Goal: Information Seeking & Learning: Learn about a topic

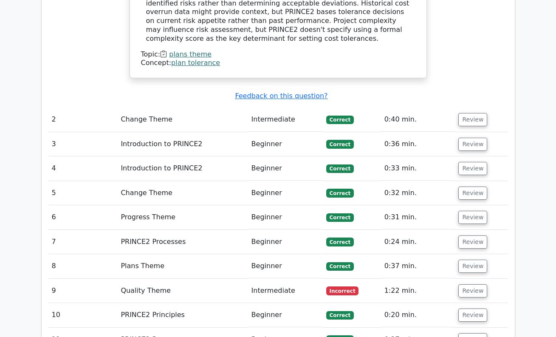
scroll to position [932, 0]
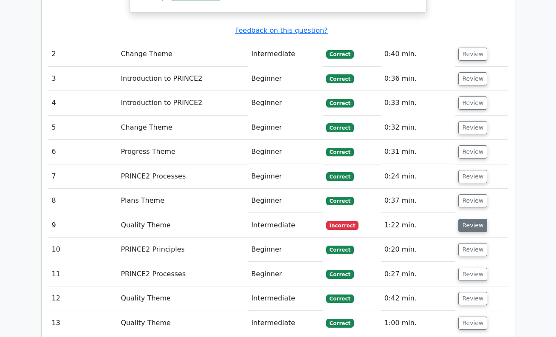
click at [464, 219] on button "Review" at bounding box center [472, 225] width 29 height 13
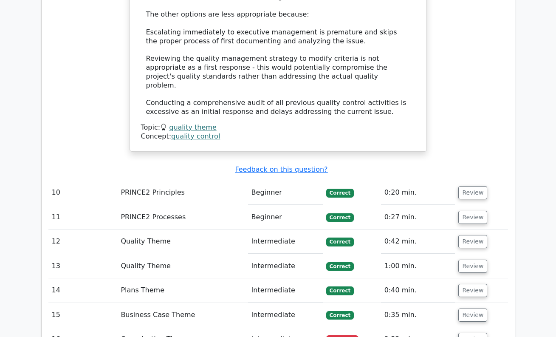
scroll to position [1442, 0]
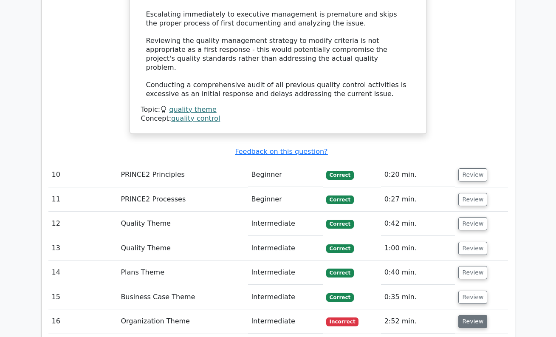
click at [467, 315] on button "Review" at bounding box center [472, 321] width 29 height 13
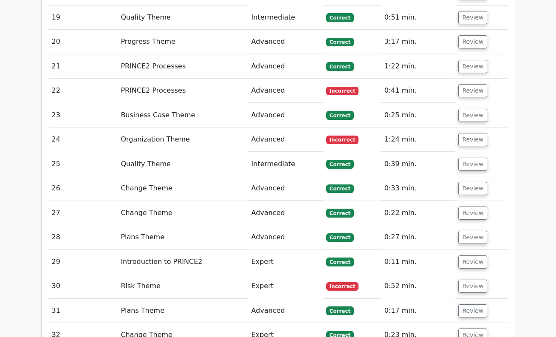
scroll to position [2256, 0]
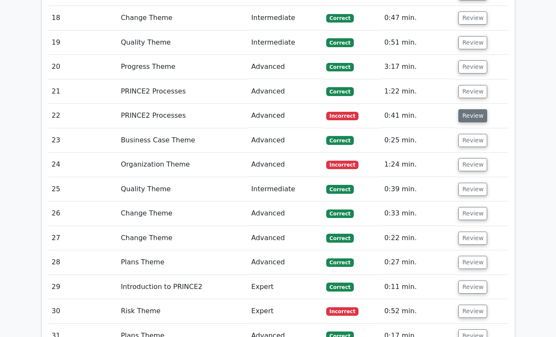
click at [471, 109] on button "Review" at bounding box center [472, 115] width 29 height 13
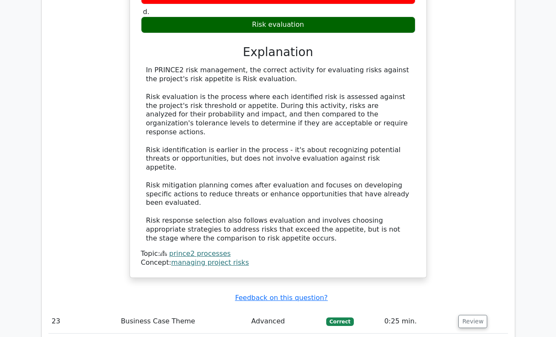
scroll to position [2555, 0]
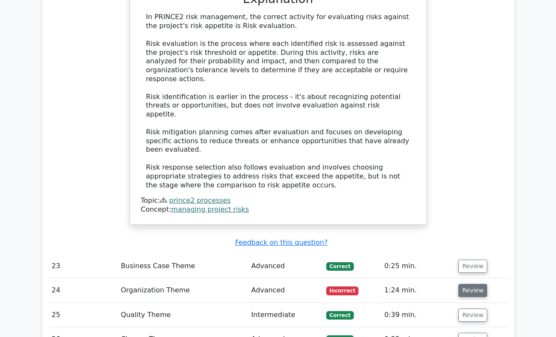
click at [472, 284] on button "Review" at bounding box center [472, 290] width 29 height 13
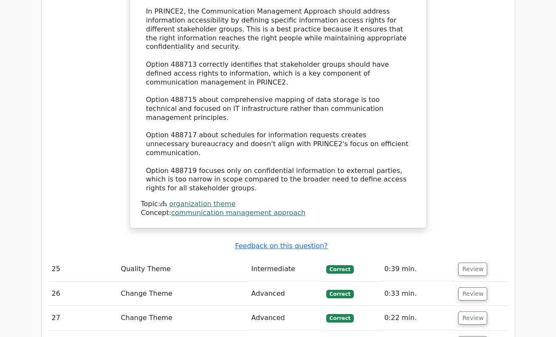
scroll to position [3136, 0]
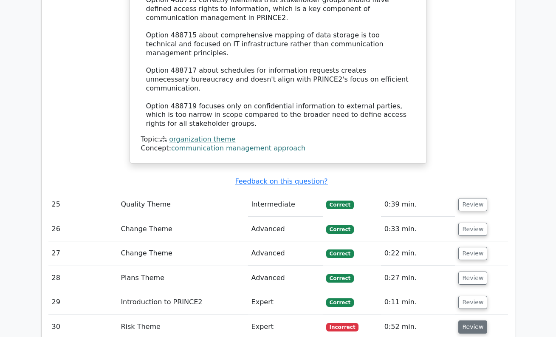
click at [465, 320] on button "Review" at bounding box center [472, 326] width 29 height 13
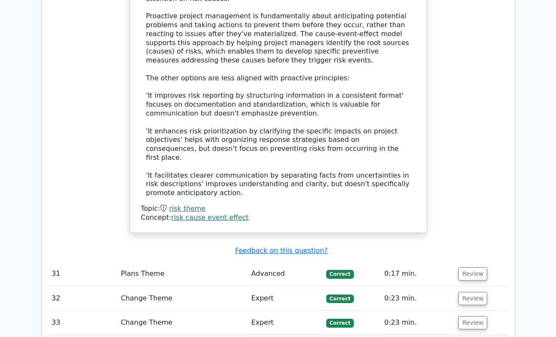
scroll to position [3721, 0]
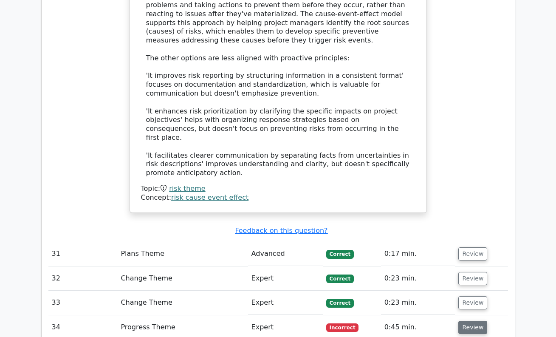
click at [471, 321] on button "Review" at bounding box center [472, 327] width 29 height 13
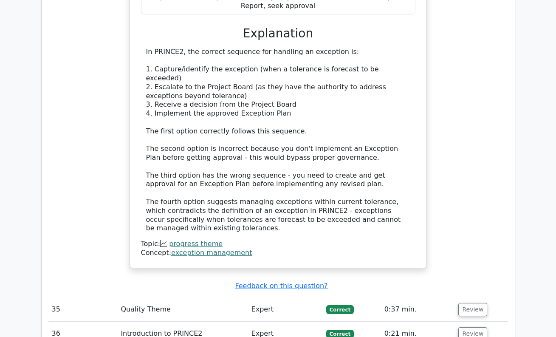
scroll to position [4263, 0]
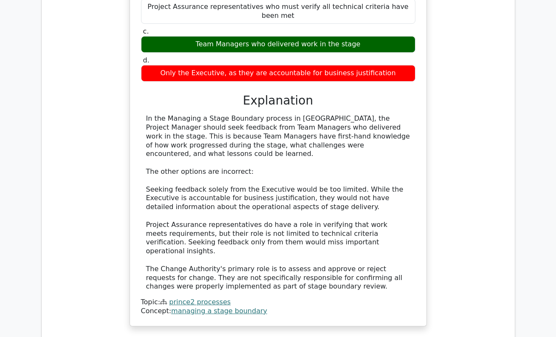
scroll to position [4770, 0]
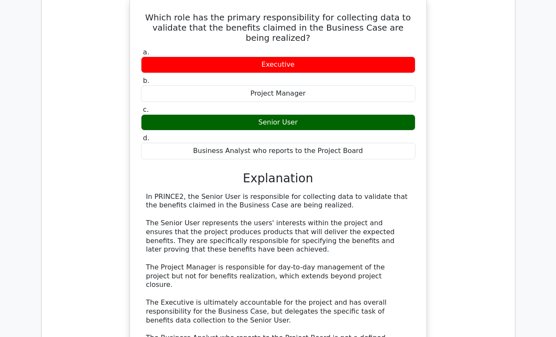
scroll to position [5242, 0]
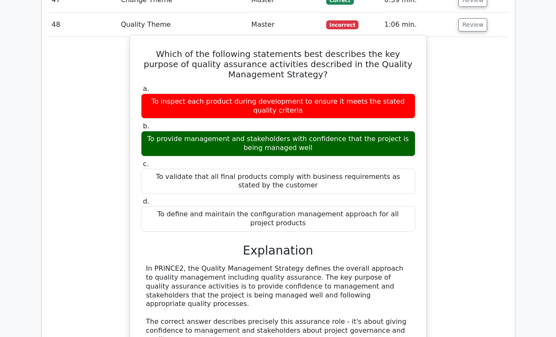
scroll to position [5809, 0]
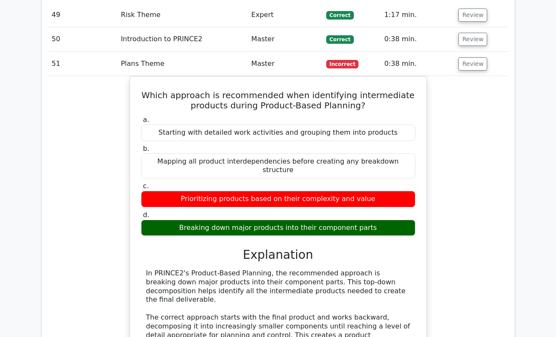
scroll to position [6254, 0]
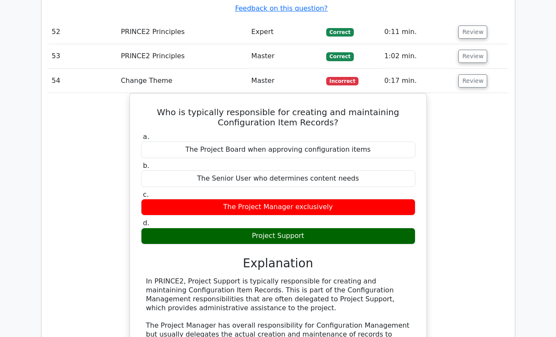
scroll to position [6822, 0]
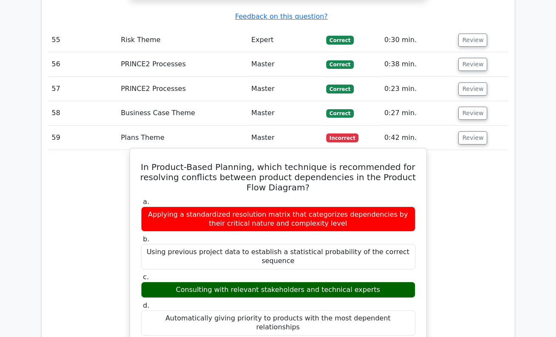
scroll to position [7284, 0]
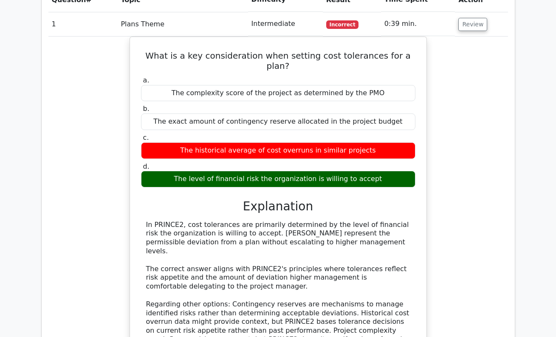
scroll to position [0, 0]
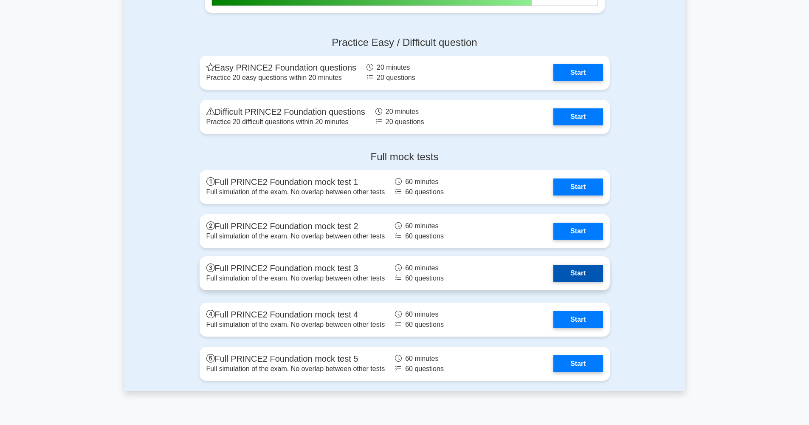
click at [579, 272] on link "Start" at bounding box center [578, 273] width 49 height 17
click at [593, 267] on link "Start" at bounding box center [578, 273] width 49 height 17
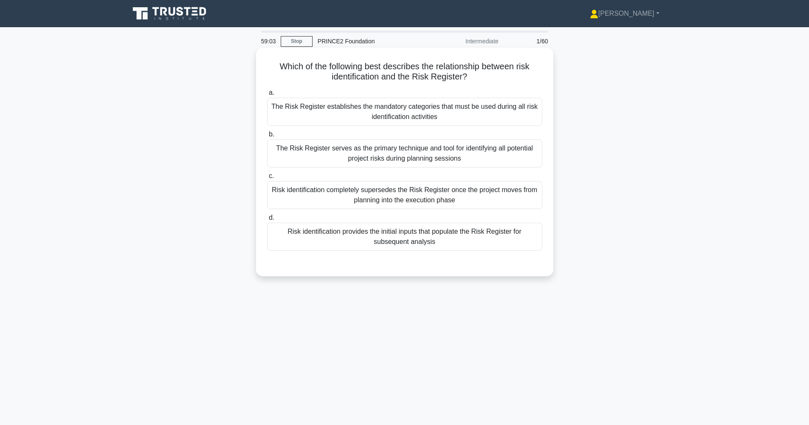
click at [458, 115] on div "The Risk Register establishes the mandatory categories that must be used during…" at bounding box center [404, 112] width 275 height 28
click at [267, 96] on input "a. The Risk Register establishes the mandatory categories that must be used dur…" at bounding box center [267, 93] width 0 height 6
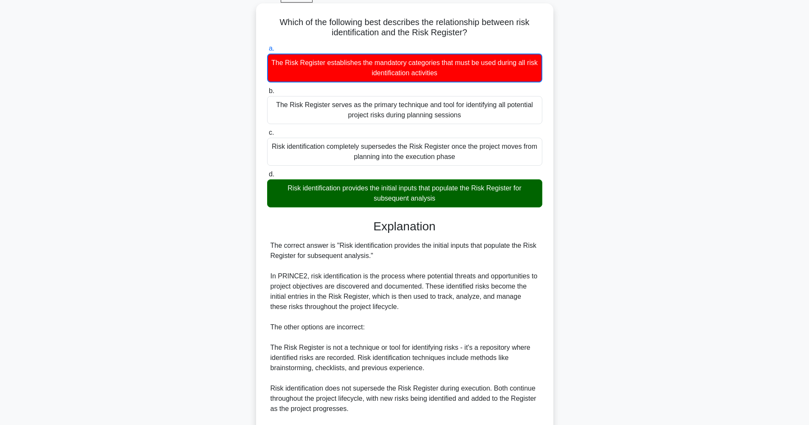
scroll to position [151, 0]
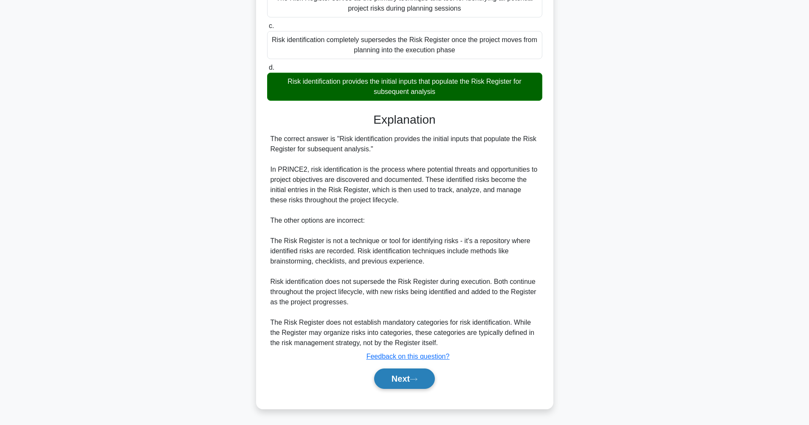
click at [416, 382] on button "Next" at bounding box center [404, 378] width 61 height 20
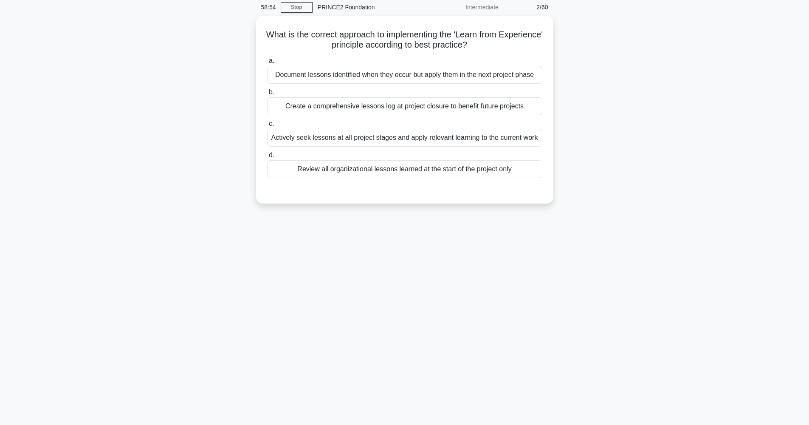
scroll to position [34, 0]
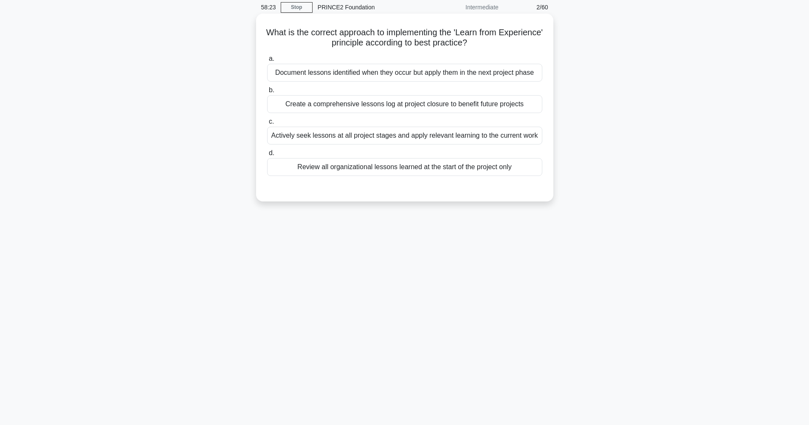
click at [435, 135] on div "Actively seek lessons at all project stages and apply relevant learning to the …" at bounding box center [404, 136] width 275 height 18
click at [267, 124] on input "c. Actively seek lessons at all project stages and apply relevant learning to t…" at bounding box center [267, 122] width 0 height 6
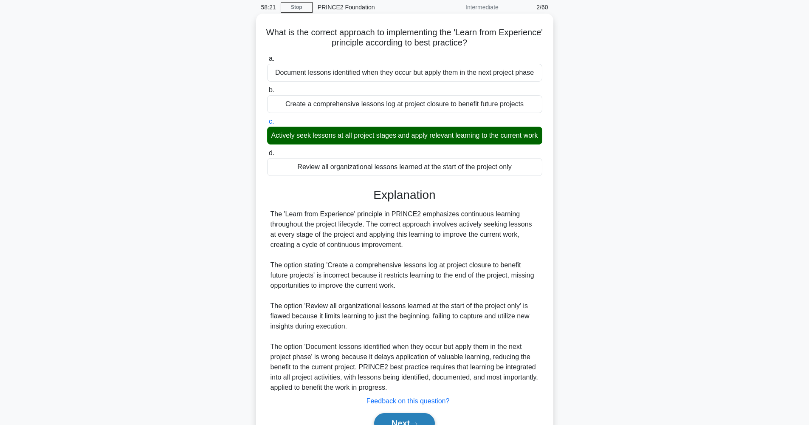
click at [421, 417] on button "Next" at bounding box center [404, 423] width 61 height 20
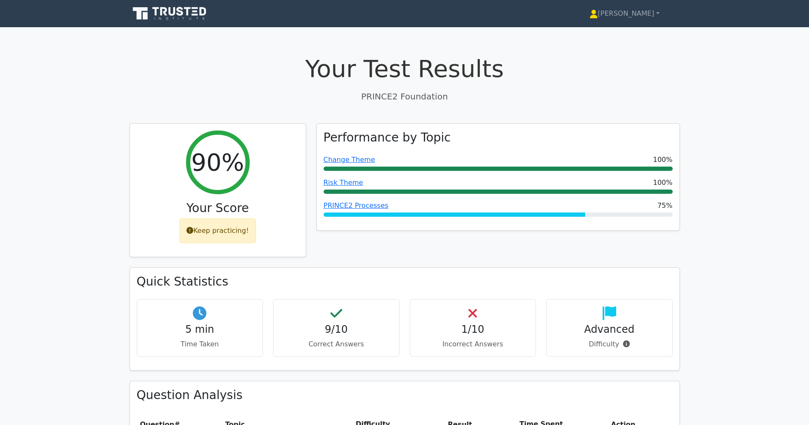
scroll to position [436, 0]
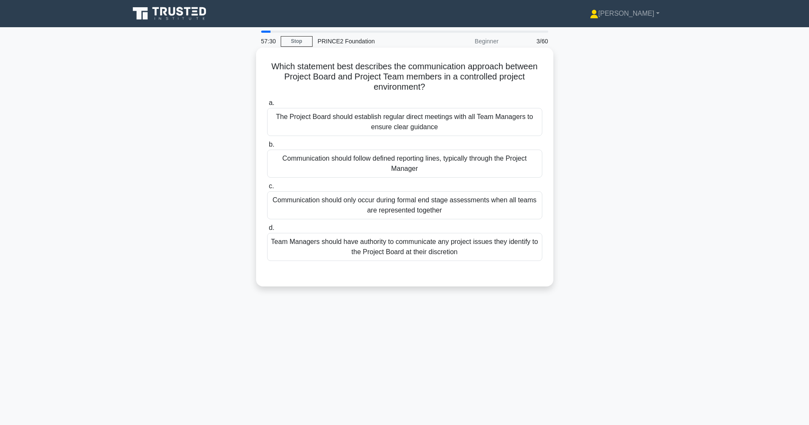
click at [432, 161] on div "Communication should follow defined reporting lines, typically through the Proj…" at bounding box center [404, 164] width 275 height 28
click at [267, 147] on input "b. Communication should follow defined reporting lines, typically through the P…" at bounding box center [267, 145] width 0 height 6
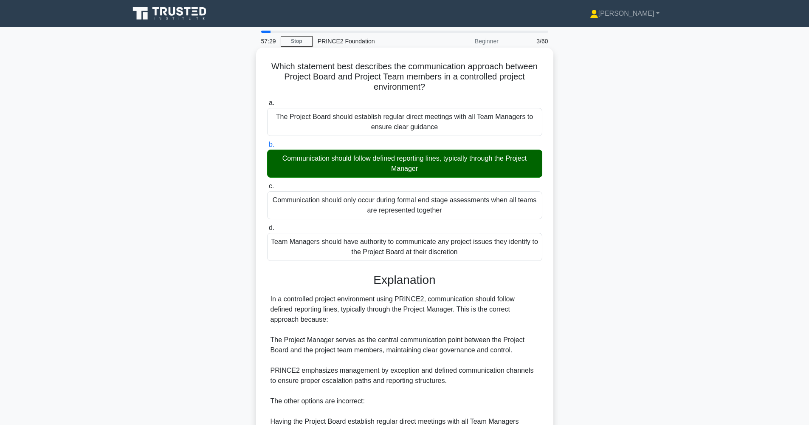
scroll to position [156, 0]
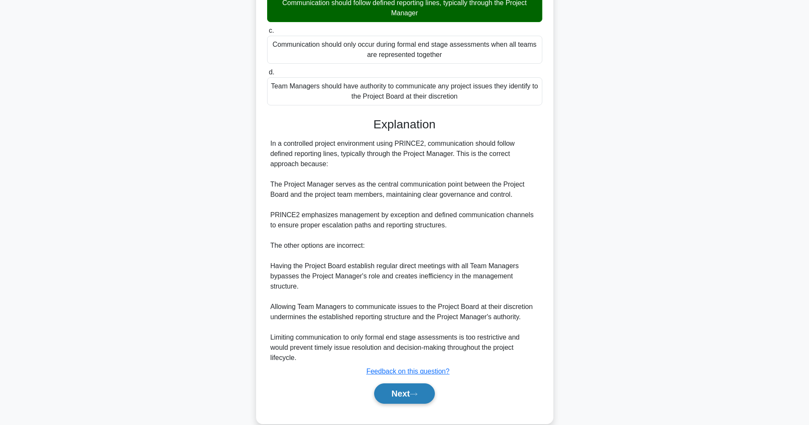
click at [415, 393] on icon at bounding box center [414, 394] width 8 height 5
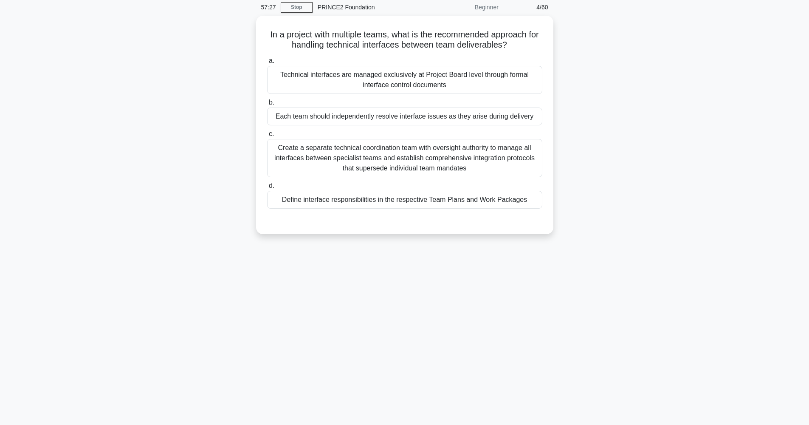
scroll to position [34, 0]
click at [381, 201] on div "Define interface responsibilities in the respective Team Plans and Work Packages" at bounding box center [404, 198] width 275 height 18
click at [267, 187] on input "d. Define interface responsibilities in the respective Team Plans and Work Pack…" at bounding box center [267, 184] width 0 height 6
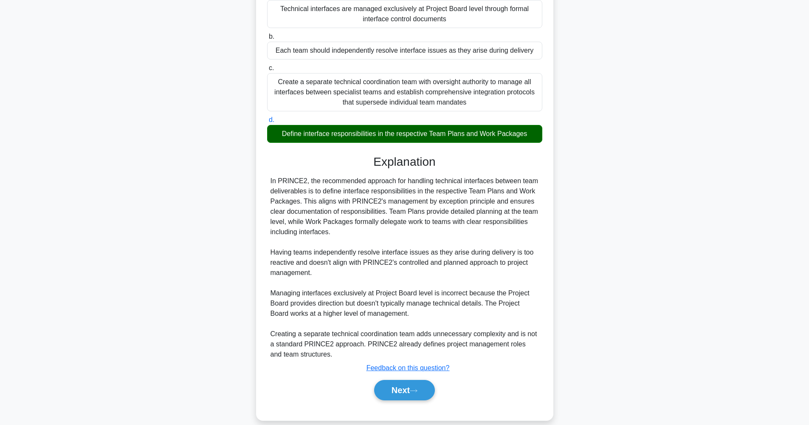
scroll to position [109, 0]
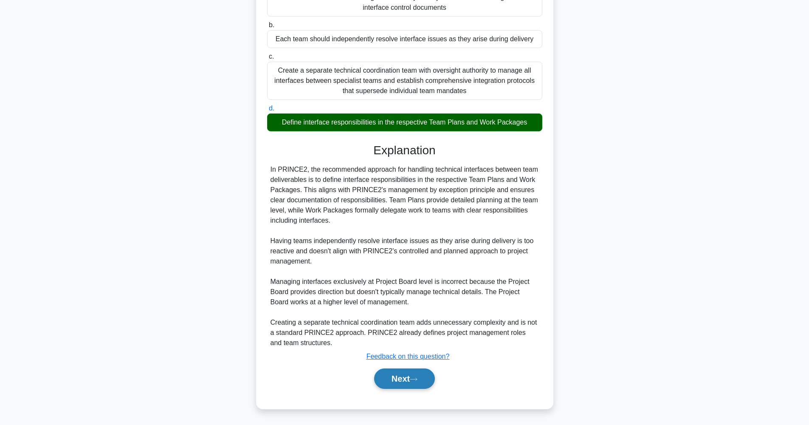
click at [407, 382] on button "Next" at bounding box center [404, 378] width 61 height 20
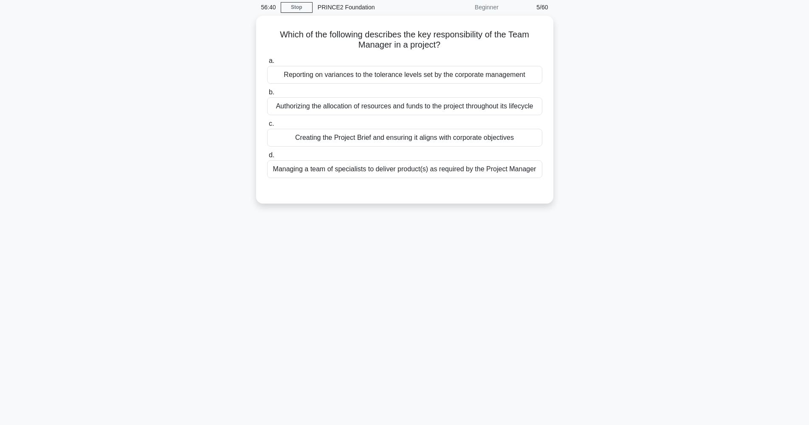
scroll to position [34, 0]
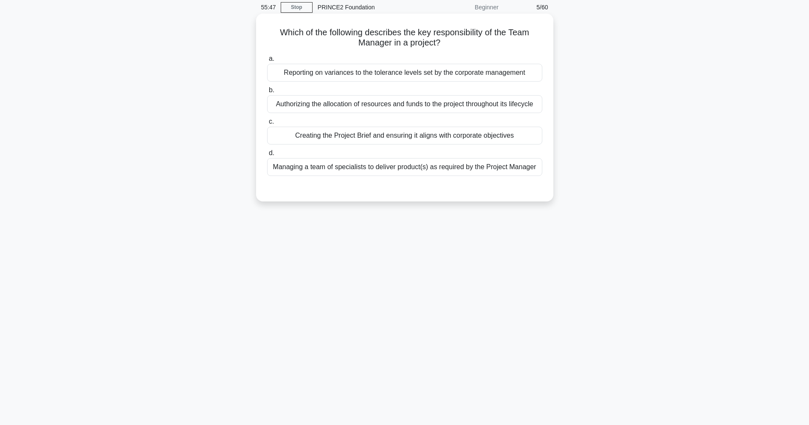
click at [370, 170] on div "Managing a team of specialists to deliver product(s) as required by the Project…" at bounding box center [404, 167] width 275 height 18
click at [267, 156] on input "d. Managing a team of specialists to deliver product(s) as required by the Proj…" at bounding box center [267, 153] width 0 height 6
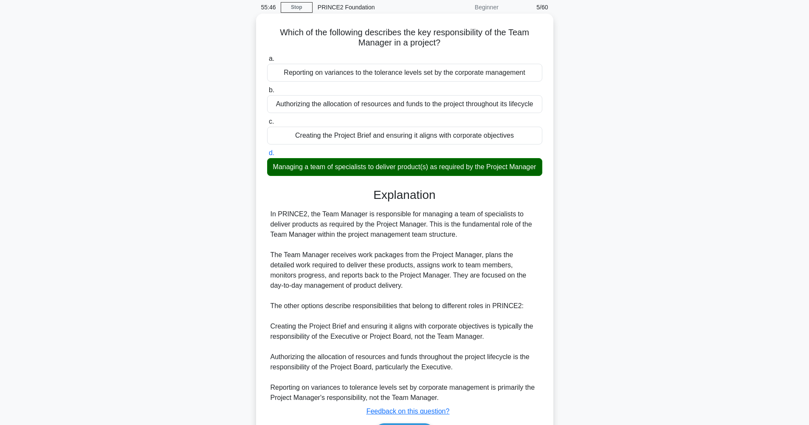
scroll to position [89, 0]
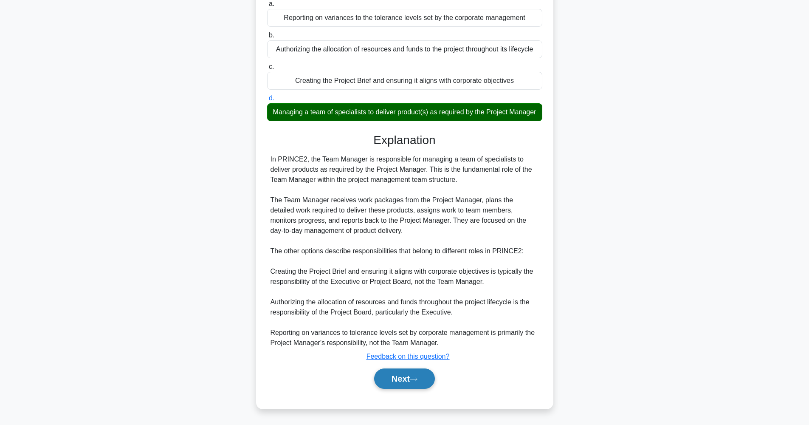
click at [421, 387] on button "Next" at bounding box center [404, 378] width 61 height 20
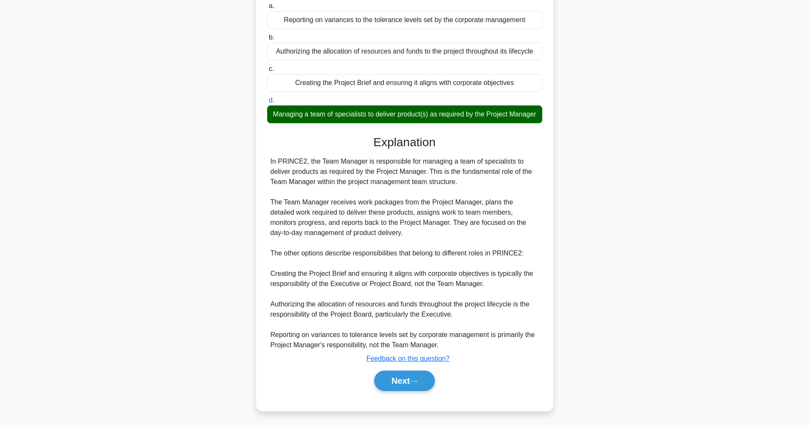
scroll to position [34, 0]
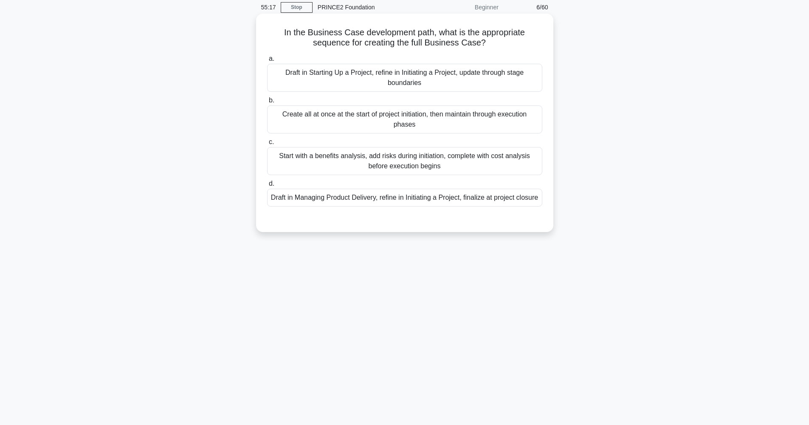
click at [478, 76] on div "Draft in Starting Up a Project, refine in Initiating a Project, update through …" at bounding box center [404, 78] width 275 height 28
click at [267, 62] on input "a. Draft in Starting Up a Project, refine in Initiating a Project, update throu…" at bounding box center [267, 59] width 0 height 6
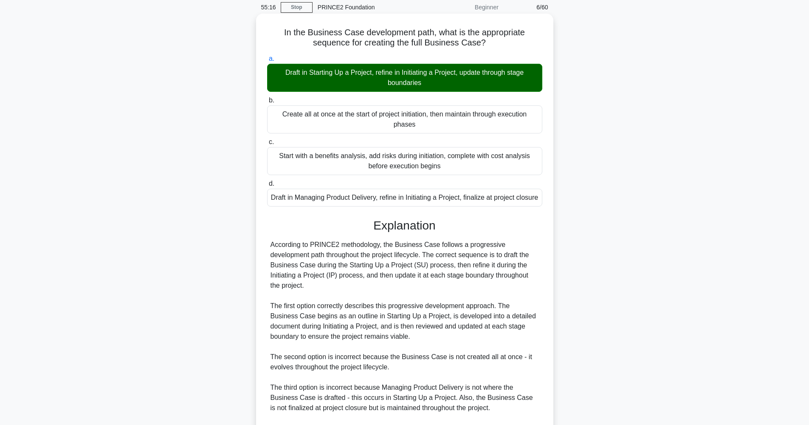
scroll to position [140, 0]
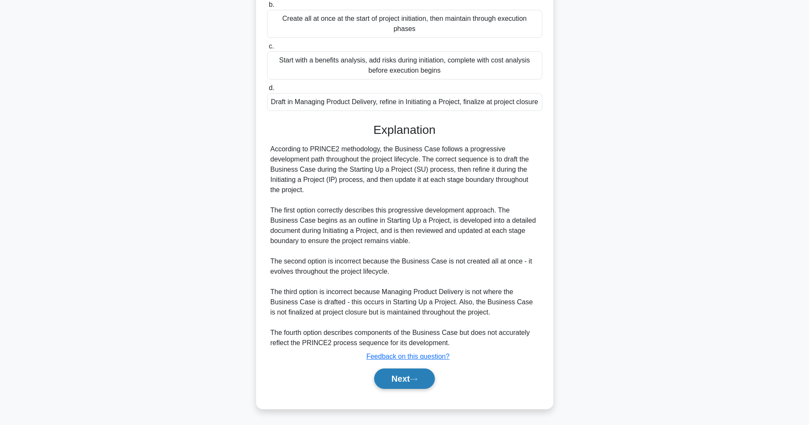
click at [411, 379] on button "Next" at bounding box center [404, 378] width 61 height 20
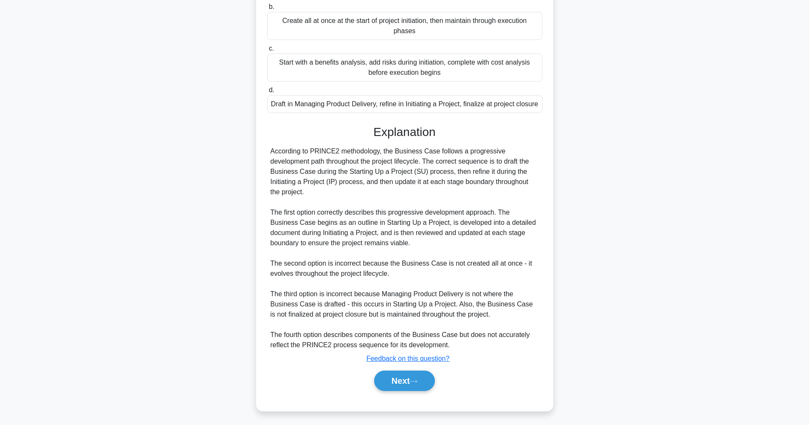
scroll to position [34, 0]
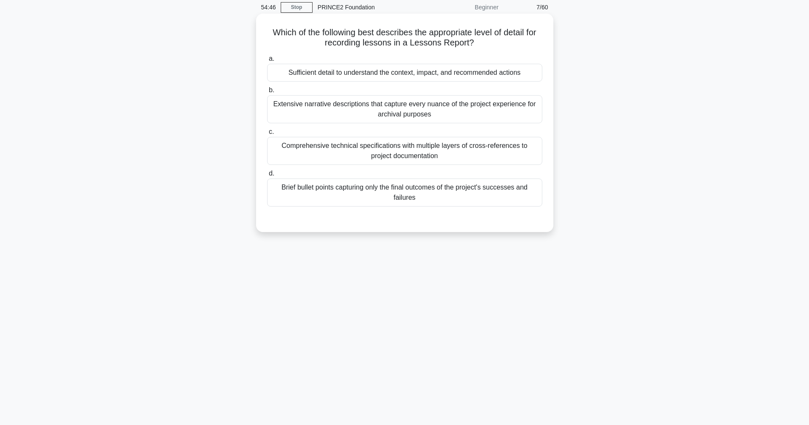
click at [373, 69] on div "Sufficient detail to understand the context, impact, and recommended actions" at bounding box center [404, 73] width 275 height 18
click at [267, 62] on input "a. Sufficient detail to understand the context, impact, and recommended actions" at bounding box center [267, 59] width 0 height 6
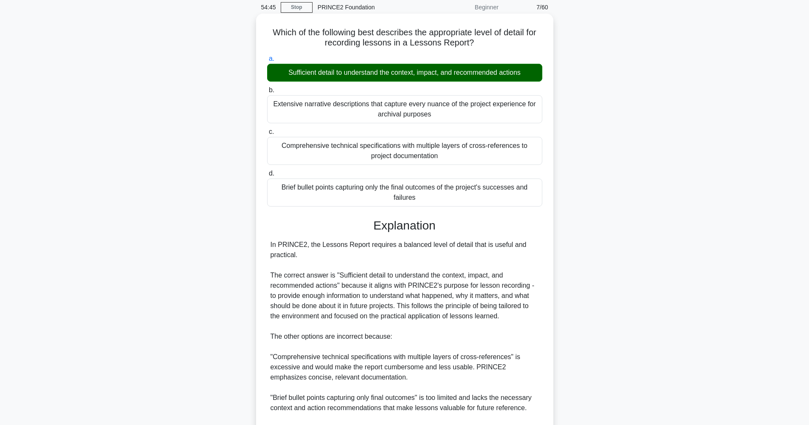
scroll to position [140, 0]
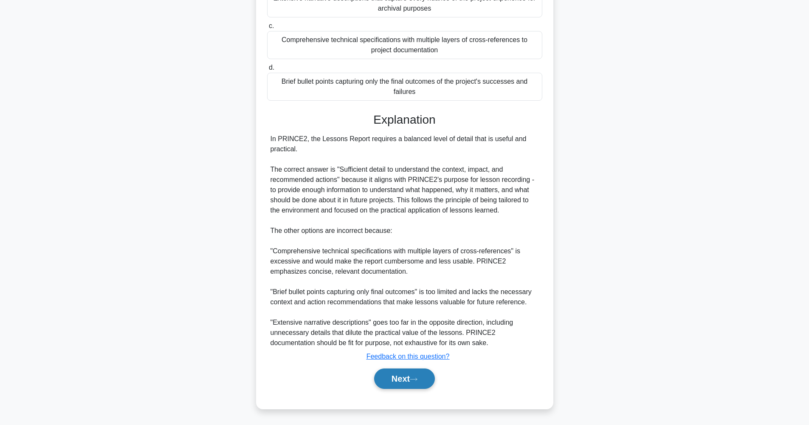
click at [414, 381] on icon at bounding box center [414, 379] width 8 height 5
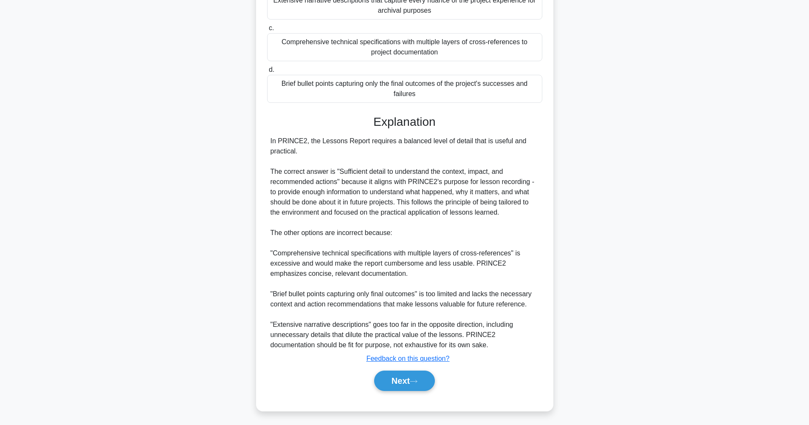
scroll to position [34, 0]
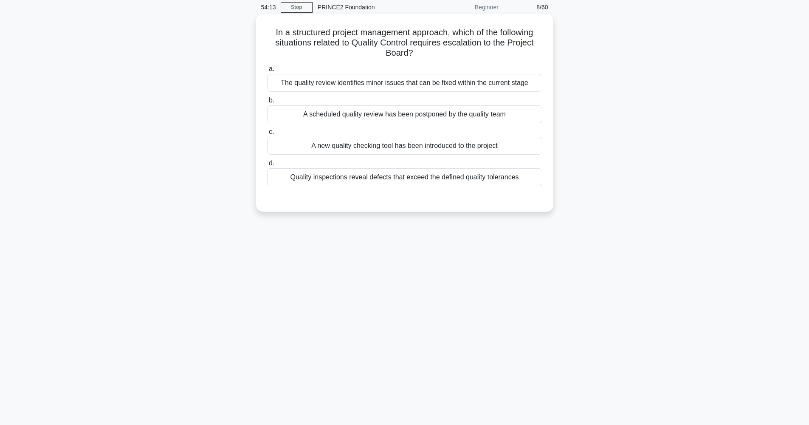
click at [419, 181] on div "Quality inspections reveal defects that exceed the defined quality tolerances" at bounding box center [404, 177] width 275 height 18
click at [267, 166] on input "d. Quality inspections reveal defects that exceed the defined quality tolerances" at bounding box center [267, 164] width 0 height 6
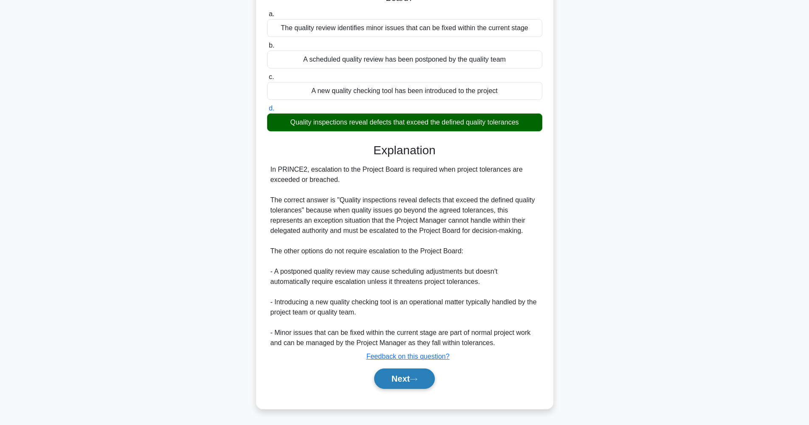
click at [396, 383] on button "Next" at bounding box center [404, 378] width 61 height 20
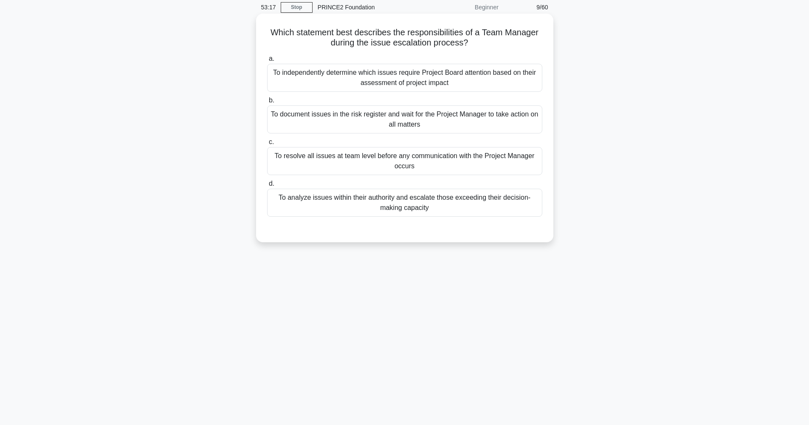
click at [396, 208] on div "To analyze issues within their authority and escalate those exceeding their dec…" at bounding box center [404, 203] width 275 height 28
click at [267, 187] on input "d. To analyze issues within their authority and escalate those exceeding their …" at bounding box center [267, 184] width 0 height 6
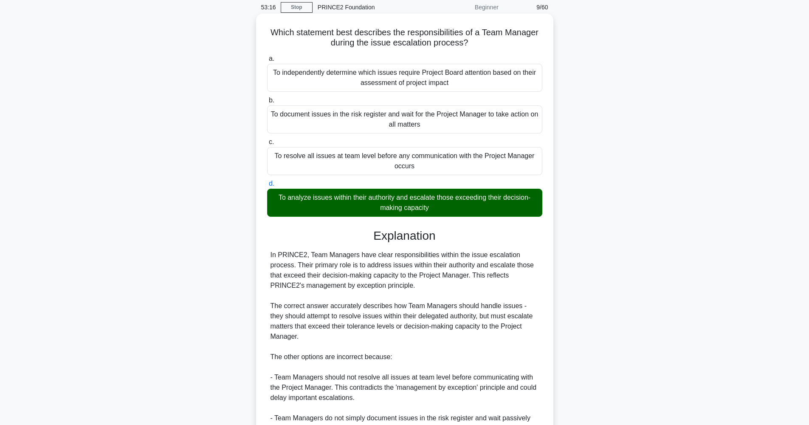
scroll to position [170, 0]
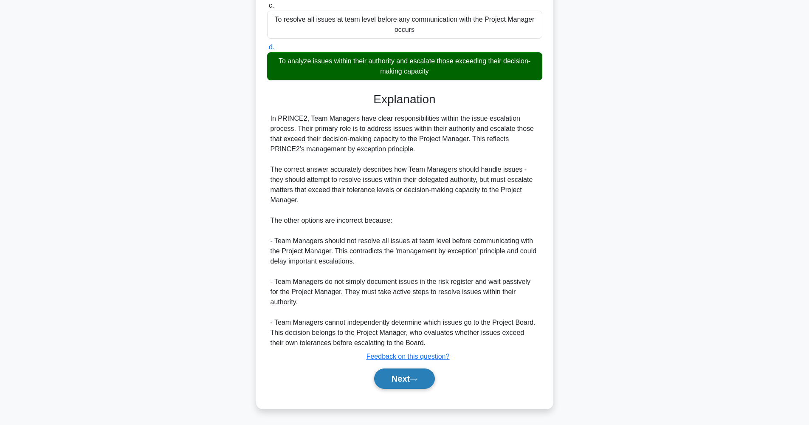
click at [417, 378] on icon at bounding box center [414, 379] width 8 height 5
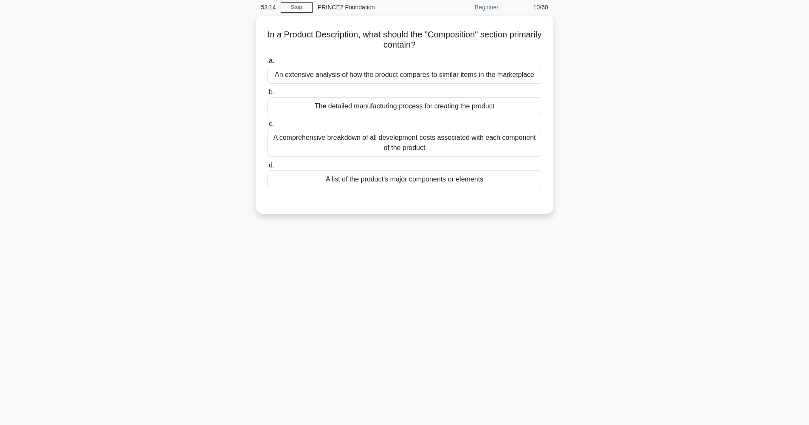
scroll to position [34, 0]
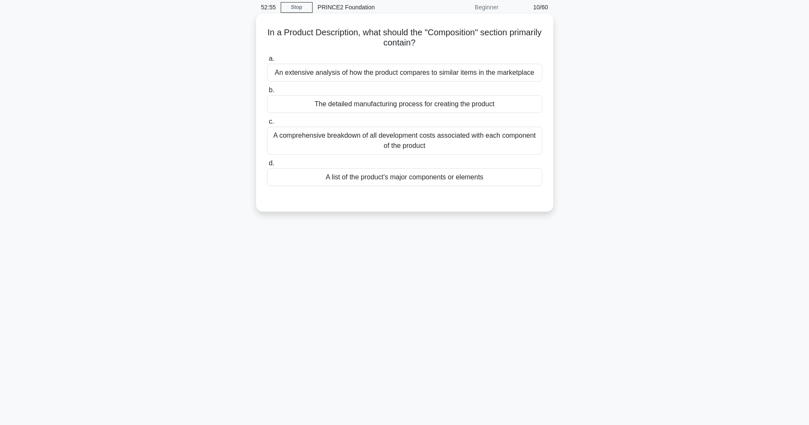
click at [399, 181] on div "A list of the product's major components or elements" at bounding box center [404, 177] width 275 height 18
click at [267, 166] on input "d. A list of the product's major components or elements" at bounding box center [267, 164] width 0 height 6
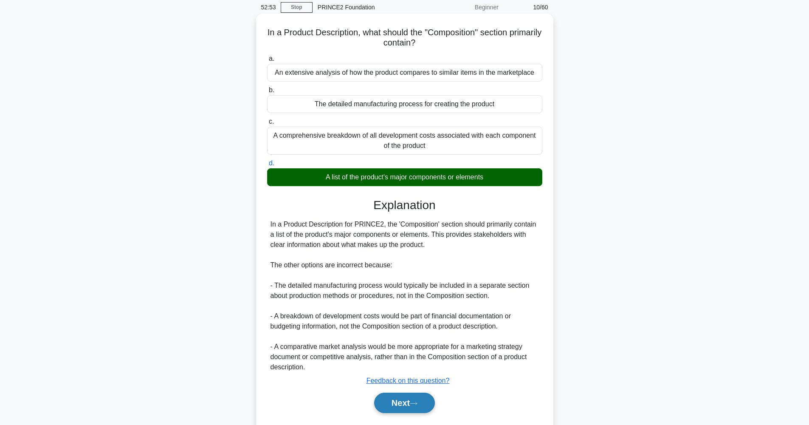
click at [394, 407] on button "Next" at bounding box center [404, 403] width 61 height 20
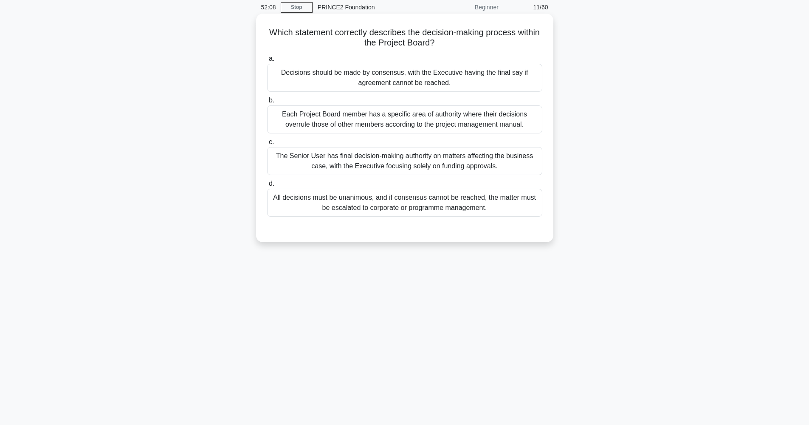
click at [364, 82] on div "Decisions should be made by consensus, with the Executive having the final say …" at bounding box center [404, 78] width 275 height 28
click at [267, 62] on input "a. Decisions should be made by consensus, with the Executive having the final s…" at bounding box center [267, 59] width 0 height 6
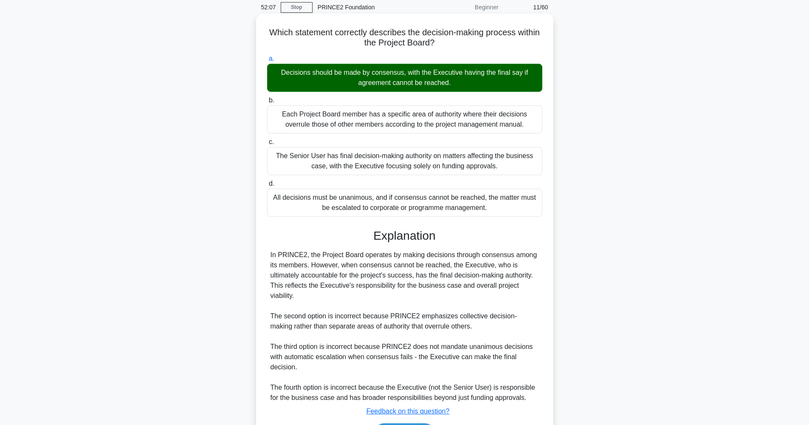
scroll to position [89, 0]
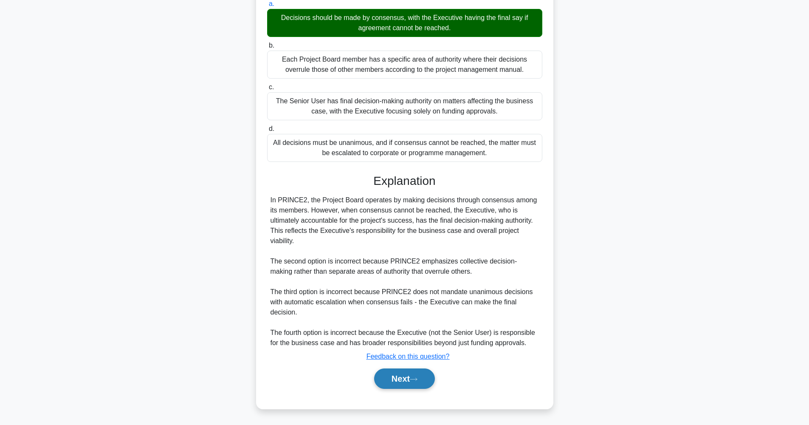
click at [400, 373] on button "Next" at bounding box center [404, 378] width 61 height 20
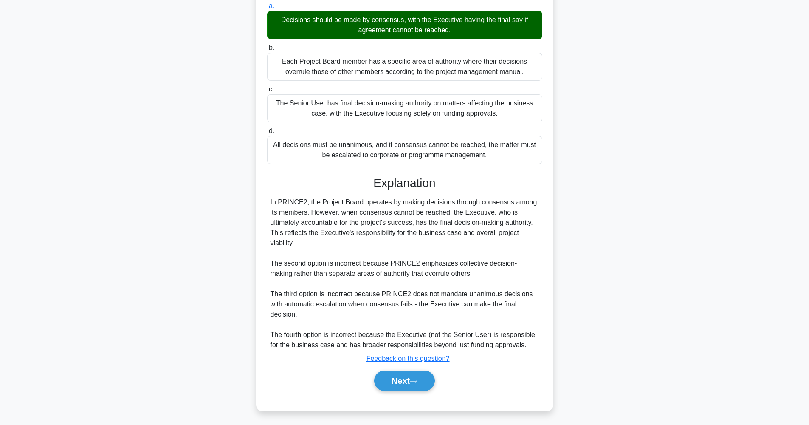
scroll to position [34, 0]
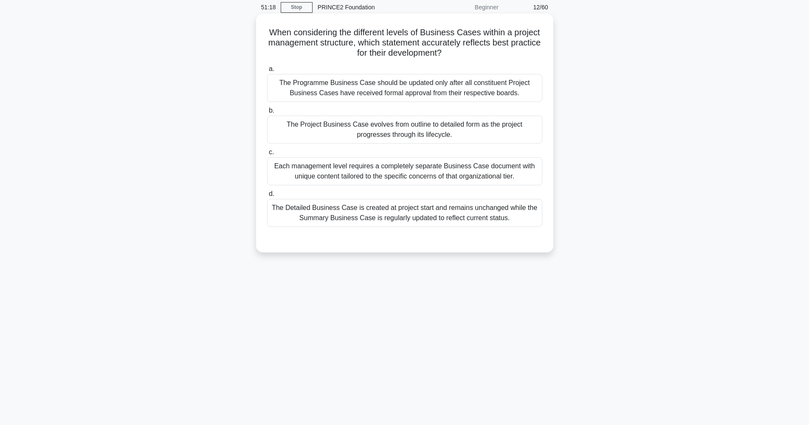
click at [426, 135] on div "The Project Business Case evolves from outline to detailed form as the project …" at bounding box center [404, 130] width 275 height 28
click at [267, 113] on input "b. The Project Business Case evolves from outline to detailed form as the proje…" at bounding box center [267, 111] width 0 height 6
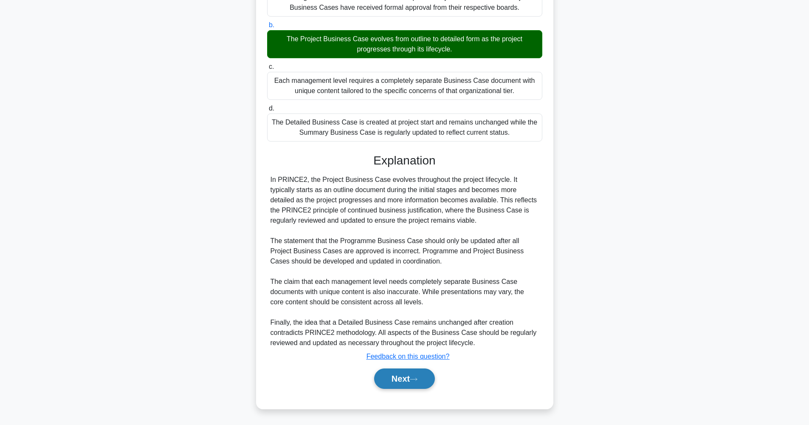
click at [424, 380] on button "Next" at bounding box center [404, 378] width 61 height 20
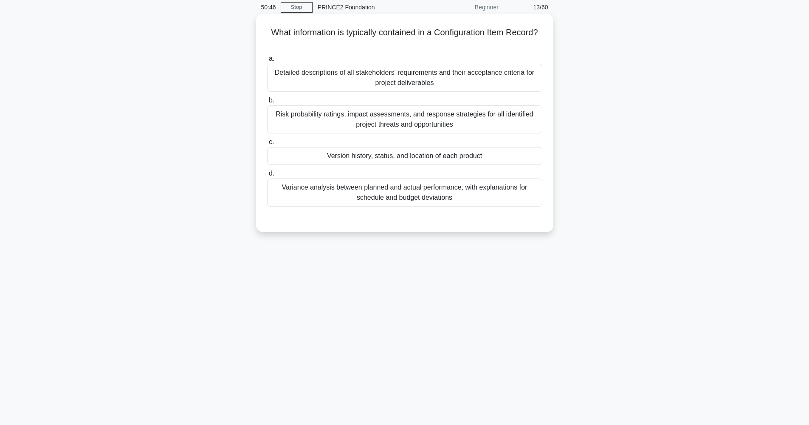
click at [450, 154] on div "Version history, status, and location of each product" at bounding box center [404, 156] width 275 height 18
click at [267, 145] on input "c. Version history, status, and location of each product" at bounding box center [267, 142] width 0 height 6
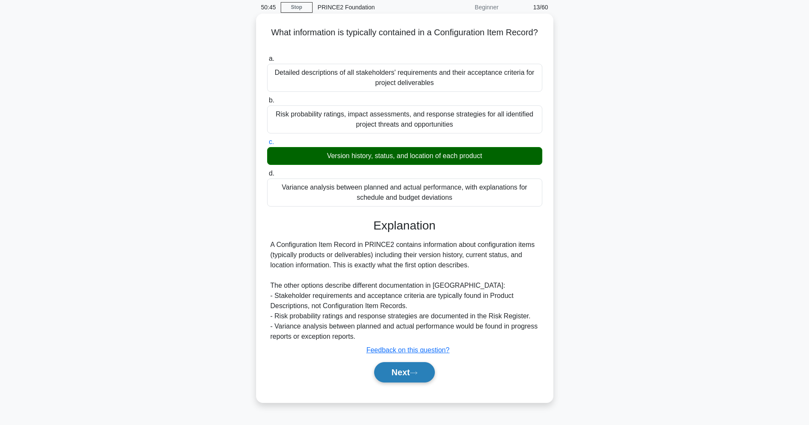
click at [415, 382] on button "Next" at bounding box center [404, 372] width 61 height 20
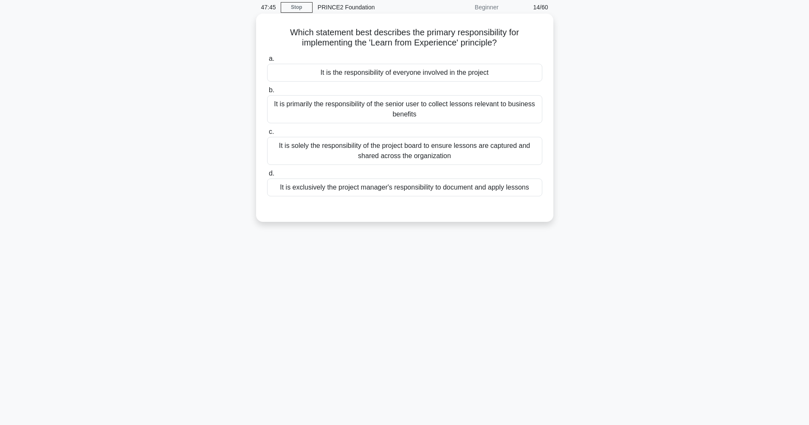
click at [393, 76] on div "It is the responsibility of everyone involved in the project" at bounding box center [404, 73] width 275 height 18
click at [267, 62] on input "a. It is the responsibility of everyone involved in the project" at bounding box center [267, 59] width 0 height 6
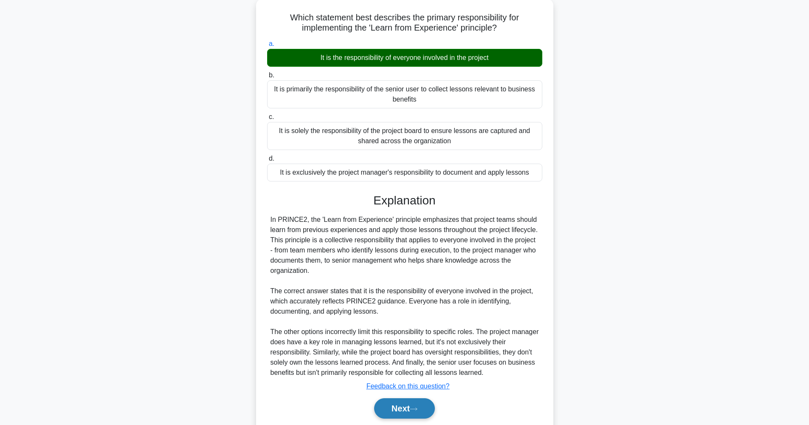
click at [414, 413] on button "Next" at bounding box center [404, 408] width 61 height 20
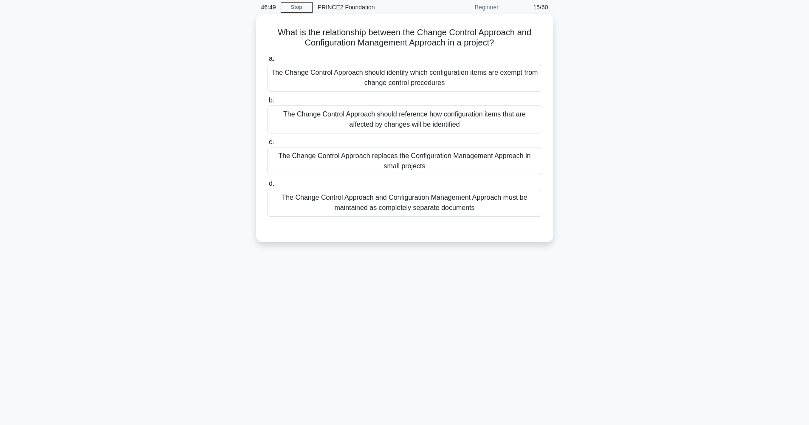
click at [462, 126] on div "The Change Control Approach should reference how configuration items that are a…" at bounding box center [404, 119] width 275 height 28
click at [267, 103] on input "b. The Change Control Approach should reference how configuration items that ar…" at bounding box center [267, 101] width 0 height 6
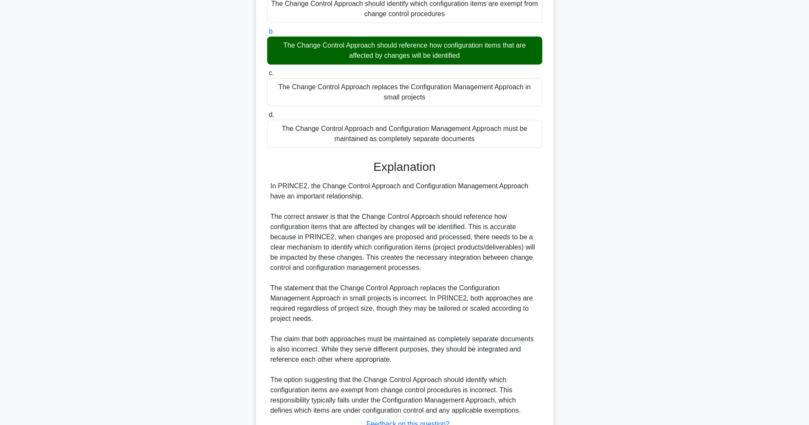
scroll to position [170, 0]
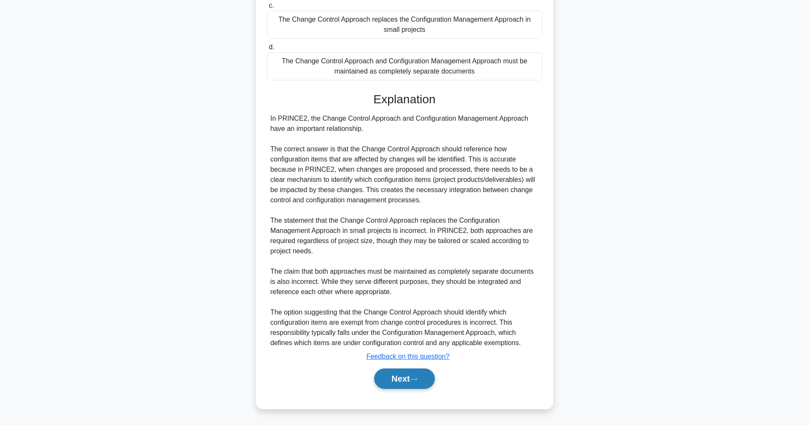
click at [418, 374] on button "Next" at bounding box center [404, 378] width 61 height 20
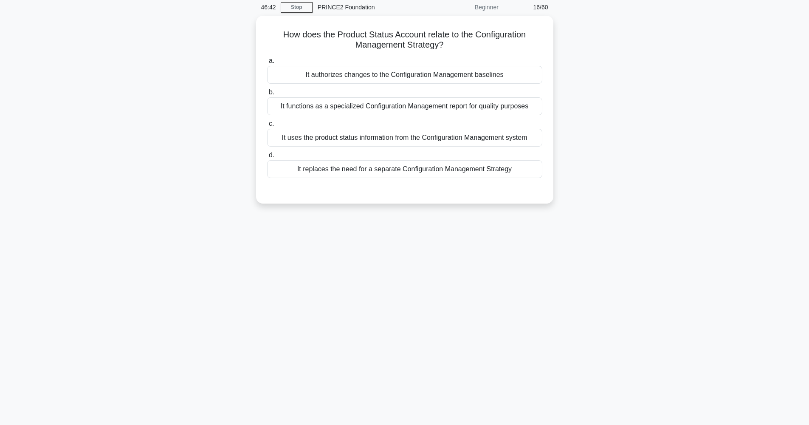
scroll to position [34, 0]
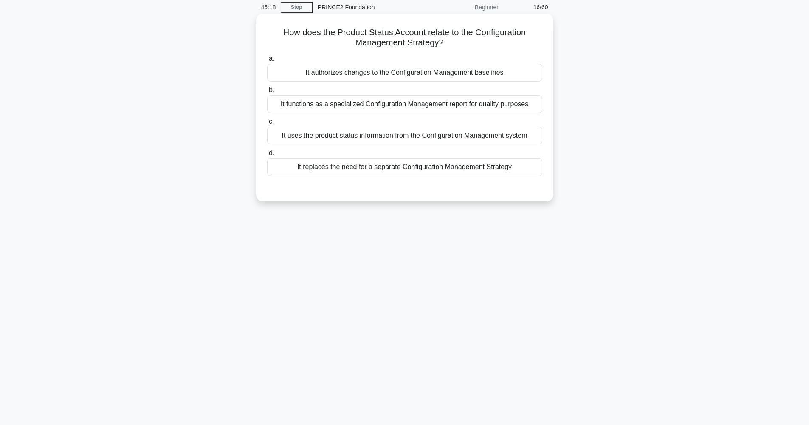
click at [450, 139] on div "It uses the product status information from the Configuration Management system" at bounding box center [404, 136] width 275 height 18
click at [267, 124] on input "c. It uses the product status information from the Configuration Management sys…" at bounding box center [267, 122] width 0 height 6
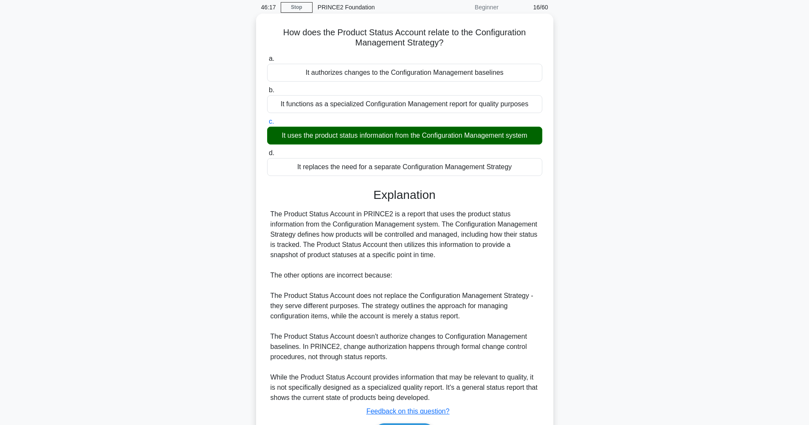
scroll to position [89, 0]
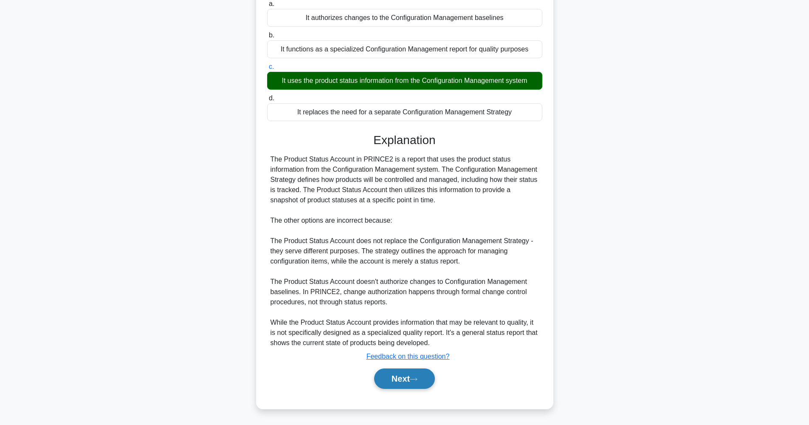
click at [419, 375] on button "Next" at bounding box center [404, 378] width 61 height 20
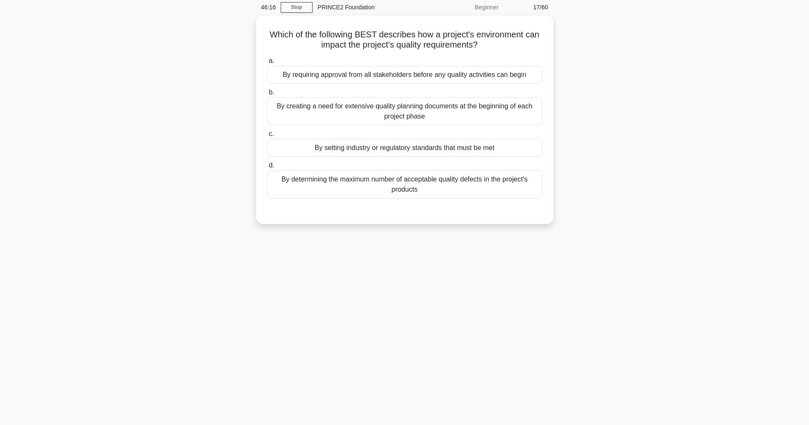
scroll to position [34, 0]
click at [436, 148] on div "By setting industry or regulatory standards that must be met" at bounding box center [404, 146] width 275 height 18
click at [267, 135] on input "c. By setting industry or regulatory standards that must be met" at bounding box center [267, 132] width 0 height 6
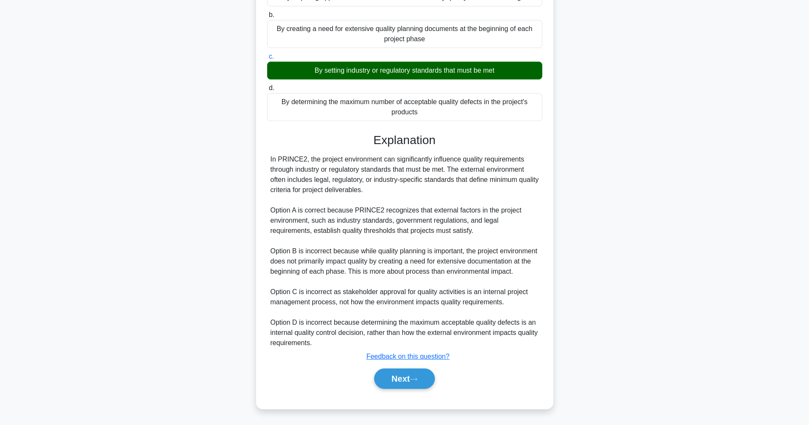
scroll to position [119, 0]
click at [424, 376] on button "Next" at bounding box center [404, 378] width 61 height 20
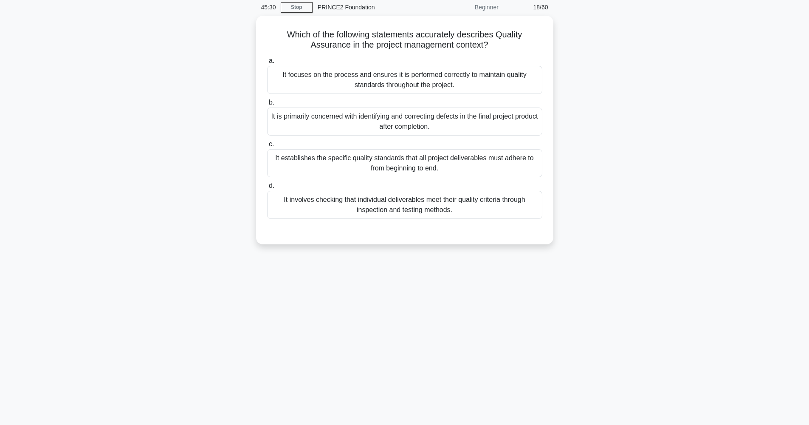
scroll to position [34, 0]
click at [431, 81] on div "It focuses on the process and ensures it is performed correctly to maintain qua…" at bounding box center [404, 78] width 275 height 28
click at [267, 62] on input "a. It focuses on the process and ensures it is performed correctly to maintain …" at bounding box center [267, 59] width 0 height 6
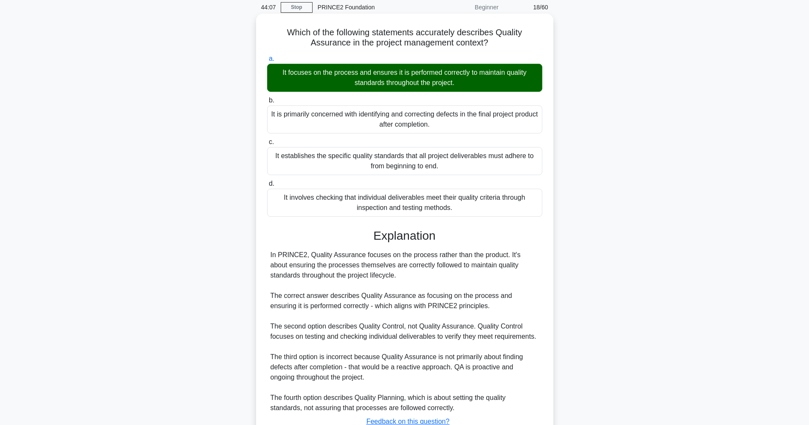
scroll to position [99, 0]
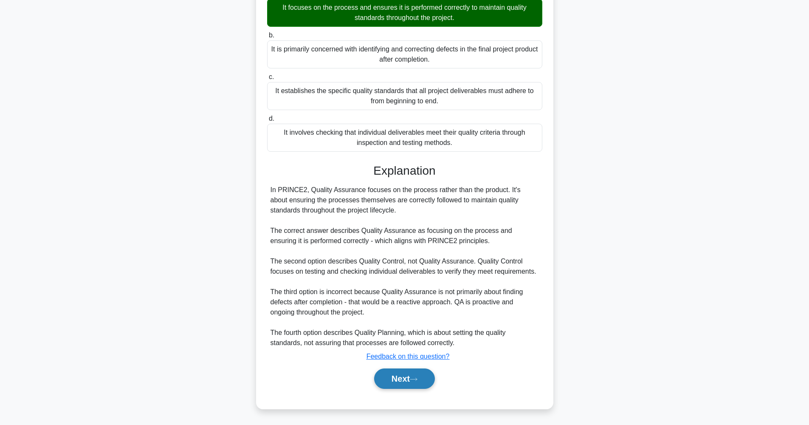
click at [400, 376] on button "Next" at bounding box center [404, 378] width 61 height 20
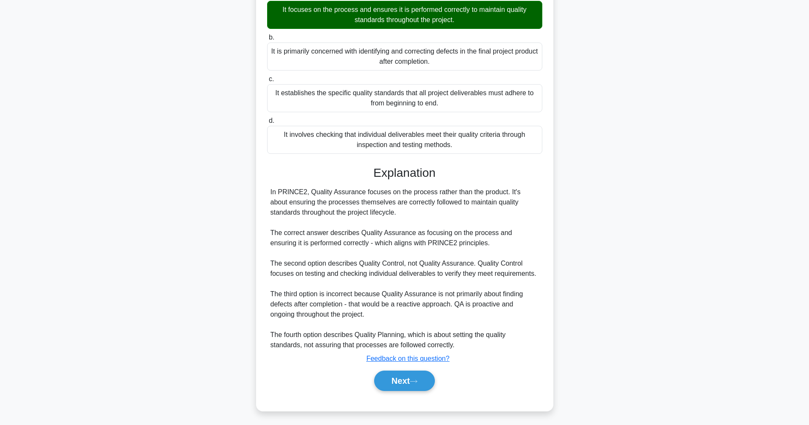
scroll to position [34, 0]
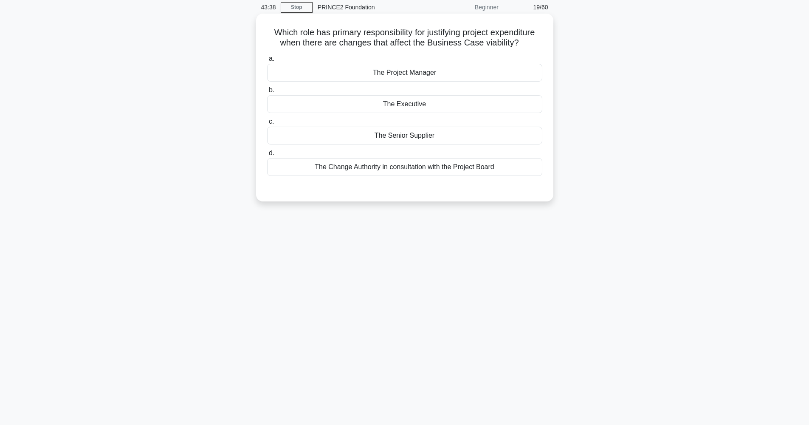
click at [407, 170] on div "The Change Authority in consultation with the Project Board" at bounding box center [404, 167] width 275 height 18
click at [267, 156] on input "d. The Change Authority in consultation with the Project Board" at bounding box center [267, 153] width 0 height 6
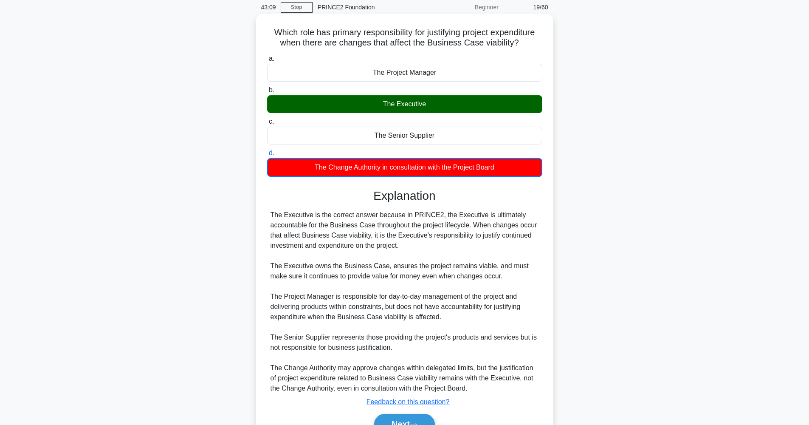
scroll to position [79, 0]
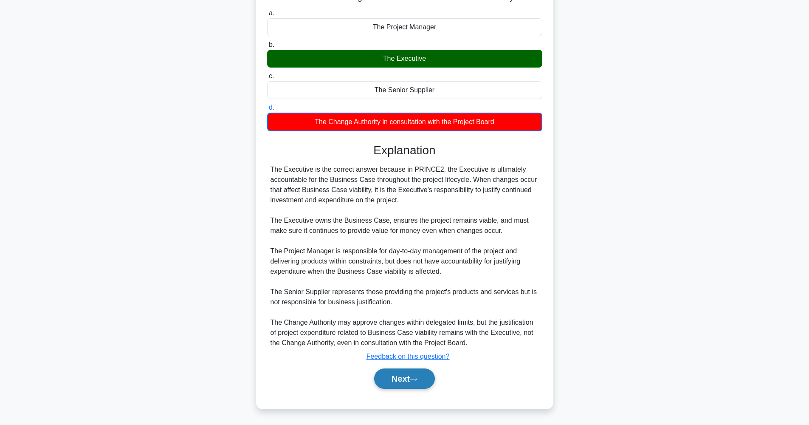
click at [412, 383] on button "Next" at bounding box center [404, 378] width 61 height 20
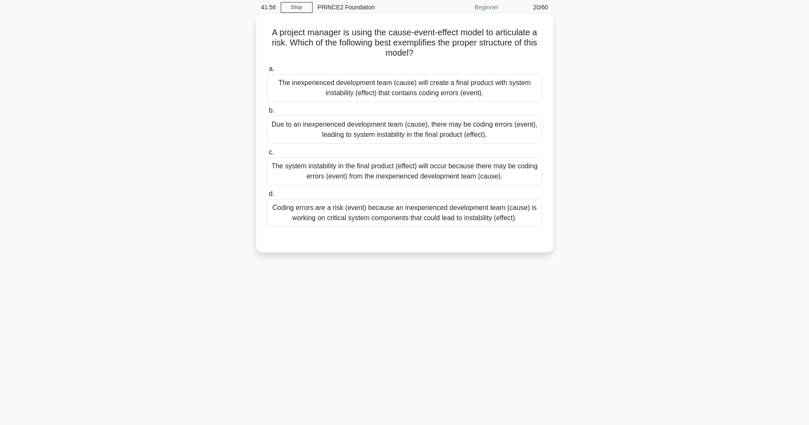
click at [453, 212] on div "Coding errors are a risk (event) because an inexperienced development team (cau…" at bounding box center [404, 213] width 275 height 28
click at [267, 197] on input "d. Coding errors are a risk (event) because an inexperienced development team (…" at bounding box center [267, 194] width 0 height 6
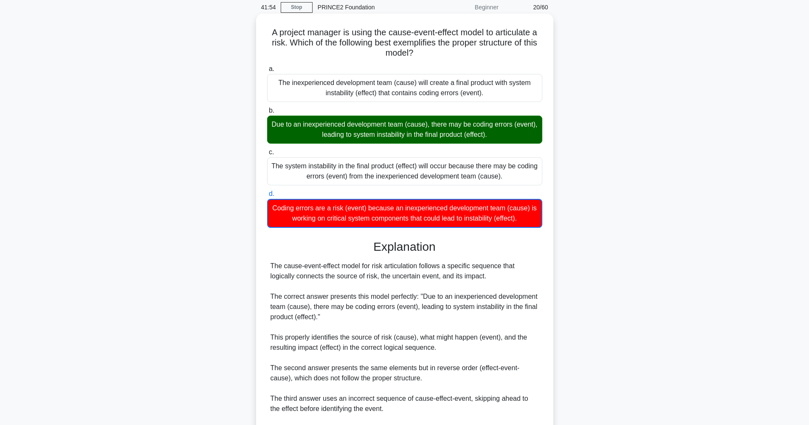
click at [284, 124] on div "Due to an inexperienced development team (cause), there may be coding errors (e…" at bounding box center [404, 130] width 275 height 28
click at [267, 113] on input "b. Due to an inexperienced development team (cause), there may be coding errors…" at bounding box center [267, 111] width 0 height 6
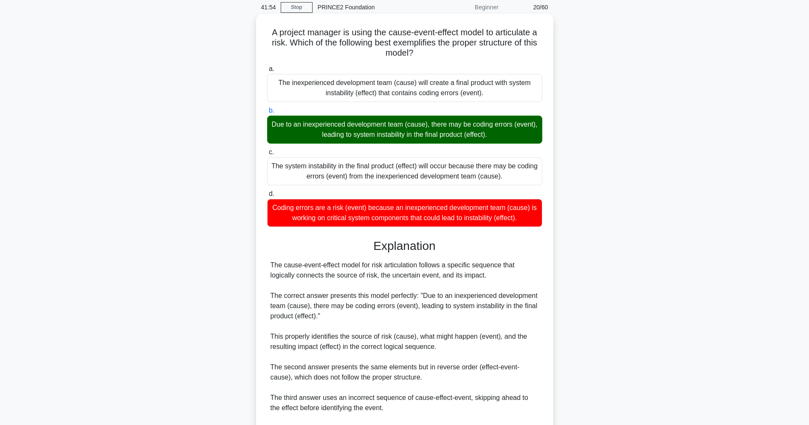
click at [293, 127] on div "Due to an inexperienced development team (cause), there may be coding errors (e…" at bounding box center [404, 130] width 275 height 28
click at [267, 113] on input "b. Due to an inexperienced development team (cause), there may be coding errors…" at bounding box center [267, 111] width 0 height 6
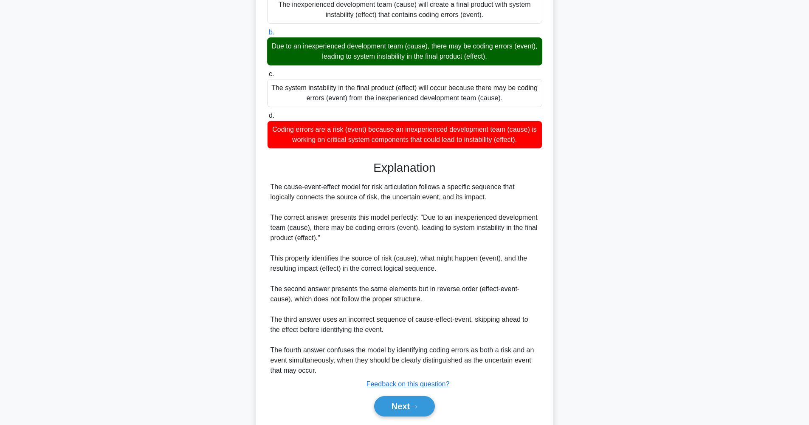
scroll to position [140, 0]
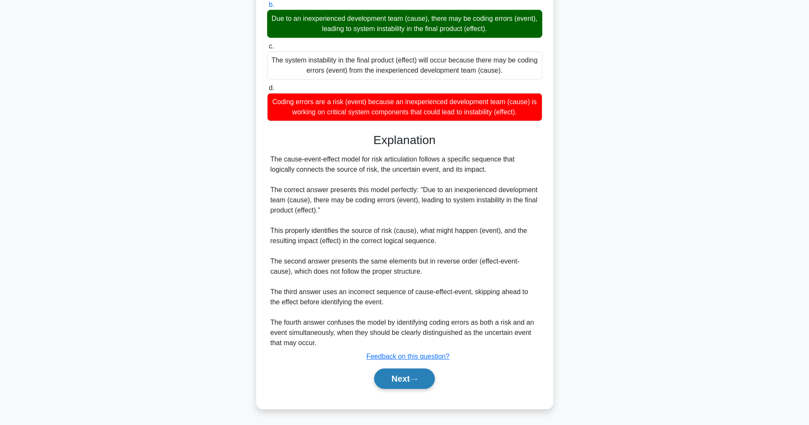
click at [416, 373] on button "Next" at bounding box center [404, 378] width 61 height 20
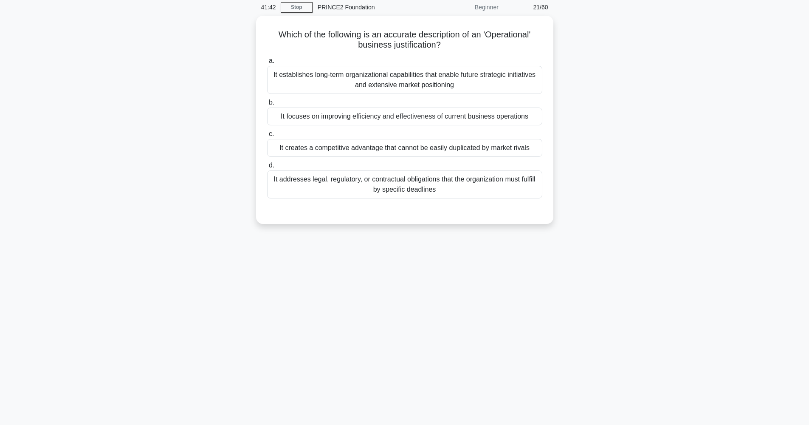
scroll to position [34, 0]
click at [415, 180] on div "It addresses legal, regulatory, or contractual obligations that the organizatio…" at bounding box center [404, 182] width 275 height 28
click at [267, 166] on input "d. It addresses legal, regulatory, or contractual obligations that the organiza…" at bounding box center [267, 164] width 0 height 6
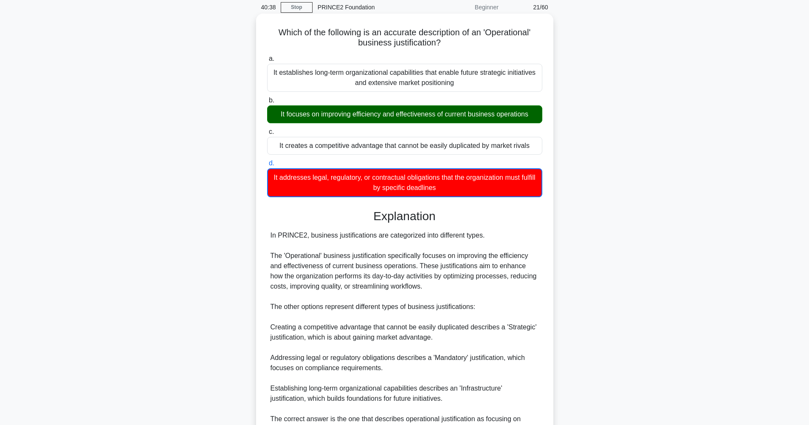
click at [336, 108] on div "It focuses on improving efficiency and effectiveness of current business operat…" at bounding box center [404, 114] width 275 height 18
click at [267, 103] on input "b. It focuses on improving efficiency and effectiveness of current business ope…" at bounding box center [267, 101] width 0 height 6
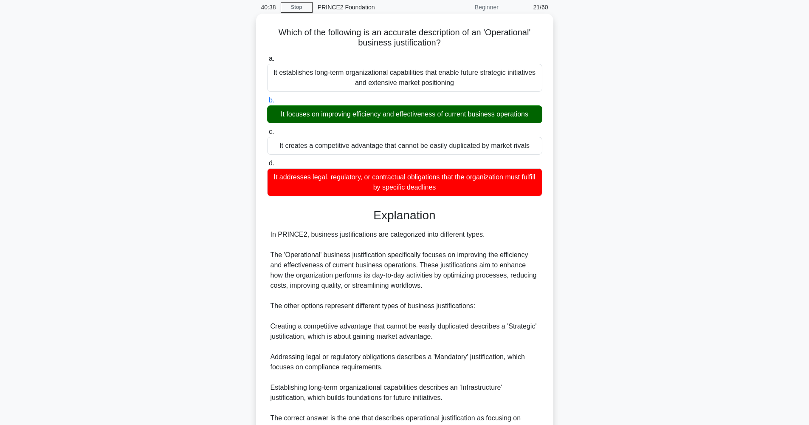
click at [365, 115] on div "It focuses on improving efficiency and effectiveness of current business operat…" at bounding box center [404, 114] width 275 height 18
click at [267, 103] on input "b. It focuses on improving efficiency and effectiveness of current business ope…" at bounding box center [267, 101] width 0 height 6
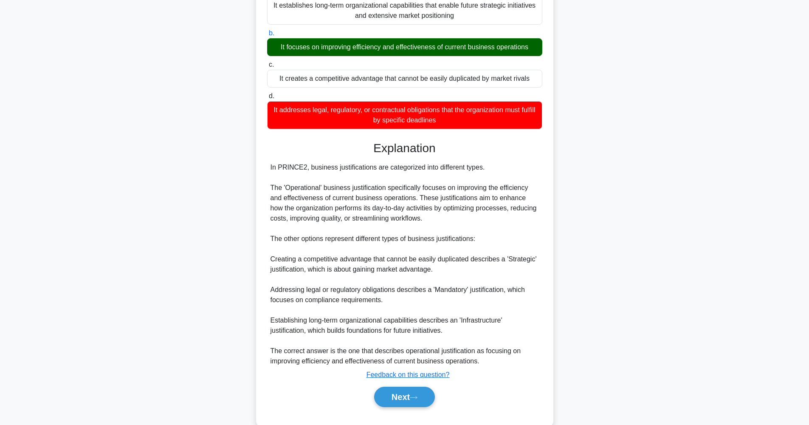
scroll to position [119, 0]
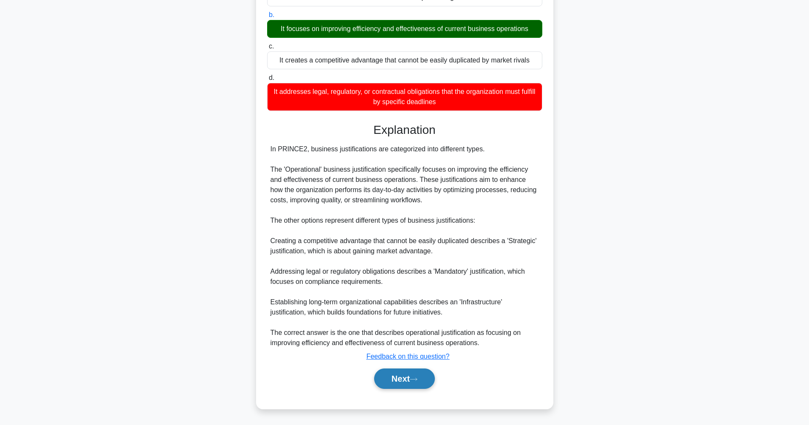
click at [404, 379] on button "Next" at bounding box center [404, 378] width 61 height 20
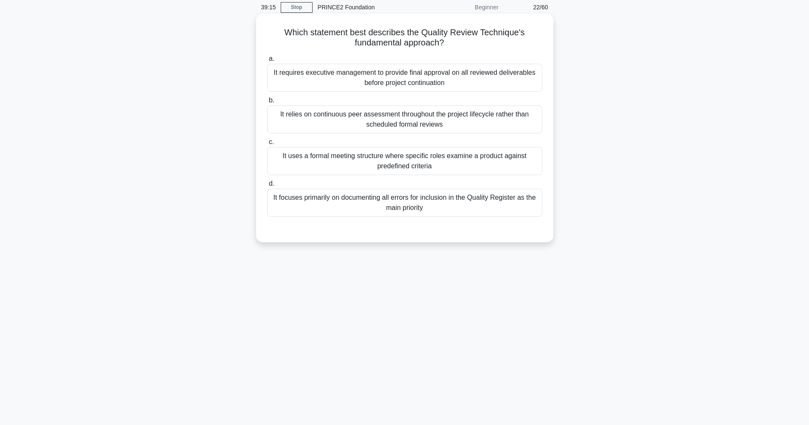
click at [422, 165] on div "It uses a formal meeting structure where specific roles examine a product again…" at bounding box center [404, 161] width 275 height 28
click at [267, 145] on input "c. It uses a formal meeting structure where specific roles examine a product ag…" at bounding box center [267, 142] width 0 height 6
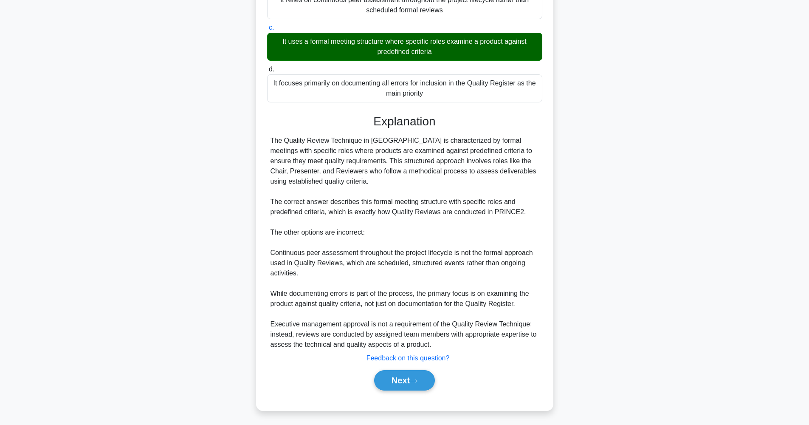
scroll to position [150, 0]
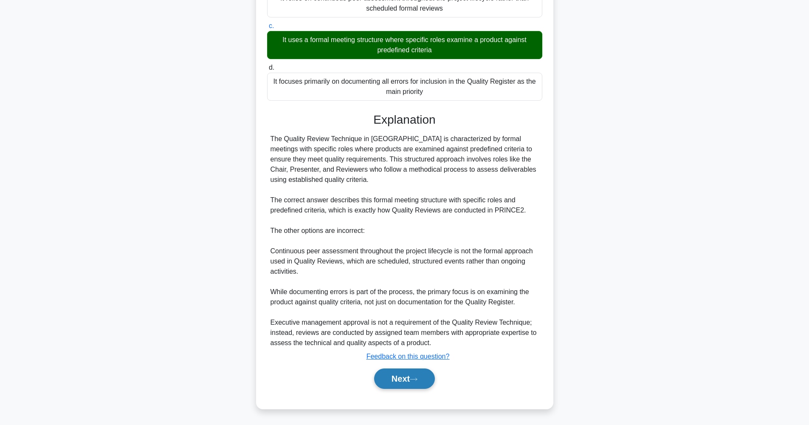
click at [423, 377] on button "Next" at bounding box center [404, 378] width 61 height 20
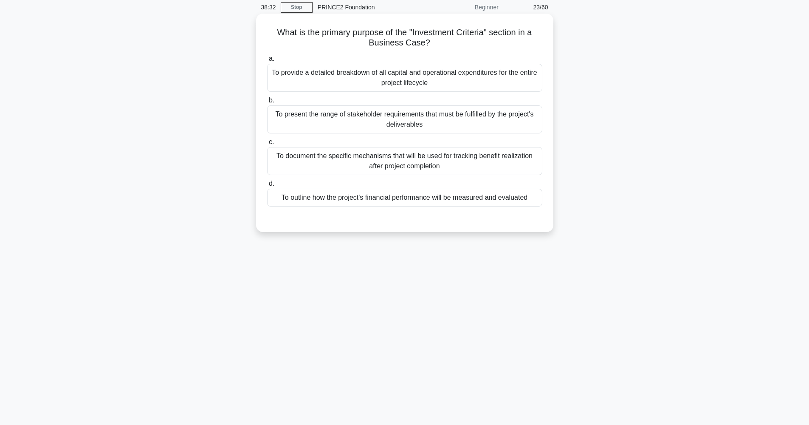
click at [427, 69] on div "To provide a detailed breakdown of all capital and operational expenditures for…" at bounding box center [404, 78] width 275 height 28
click at [267, 62] on input "a. To provide a detailed breakdown of all capital and operational expenditures …" at bounding box center [267, 59] width 0 height 6
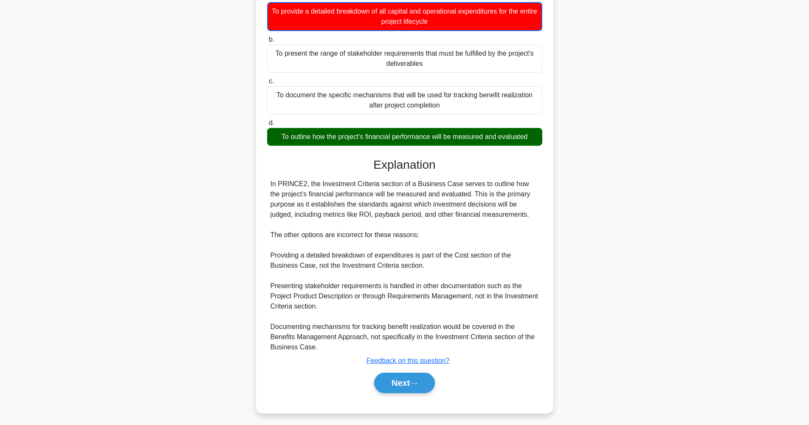
scroll to position [100, 0]
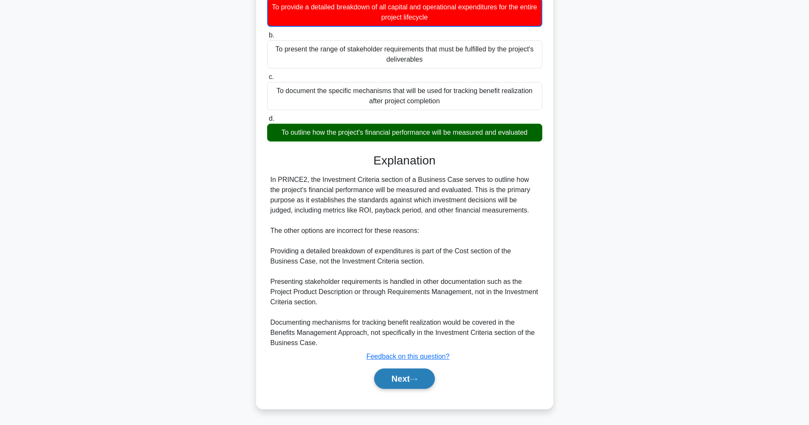
click at [418, 379] on icon at bounding box center [414, 379] width 8 height 5
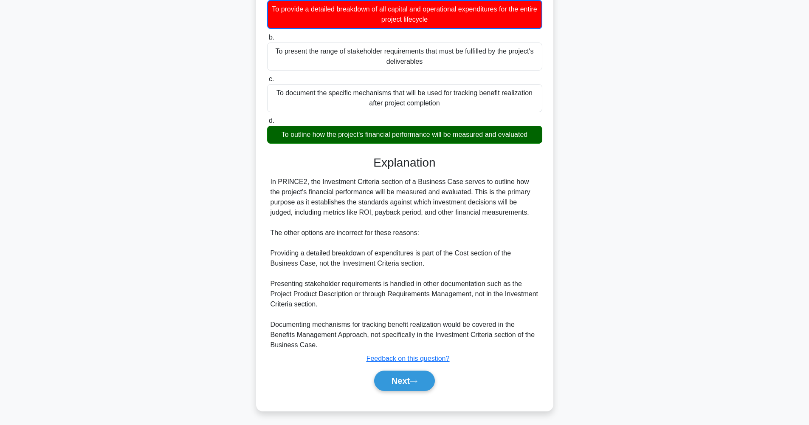
scroll to position [34, 0]
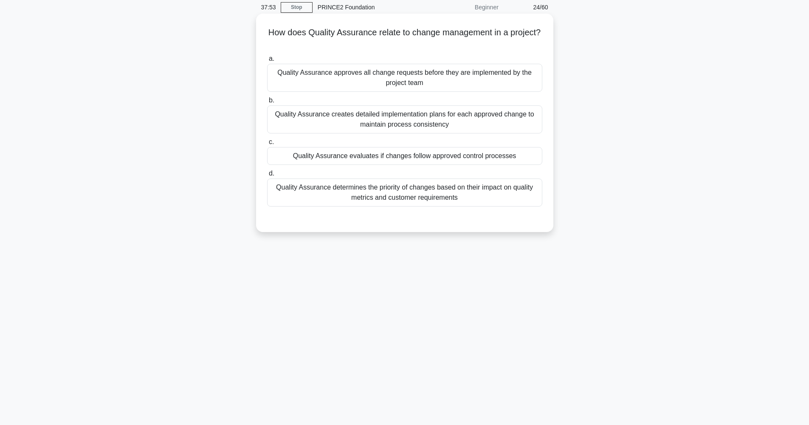
click at [447, 192] on div "Quality Assurance determines the priority of changes based on their impact on q…" at bounding box center [404, 192] width 275 height 28
click at [267, 176] on input "d. Quality Assurance determines the priority of changes based on their impact o…" at bounding box center [267, 174] width 0 height 6
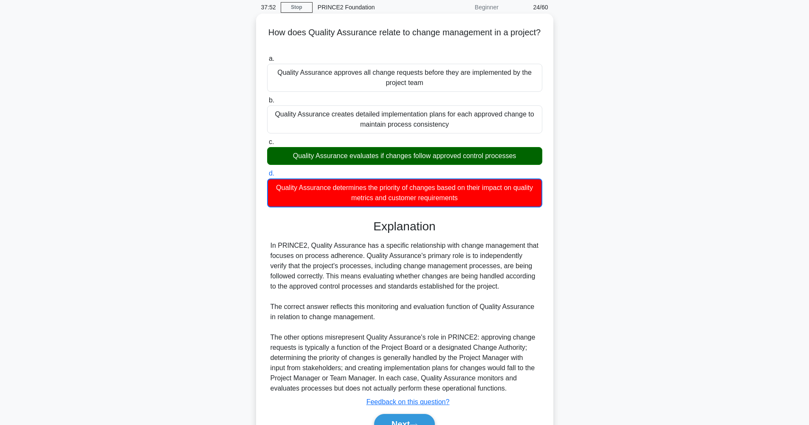
click at [423, 160] on div "Quality Assurance evaluates if changes follow approved control processes" at bounding box center [404, 156] width 275 height 18
click at [267, 145] on input "c. Quality Assurance evaluates if changes follow approved control processes" at bounding box center [267, 142] width 0 height 6
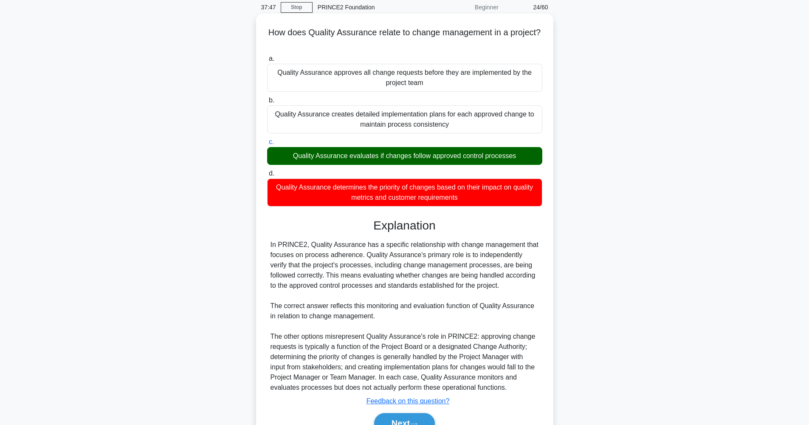
scroll to position [0, 0]
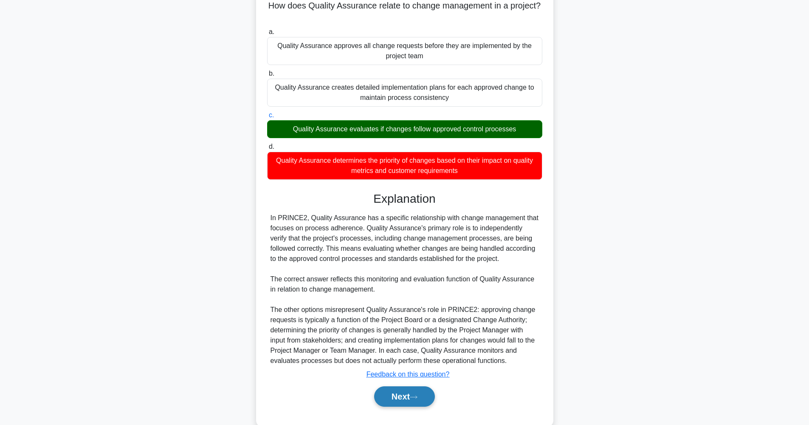
click at [418, 395] on icon at bounding box center [414, 397] width 8 height 5
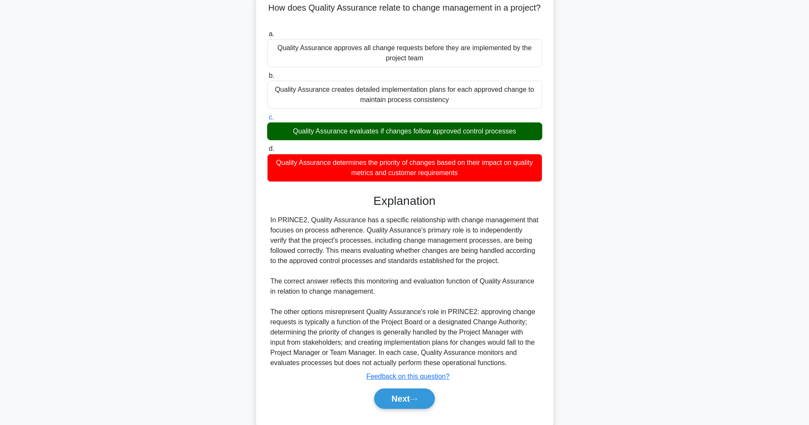
scroll to position [34, 0]
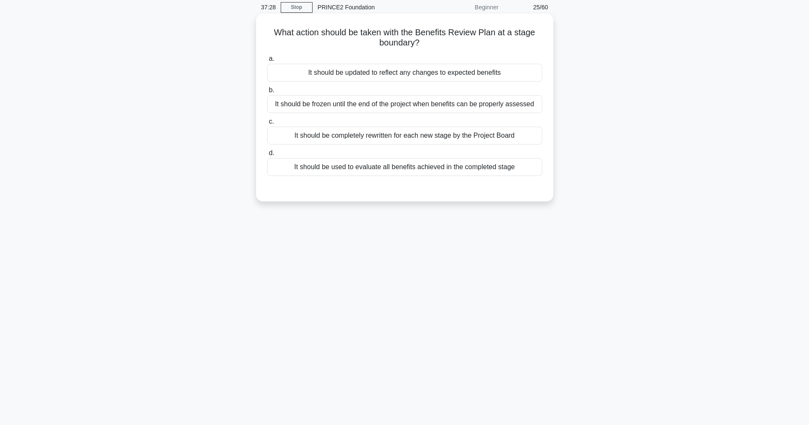
click at [339, 74] on div "It should be updated to reflect any changes to expected benefits" at bounding box center [404, 73] width 275 height 18
click at [267, 62] on input "a. It should be updated to reflect any changes to expected benefits" at bounding box center [267, 59] width 0 height 6
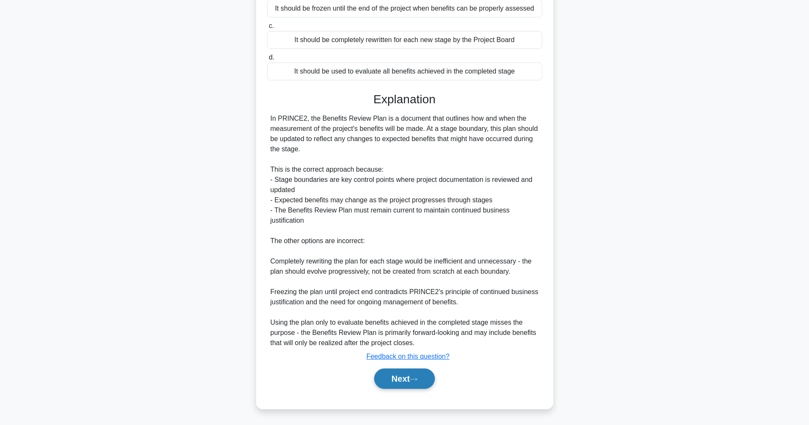
click at [424, 377] on button "Next" at bounding box center [404, 378] width 61 height 20
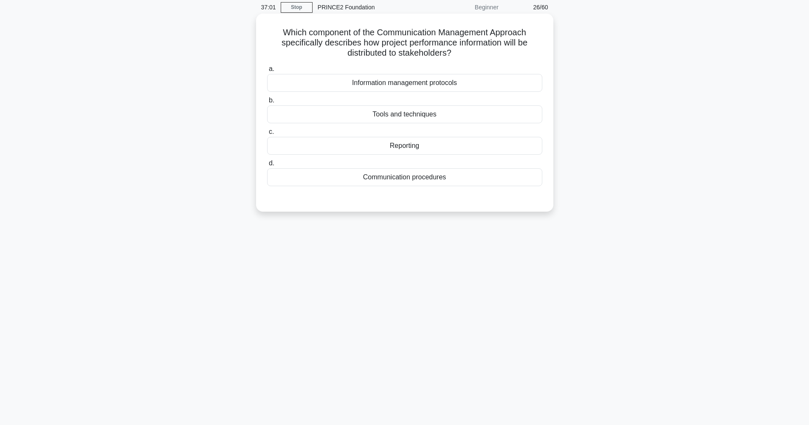
click at [437, 86] on div "Information management protocols" at bounding box center [404, 83] width 275 height 18
click at [267, 72] on input "a. Information management protocols" at bounding box center [267, 69] width 0 height 6
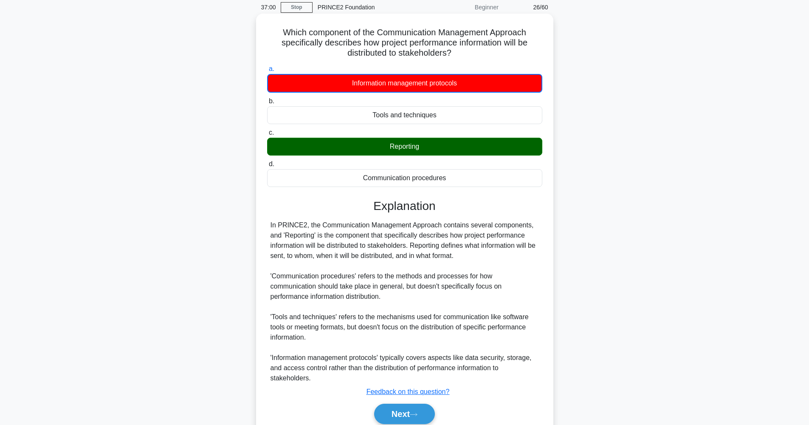
click at [431, 143] on div "Reporting" at bounding box center [404, 147] width 275 height 18
click at [267, 136] on input "c. Reporting" at bounding box center [267, 133] width 0 height 6
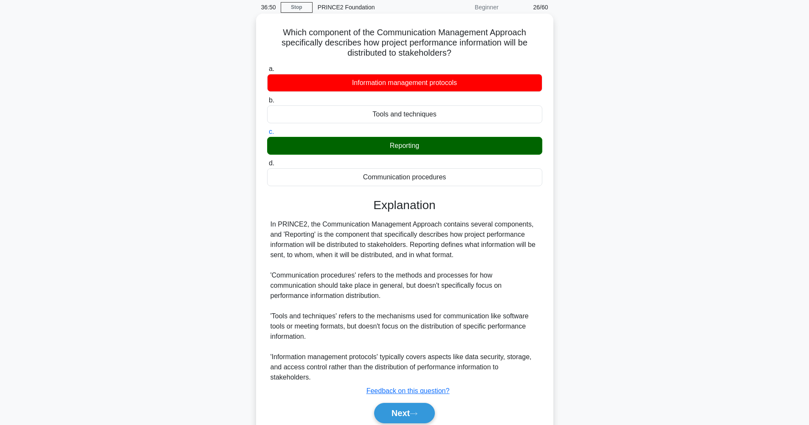
scroll to position [47, 0]
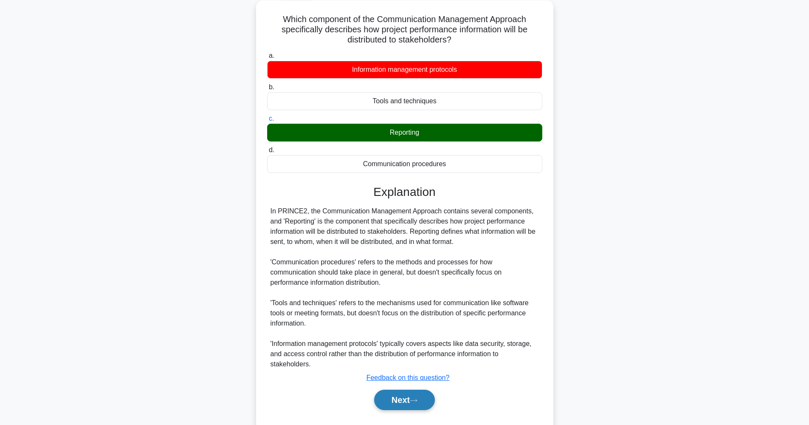
click at [413, 404] on button "Next" at bounding box center [404, 400] width 61 height 20
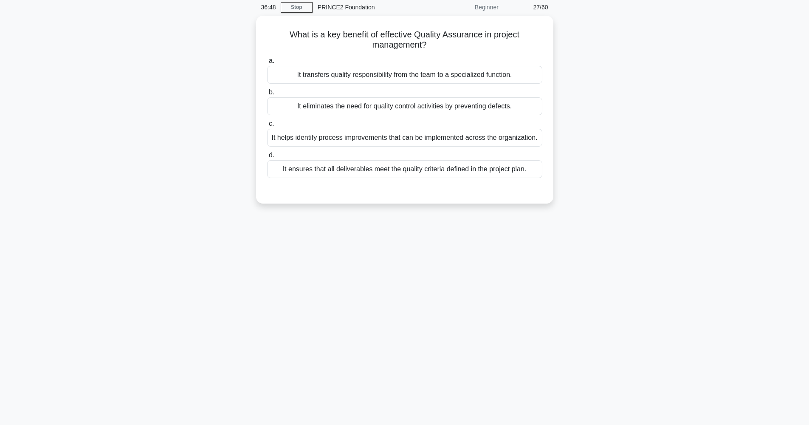
scroll to position [34, 0]
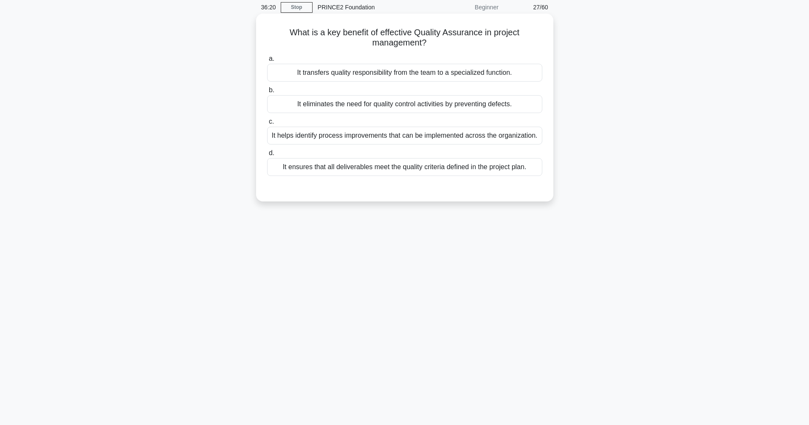
click at [447, 169] on div "It ensures that all deliverables meet the quality criteria defined in the proje…" at bounding box center [404, 167] width 275 height 18
click at [267, 156] on input "d. It ensures that all deliverables meet the quality criteria defined in the pr…" at bounding box center [267, 153] width 0 height 6
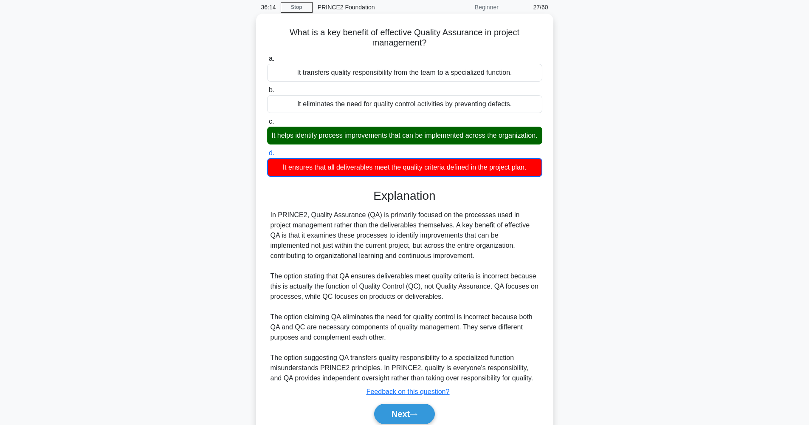
scroll to position [48, 0]
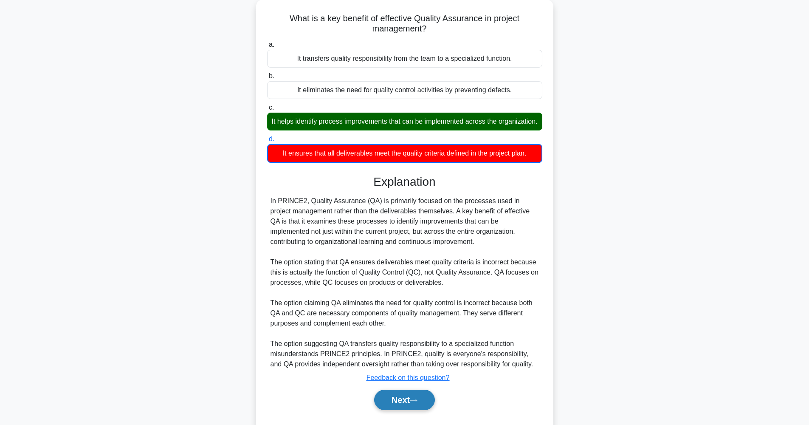
click at [411, 398] on button "Next" at bounding box center [404, 400] width 61 height 20
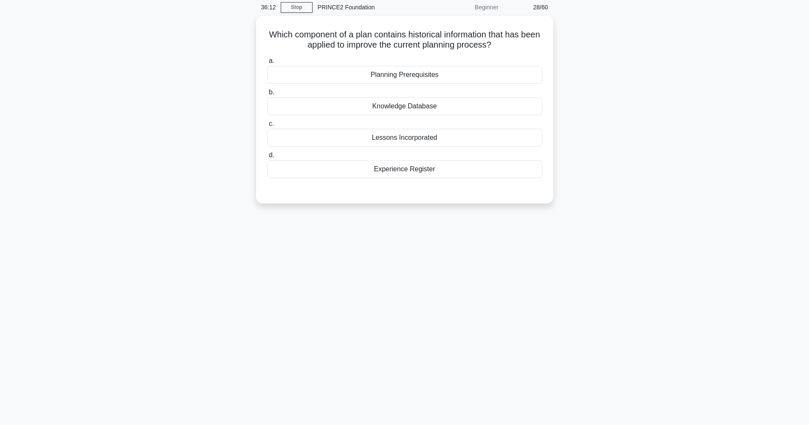
scroll to position [34, 0]
click at [424, 140] on div "Lessons Incorporated" at bounding box center [404, 136] width 275 height 18
click at [267, 124] on input "c. Lessons Incorporated" at bounding box center [267, 122] width 0 height 6
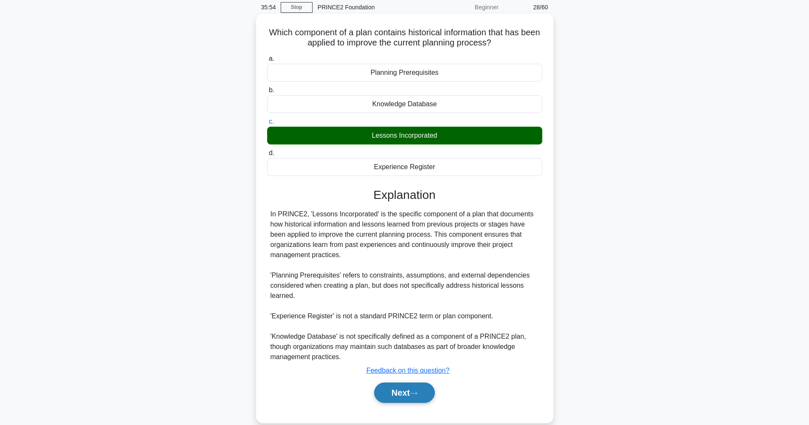
click at [424, 392] on button "Next" at bounding box center [404, 392] width 61 height 20
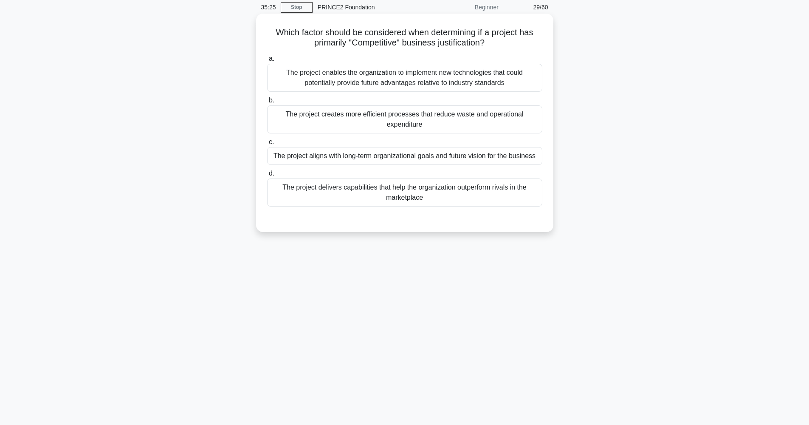
click at [431, 158] on div "The project aligns with long-term organizational goals and future vision for th…" at bounding box center [404, 156] width 275 height 18
click at [267, 145] on input "c. The project aligns with long-term organizational goals and future vision for…" at bounding box center [267, 142] width 0 height 6
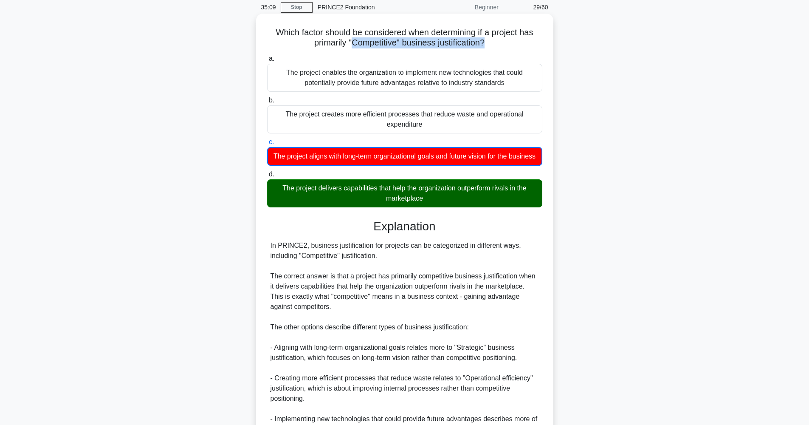
drag, startPoint x: 354, startPoint y: 44, endPoint x: 482, endPoint y: 45, distance: 127.9
click at [482, 45] on h5 "Which factor should be considered when determining if a project has primarily "…" at bounding box center [404, 37] width 277 height 21
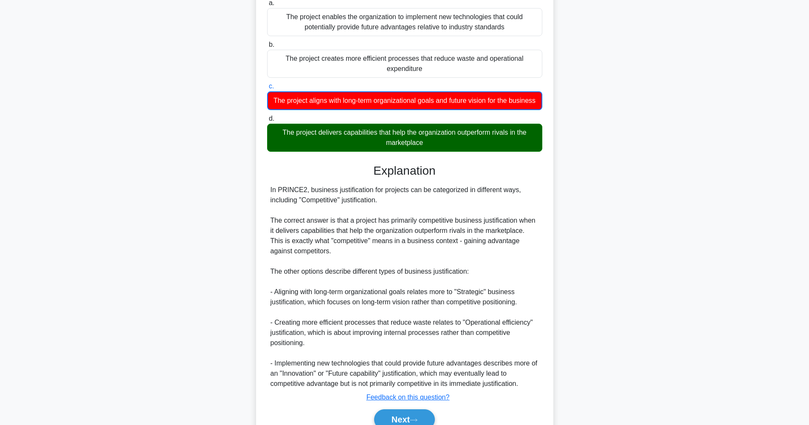
scroll to position [130, 0]
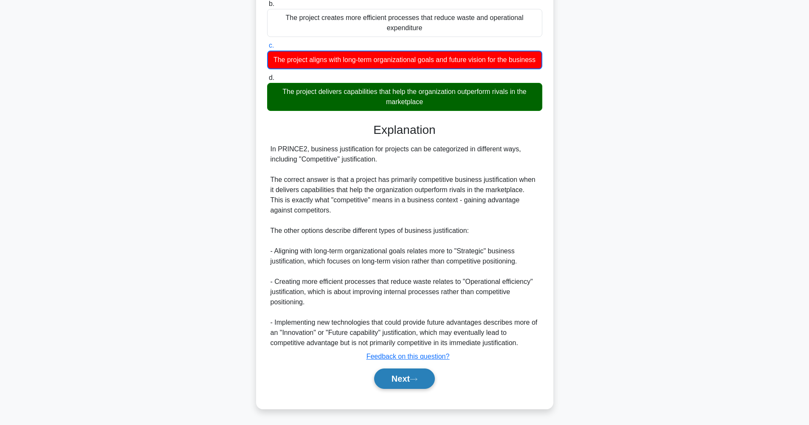
click at [411, 375] on button "Next" at bounding box center [404, 378] width 61 height 20
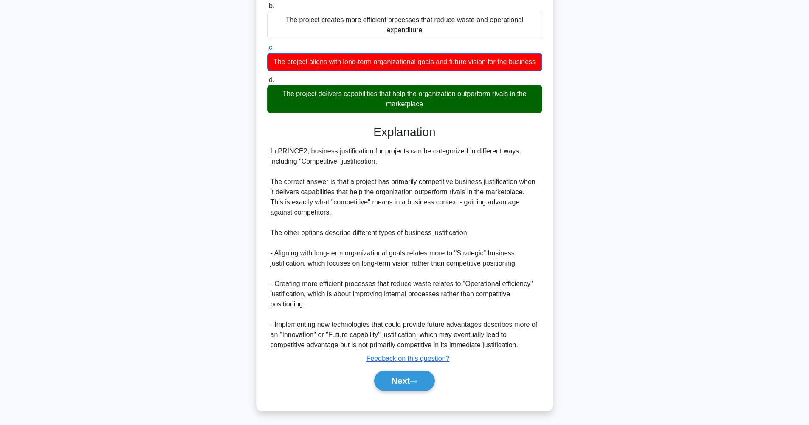
scroll to position [34, 0]
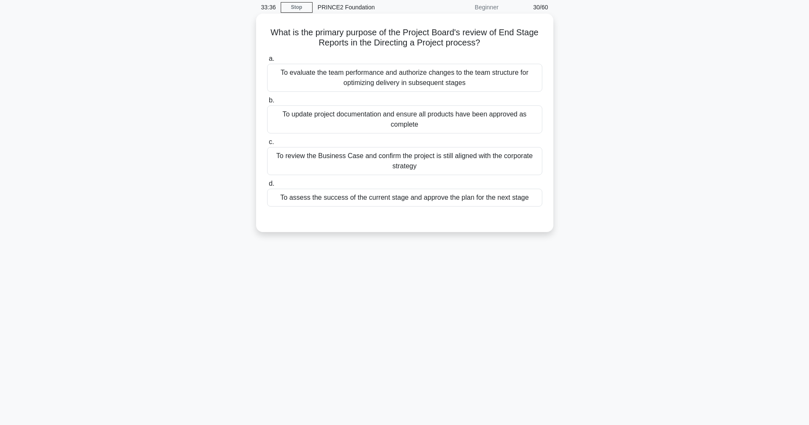
click at [435, 163] on div "To review the Business Case and confirm the project is still aligned with the c…" at bounding box center [404, 161] width 275 height 28
click at [267, 145] on input "c. To review the Business Case and confirm the project is still aligned with th…" at bounding box center [267, 142] width 0 height 6
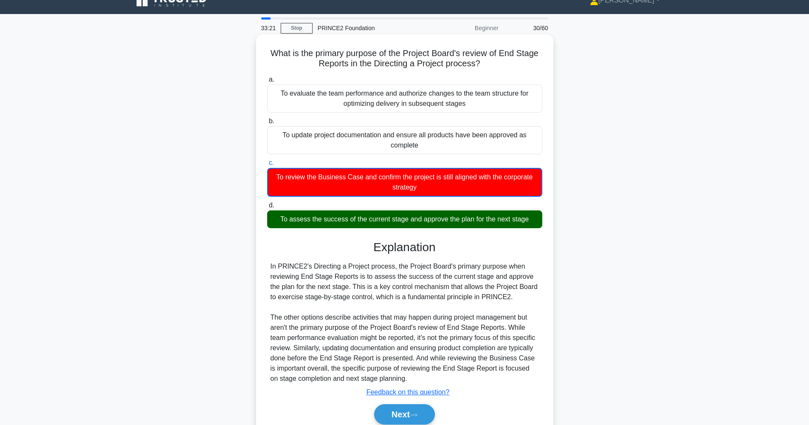
scroll to position [49, 0]
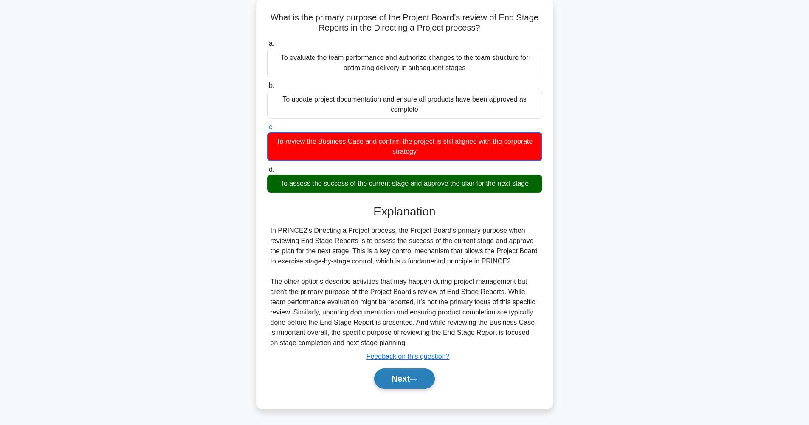
click at [398, 382] on button "Next" at bounding box center [404, 378] width 61 height 20
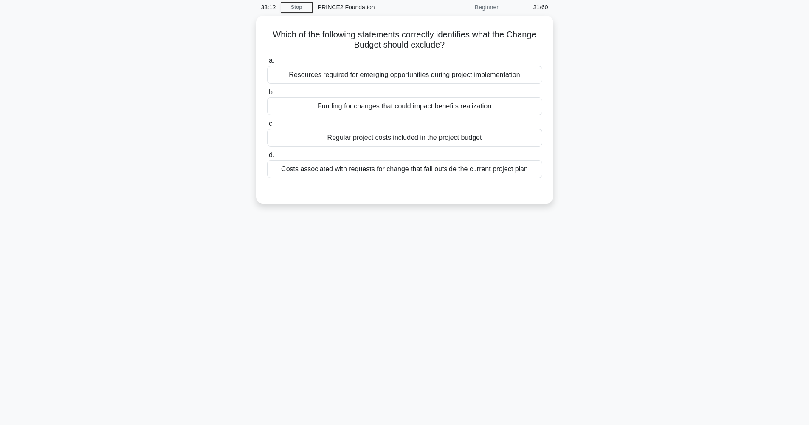
scroll to position [34, 0]
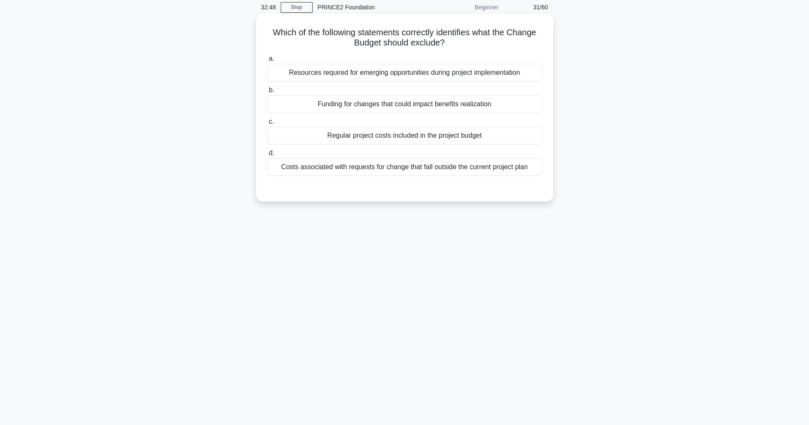
click at [424, 138] on div "Regular project costs included in the project budget" at bounding box center [404, 136] width 275 height 18
click at [267, 124] on input "c. Regular project costs included in the project budget" at bounding box center [267, 122] width 0 height 6
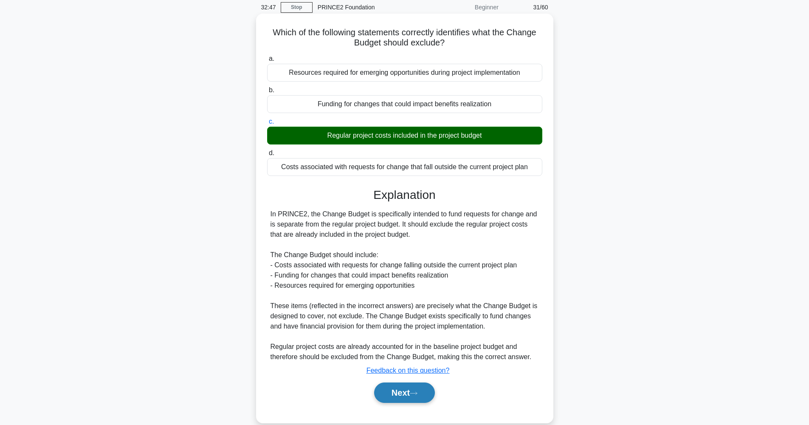
click at [410, 399] on button "Next" at bounding box center [404, 392] width 61 height 20
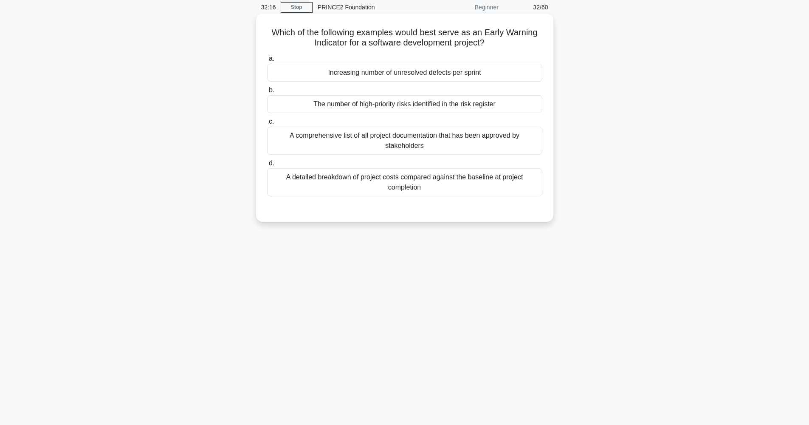
click at [416, 105] on div "The number of high-priority risks identified in the risk register" at bounding box center [404, 104] width 275 height 18
click at [267, 93] on input "b. The number of high-priority risks identified in the risk register" at bounding box center [267, 91] width 0 height 6
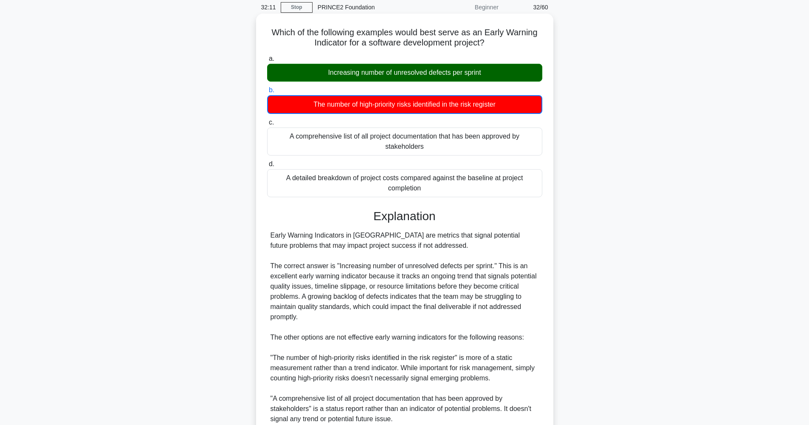
scroll to position [161, 0]
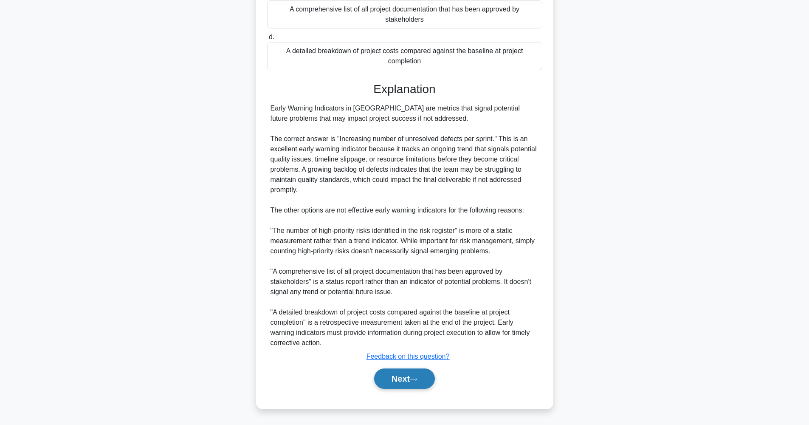
click at [416, 381] on icon at bounding box center [414, 379] width 8 height 5
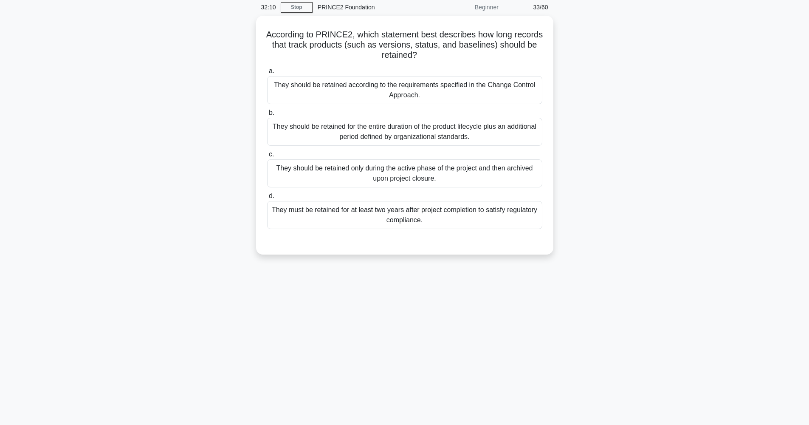
scroll to position [34, 0]
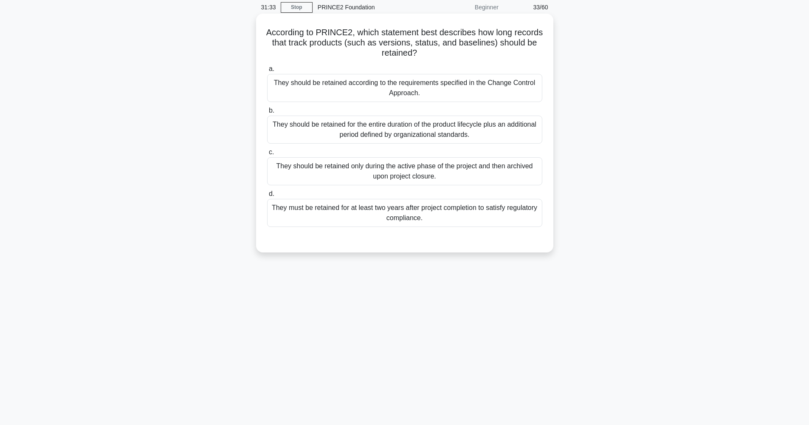
click at [408, 129] on div "They should be retained for the entire duration of the product lifecycle plus a…" at bounding box center [404, 130] width 275 height 28
click at [267, 113] on input "b. They should be retained for the entire duration of the product lifecycle plu…" at bounding box center [267, 111] width 0 height 6
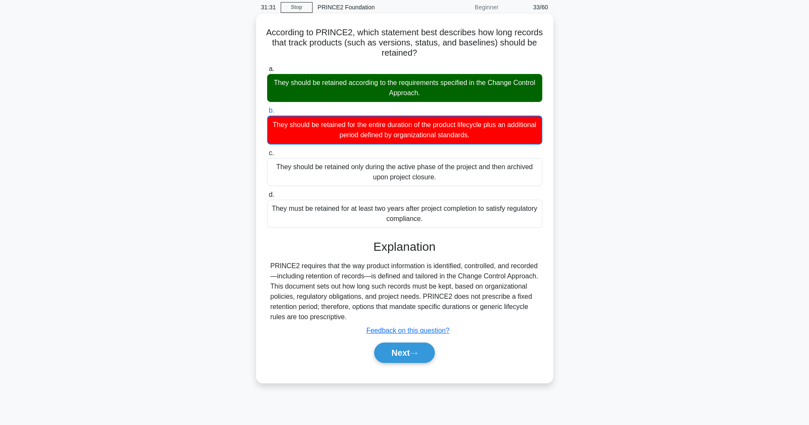
click at [377, 89] on div "They should be retained according to the requirements specified in the Change C…" at bounding box center [404, 88] width 275 height 28
click at [267, 72] on input "a. They should be retained according to the requirements specified in the Chang…" at bounding box center [267, 69] width 0 height 6
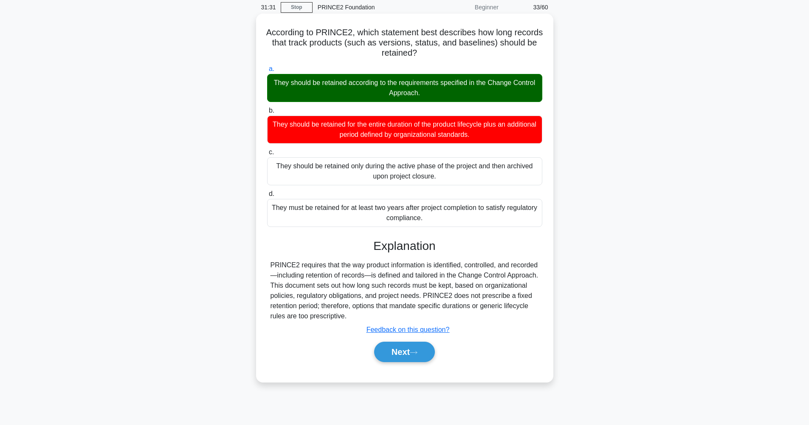
click at [363, 87] on div "They should be retained according to the requirements specified in the Change C…" at bounding box center [404, 88] width 275 height 28
click at [267, 72] on input "a. They should be retained according to the requirements specified in the Chang…" at bounding box center [267, 69] width 0 height 6
click at [414, 353] on icon at bounding box center [414, 352] width 8 height 5
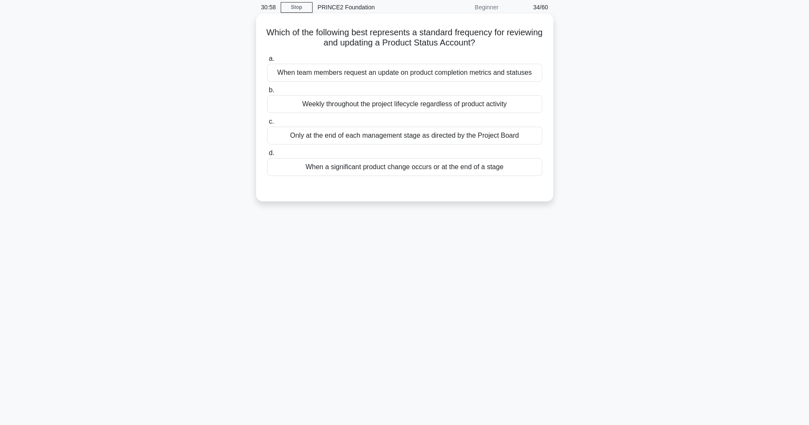
click at [447, 167] on div "When a significant product change occurs or at the end of a stage" at bounding box center [404, 167] width 275 height 18
click at [267, 156] on input "d. When a significant product change occurs or at the end of a stage" at bounding box center [267, 153] width 0 height 6
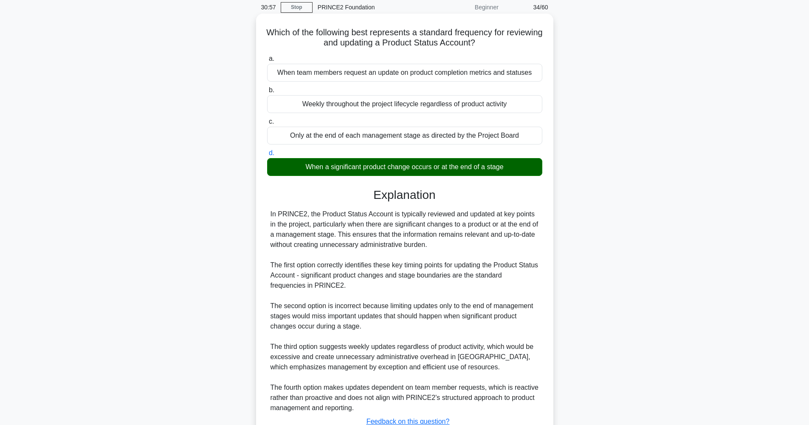
scroll to position [99, 0]
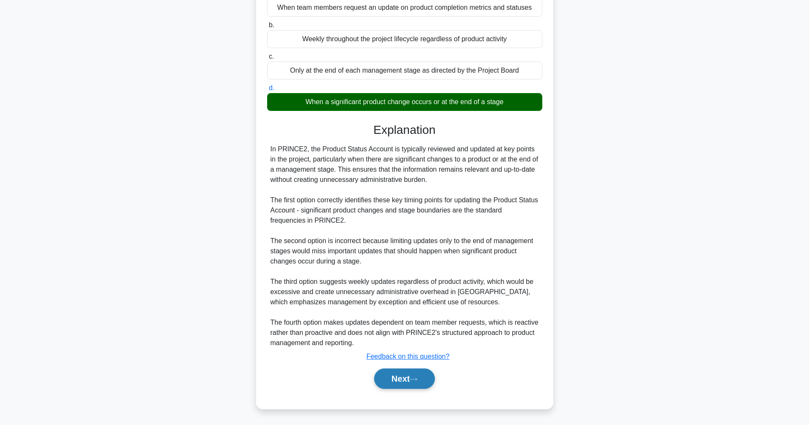
click at [404, 375] on button "Next" at bounding box center [404, 378] width 61 height 20
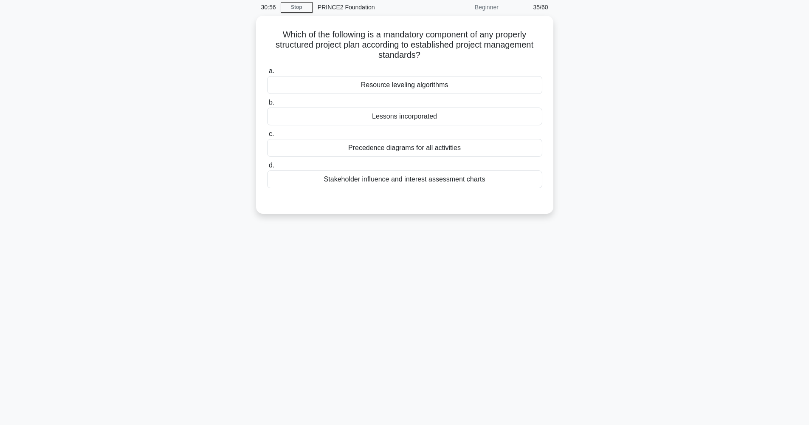
scroll to position [34, 0]
click at [431, 113] on div "Lessons incorporated" at bounding box center [404, 114] width 275 height 18
click at [267, 103] on input "b. Lessons incorporated" at bounding box center [267, 101] width 0 height 6
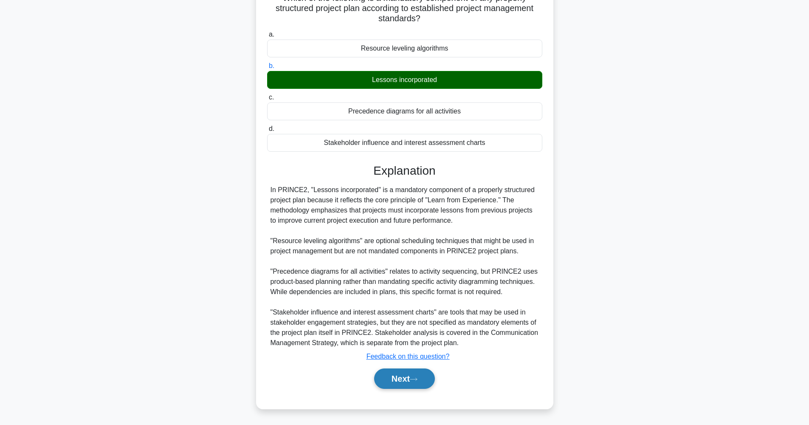
click at [411, 370] on button "Next" at bounding box center [404, 378] width 61 height 20
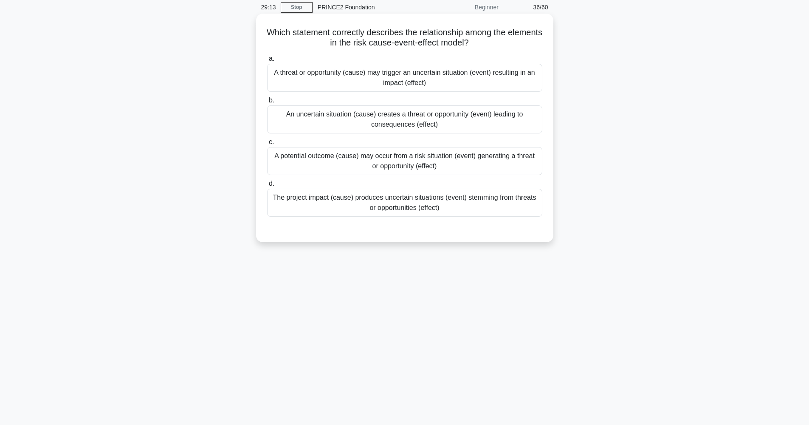
click at [422, 122] on div "An uncertain situation (cause) creates a threat or opportunity (event) leading …" at bounding box center [404, 119] width 275 height 28
click at [267, 103] on input "b. An uncertain situation (cause) creates a threat or opportunity (event) leadi…" at bounding box center [267, 101] width 0 height 6
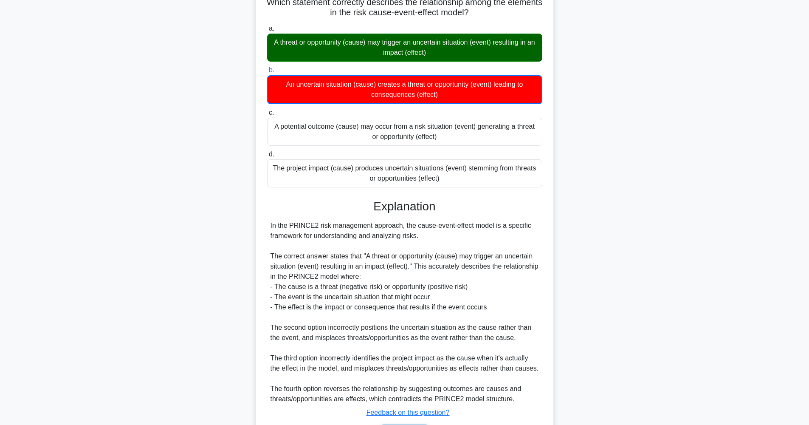
scroll to position [130, 0]
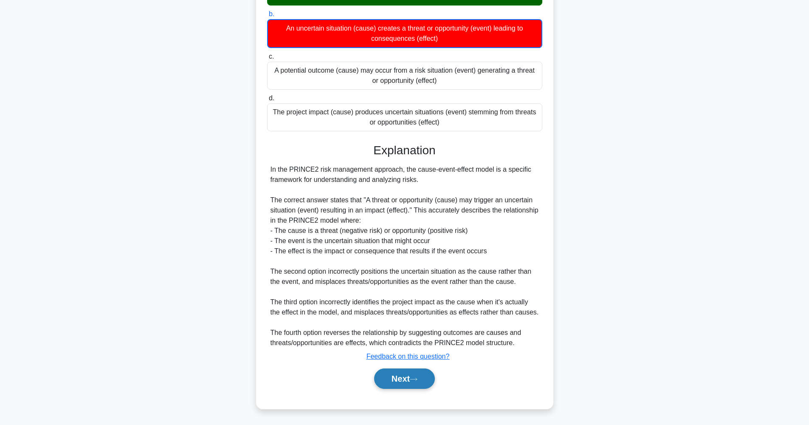
click at [416, 381] on icon at bounding box center [414, 379] width 8 height 5
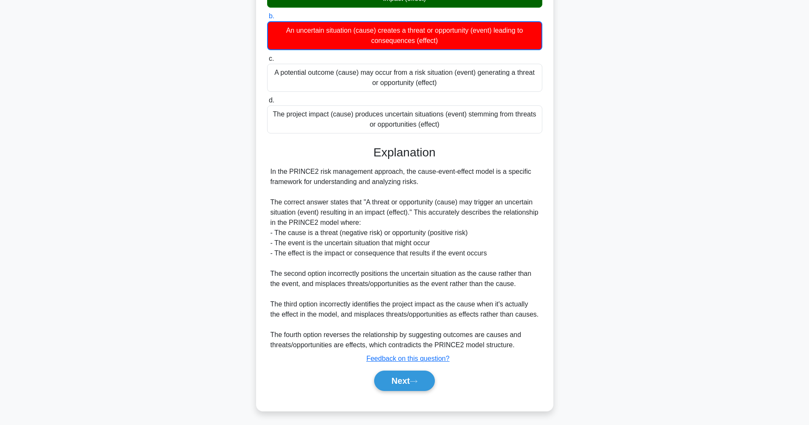
scroll to position [34, 0]
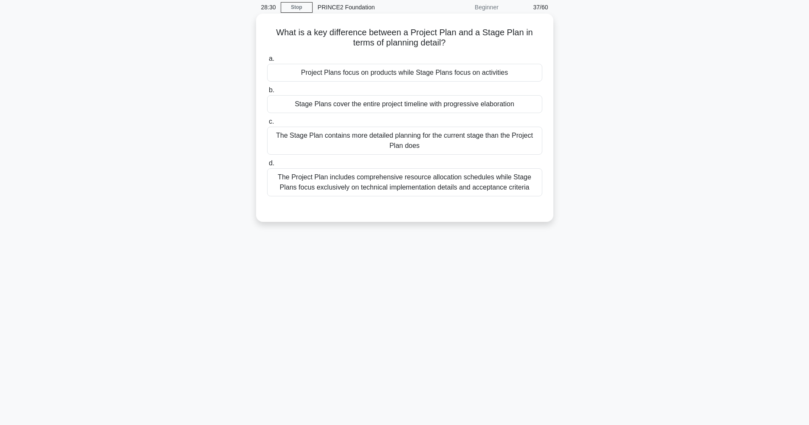
click at [432, 75] on div "Project Plans focus on products while Stage Plans focus on activities" at bounding box center [404, 73] width 275 height 18
click at [267, 62] on input "a. Project Plans focus on products while Stage Plans focus on activities" at bounding box center [267, 59] width 0 height 6
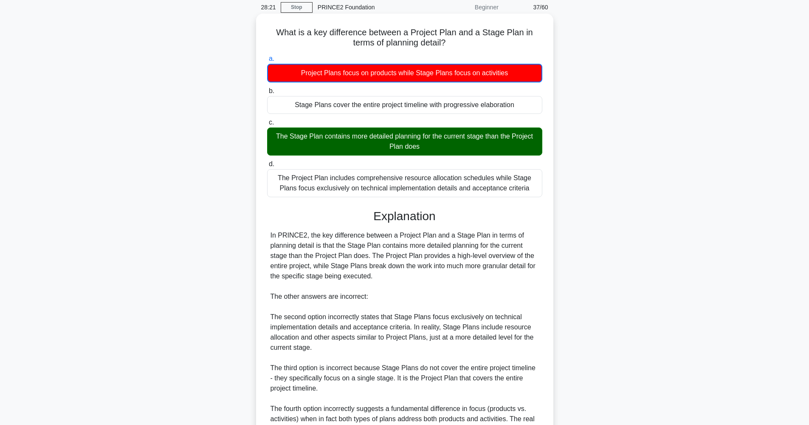
scroll to position [120, 0]
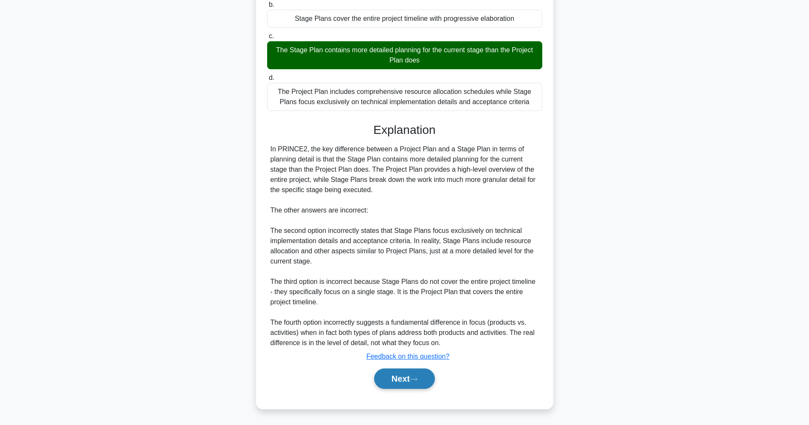
click at [409, 374] on button "Next" at bounding box center [404, 378] width 61 height 20
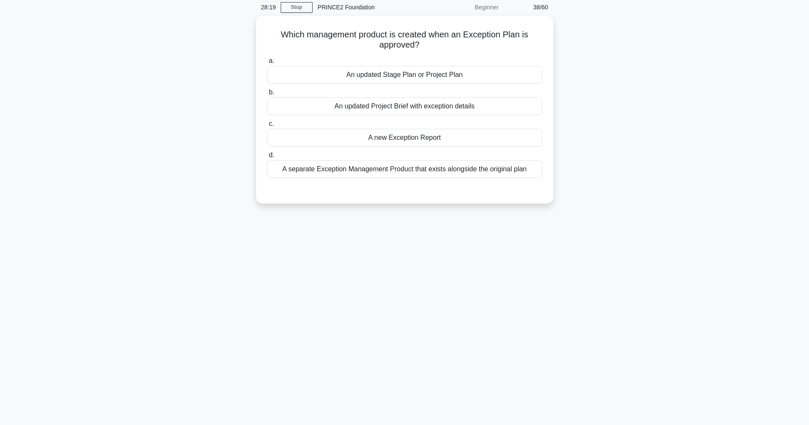
scroll to position [34, 0]
click at [435, 73] on div "An updated Stage Plan or Project Plan" at bounding box center [404, 73] width 275 height 18
click at [267, 62] on input "a. An updated Stage Plan or Project Plan" at bounding box center [267, 59] width 0 height 6
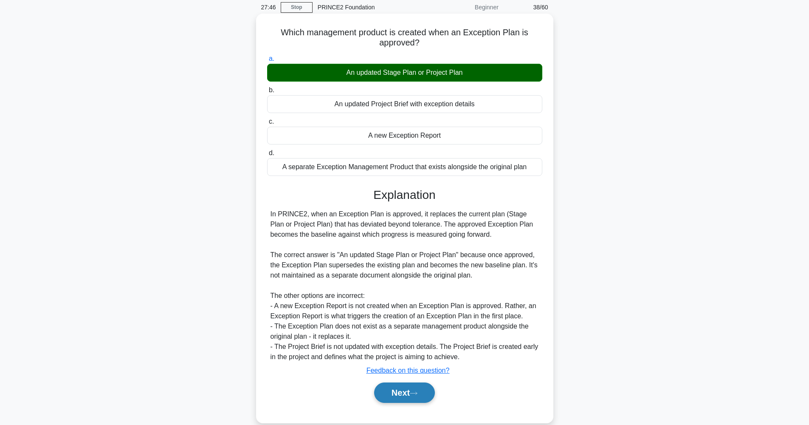
click at [407, 392] on button "Next" at bounding box center [404, 392] width 61 height 20
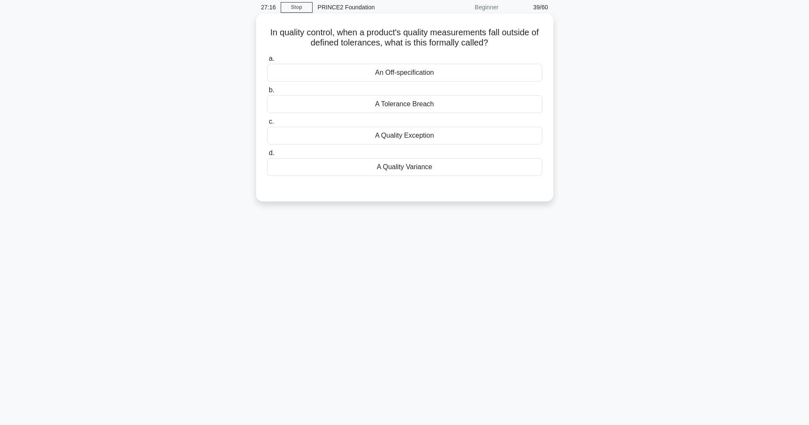
click at [415, 76] on div "An Off-specification" at bounding box center [404, 73] width 275 height 18
click at [267, 62] on input "a. An Off-specification" at bounding box center [267, 59] width 0 height 6
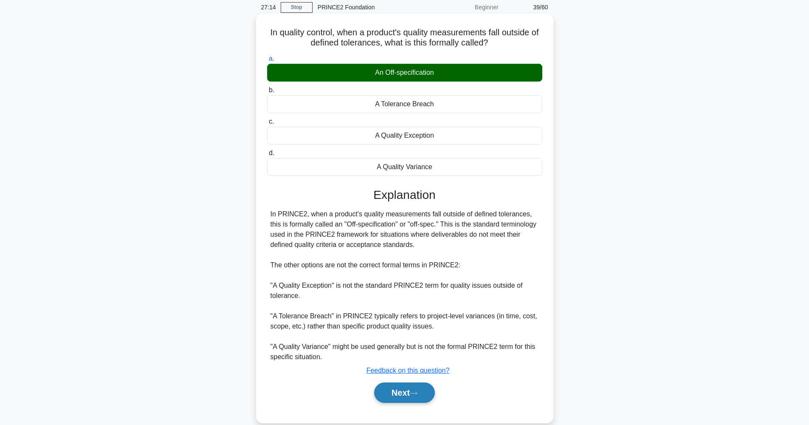
click at [421, 389] on button "Next" at bounding box center [404, 392] width 61 height 20
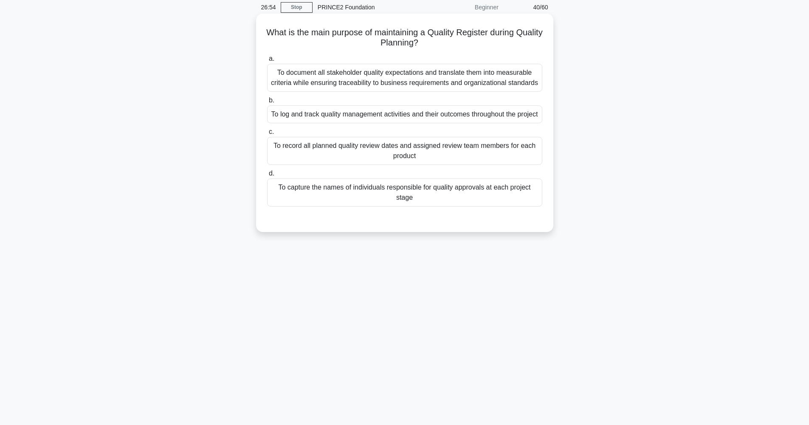
click at [418, 119] on div "To log and track quality management activities and their outcomes throughout th…" at bounding box center [404, 114] width 275 height 18
click at [267, 103] on input "b. To log and track quality management activities and their outcomes throughout…" at bounding box center [267, 101] width 0 height 6
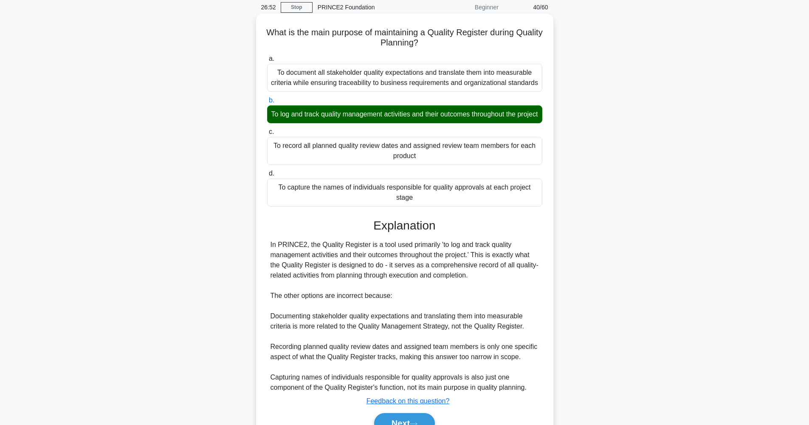
scroll to position [48, 0]
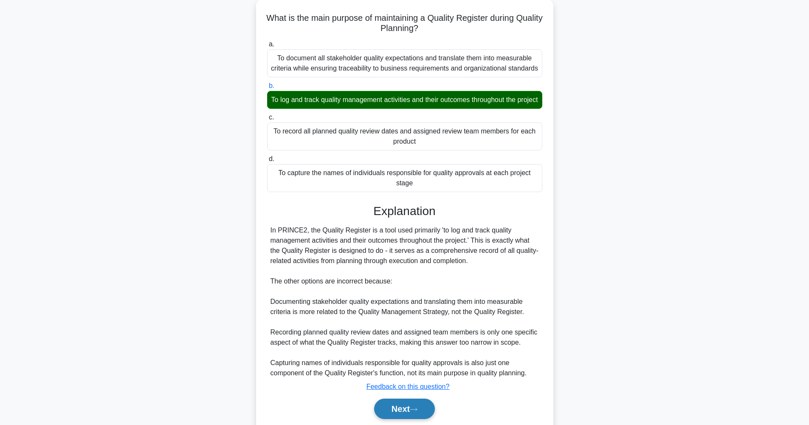
click at [417, 412] on icon at bounding box center [414, 409] width 8 height 5
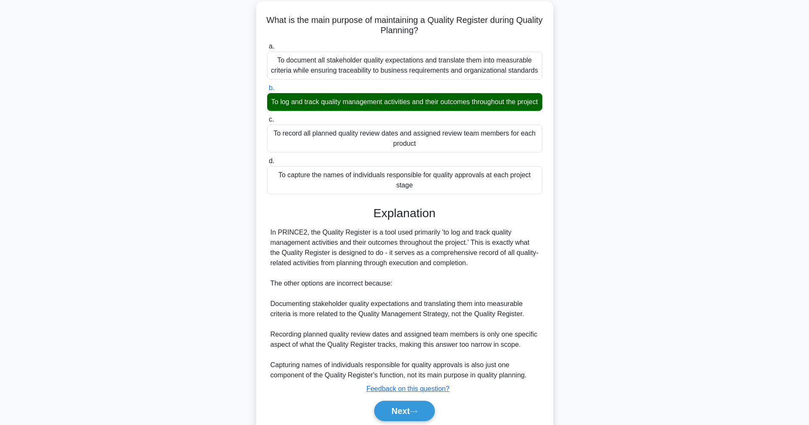
scroll to position [34, 0]
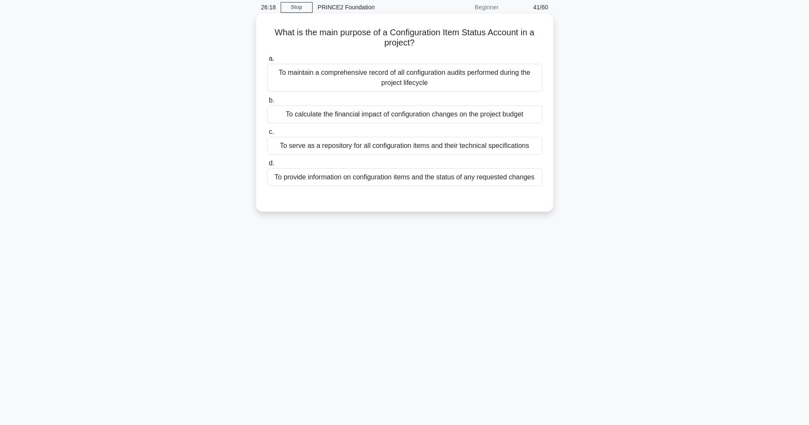
click at [420, 181] on div "To provide information on configuration items and the status of any requested c…" at bounding box center [404, 177] width 275 height 18
click at [267, 166] on input "d. To provide information on configuration items and the status of any requeste…" at bounding box center [267, 164] width 0 height 6
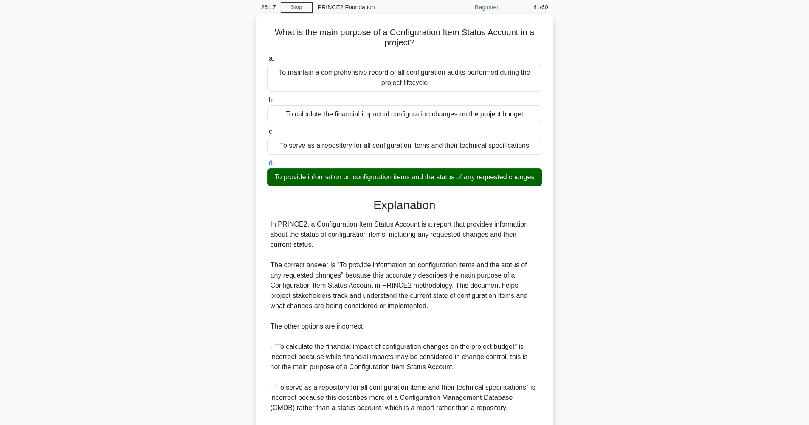
scroll to position [150, 0]
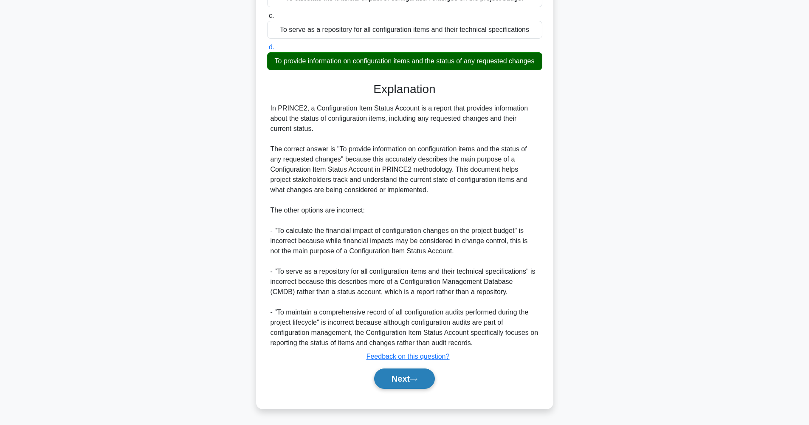
click at [422, 381] on button "Next" at bounding box center [404, 378] width 61 height 20
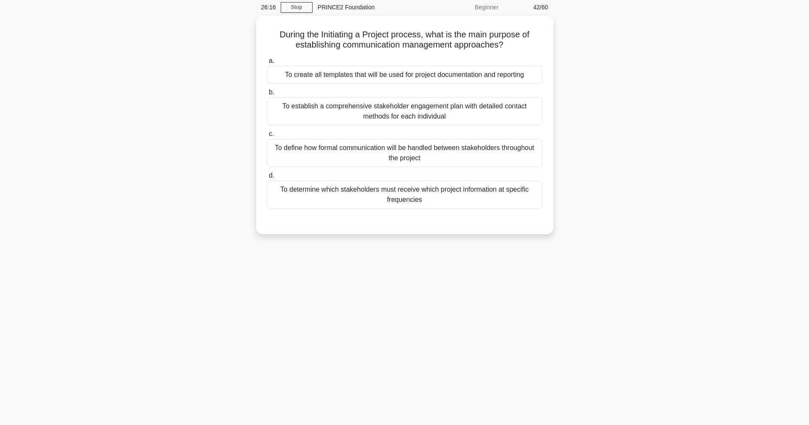
scroll to position [34, 0]
click at [432, 156] on div "To define how formal communication will be handled between stakeholders through…" at bounding box center [404, 151] width 275 height 28
click at [267, 135] on input "c. To define how formal communication will be handled between stakeholders thro…" at bounding box center [267, 132] width 0 height 6
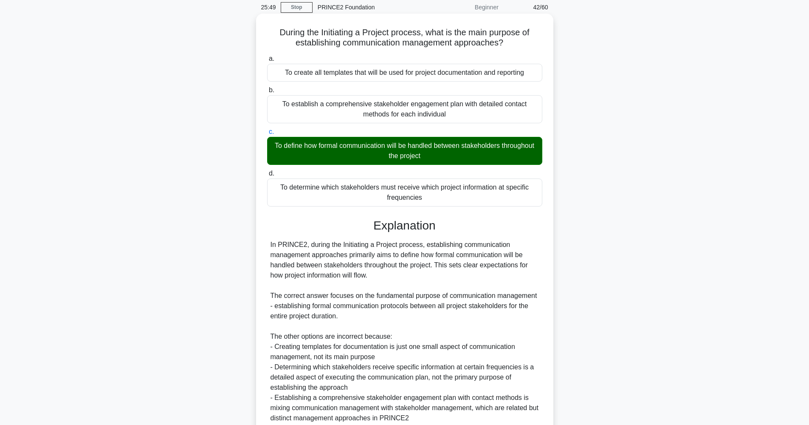
scroll to position [109, 0]
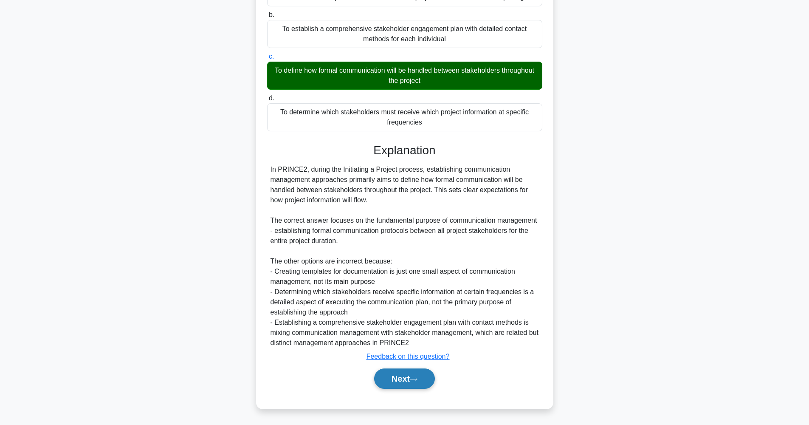
click at [420, 387] on button "Next" at bounding box center [404, 378] width 61 height 20
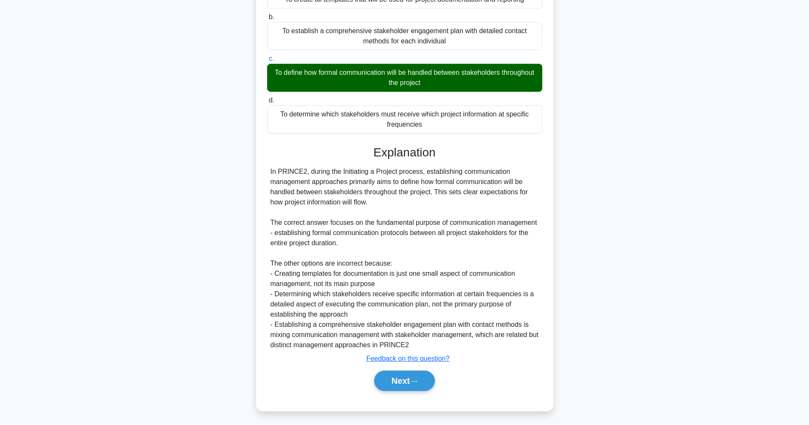
scroll to position [34, 0]
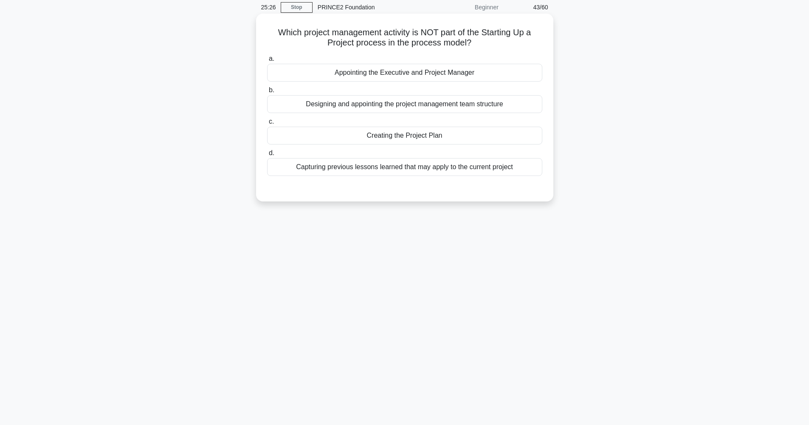
click at [456, 137] on div "Creating the Project Plan" at bounding box center [404, 136] width 275 height 18
click at [267, 124] on input "c. Creating the Project Plan" at bounding box center [267, 122] width 0 height 6
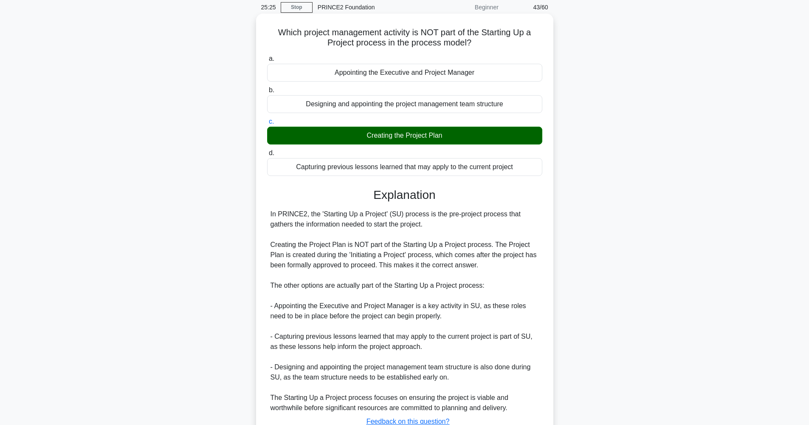
scroll to position [99, 0]
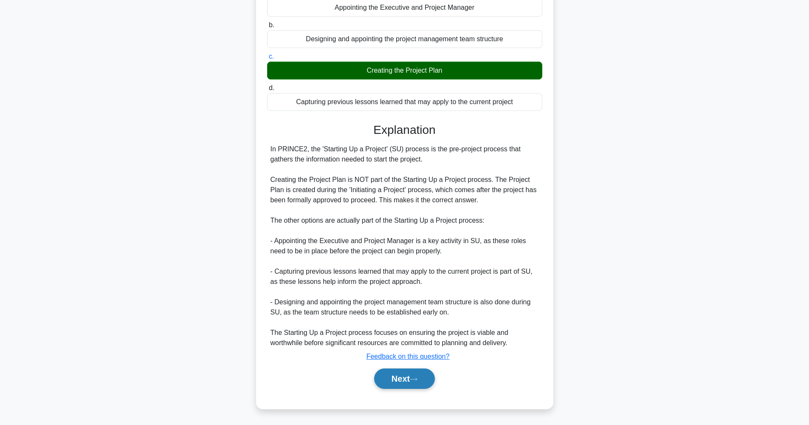
click at [426, 382] on button "Next" at bounding box center [404, 378] width 61 height 20
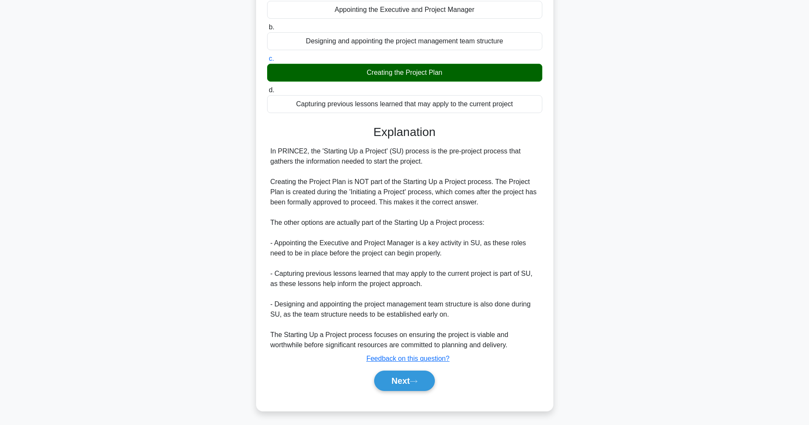
scroll to position [34, 0]
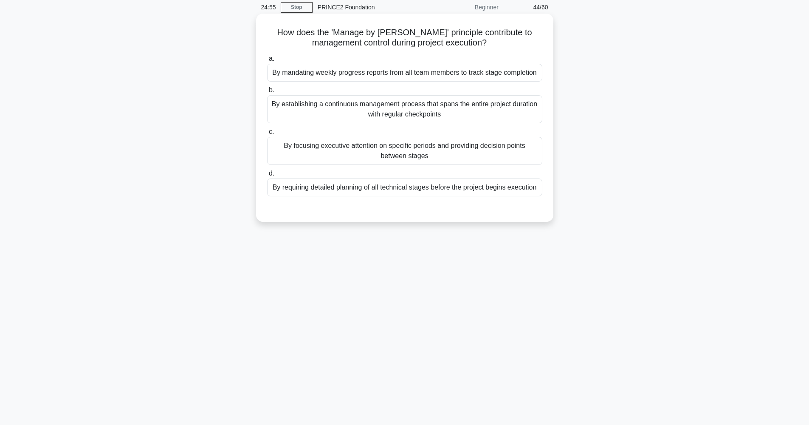
click at [417, 153] on div "By focusing executive attention on specific periods and providing decision poin…" at bounding box center [404, 151] width 275 height 28
click at [267, 135] on input "c. By focusing executive attention on specific periods and providing decision p…" at bounding box center [267, 132] width 0 height 6
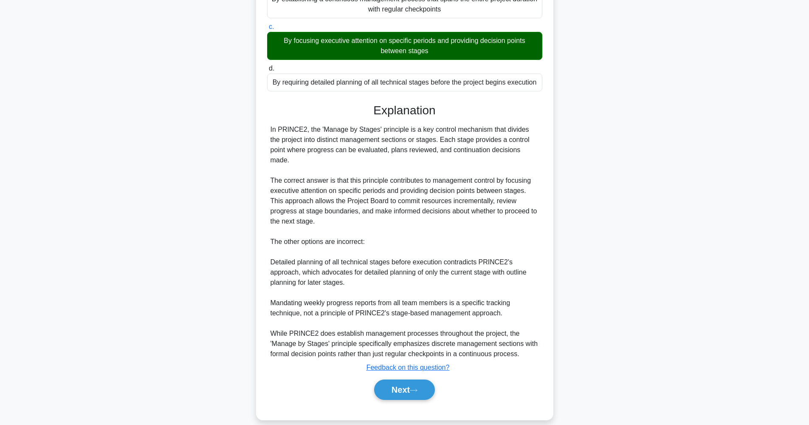
scroll to position [140, 0]
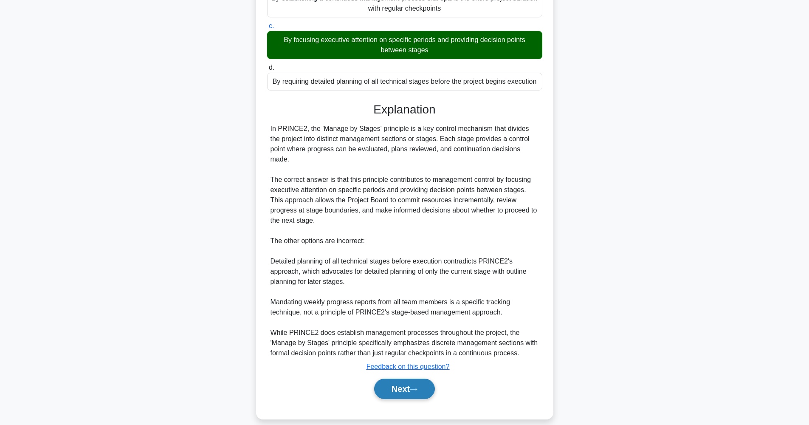
click at [411, 380] on button "Next" at bounding box center [404, 389] width 61 height 20
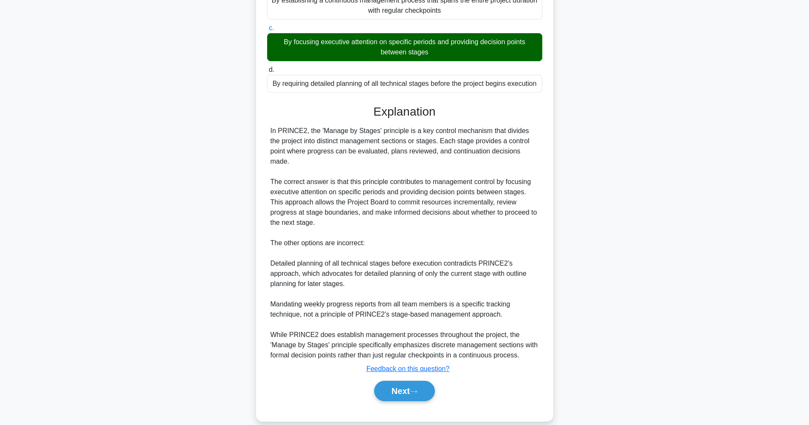
scroll to position [34, 0]
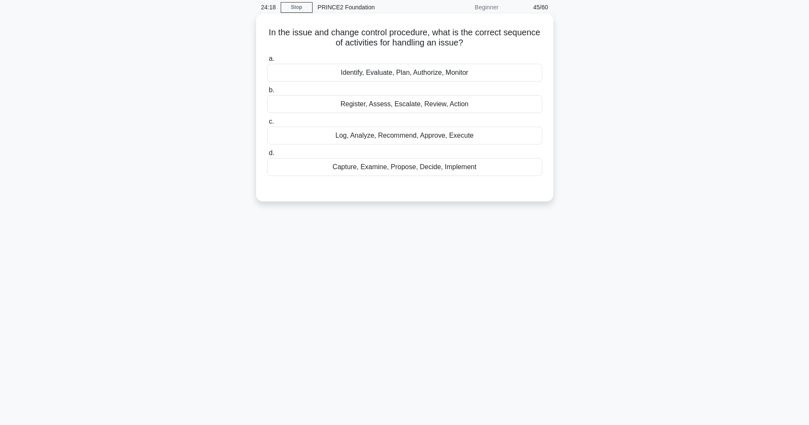
click at [450, 169] on div "Capture, Examine, Propose, Decide, Implement" at bounding box center [404, 167] width 275 height 18
click at [267, 156] on input "d. Capture, Examine, Propose, Decide, Implement" at bounding box center [267, 153] width 0 height 6
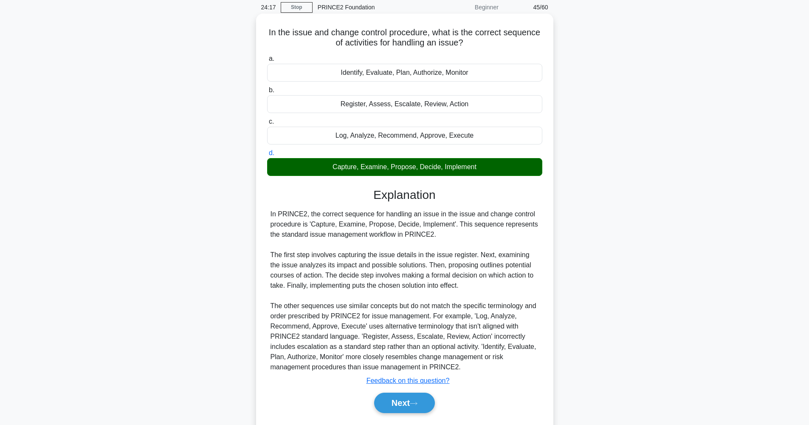
scroll to position [50, 0]
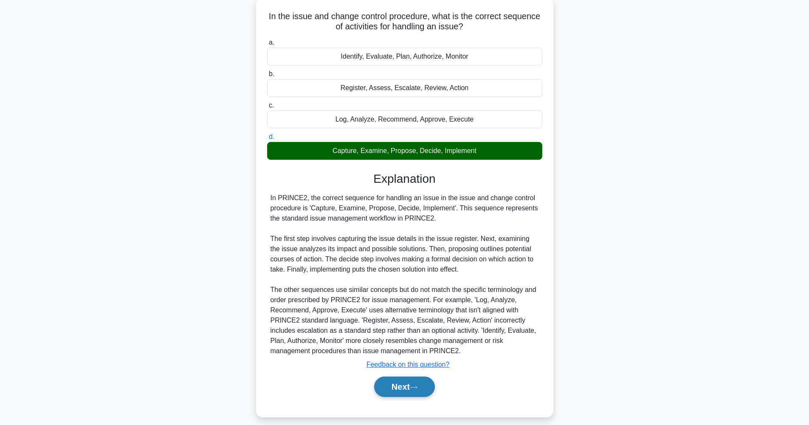
click at [411, 387] on button "Next" at bounding box center [404, 386] width 61 height 20
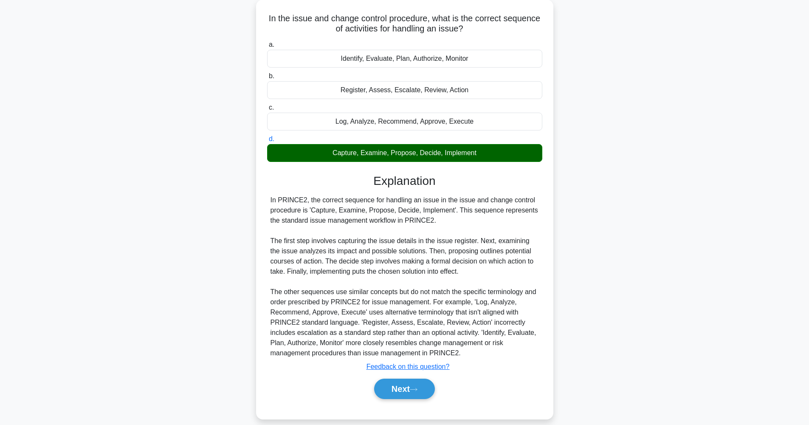
scroll to position [34, 0]
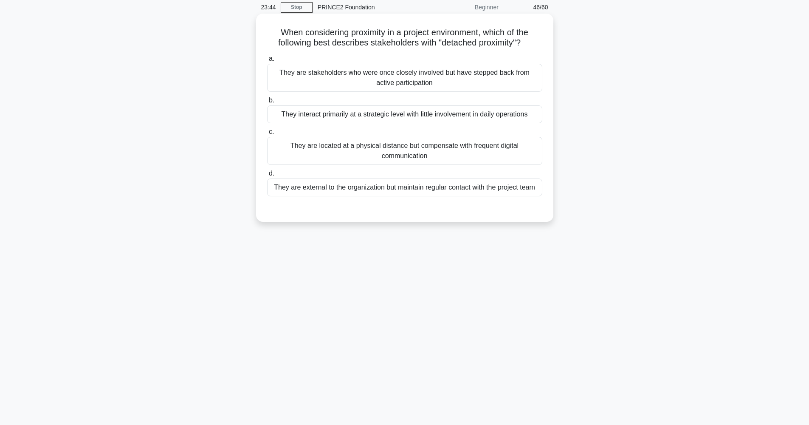
click at [450, 82] on div "They are stakeholders who were once closely involved but have stepped back from…" at bounding box center [404, 78] width 275 height 28
click at [267, 62] on input "a. They are stakeholders who were once closely involved but have stepped back f…" at bounding box center [267, 59] width 0 height 6
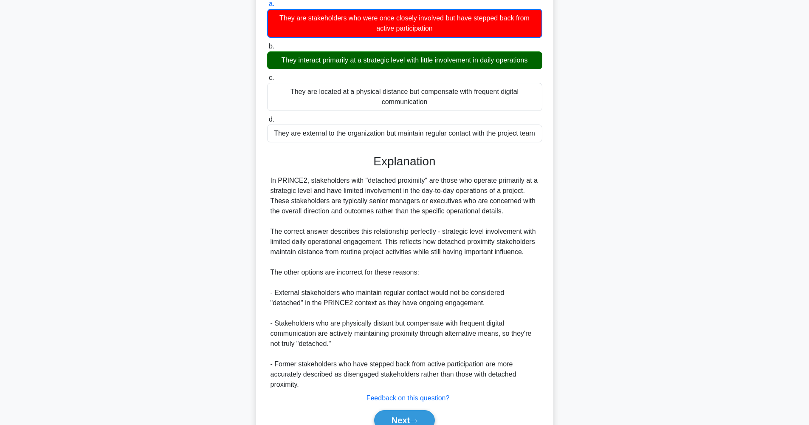
scroll to position [130, 0]
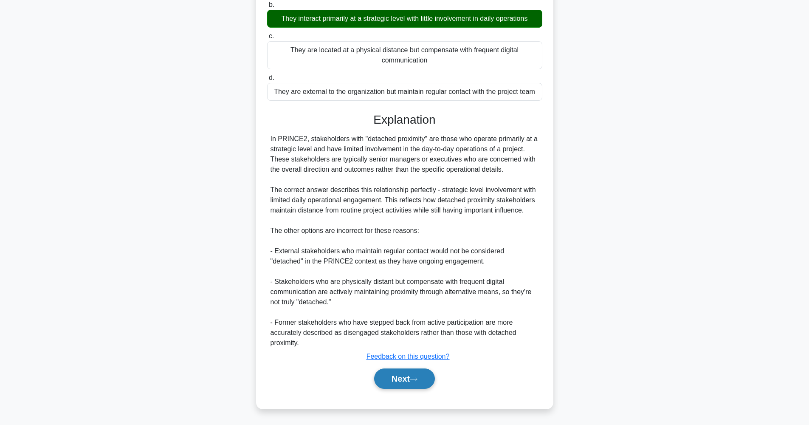
click at [404, 381] on button "Next" at bounding box center [404, 378] width 61 height 20
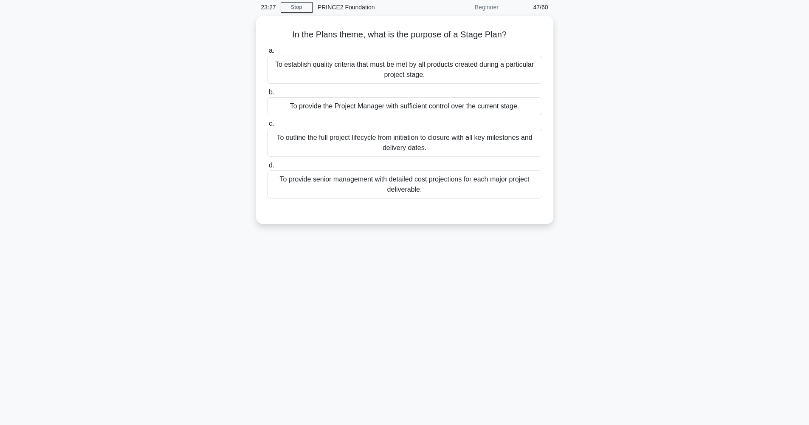
scroll to position [34, 0]
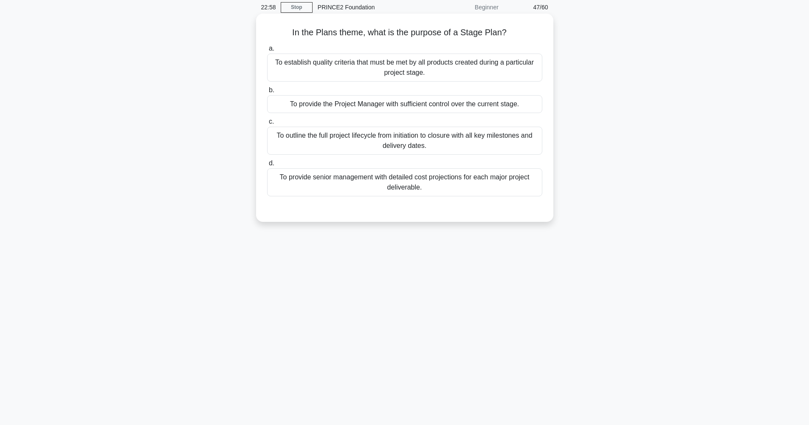
click at [458, 102] on div "To provide the Project Manager with sufficient control over the current stage." at bounding box center [404, 104] width 275 height 18
click at [267, 93] on input "b. To provide the Project Manager with sufficient control over the current stag…" at bounding box center [267, 91] width 0 height 6
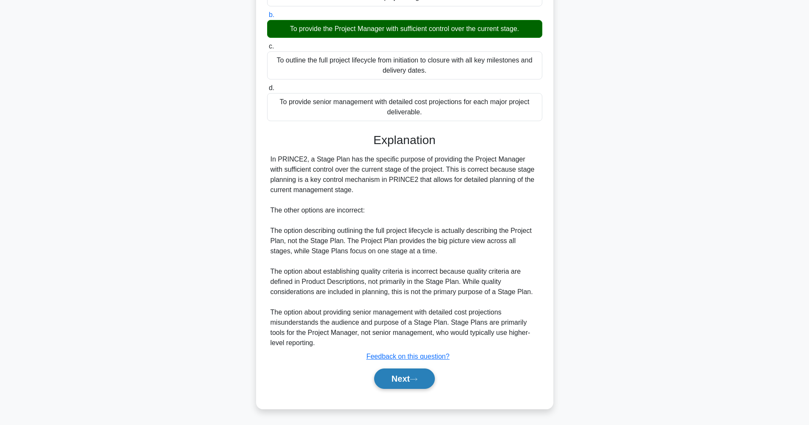
click at [420, 376] on button "Next" at bounding box center [404, 378] width 61 height 20
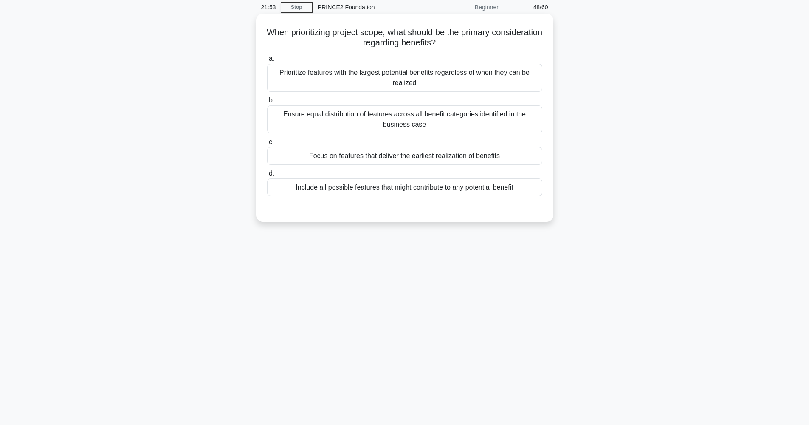
click at [395, 160] on div "Focus on features that deliver the earliest realization of benefits" at bounding box center [404, 156] width 275 height 18
click at [267, 145] on input "c. Focus on features that deliver the earliest realization of benefits" at bounding box center [267, 142] width 0 height 6
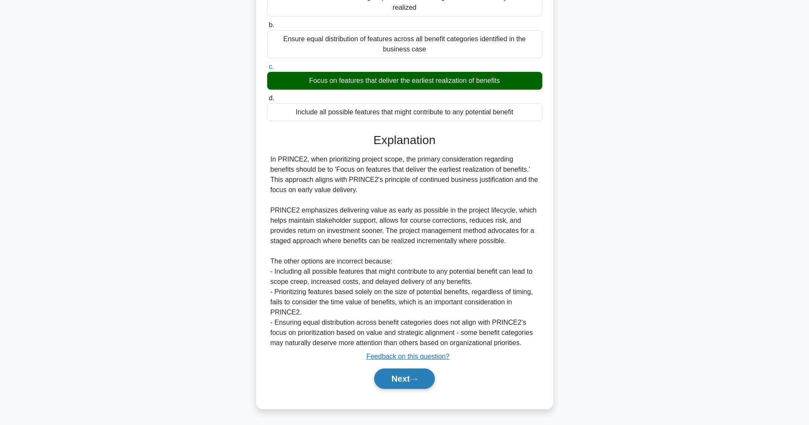
click at [409, 379] on button "Next" at bounding box center [404, 378] width 61 height 20
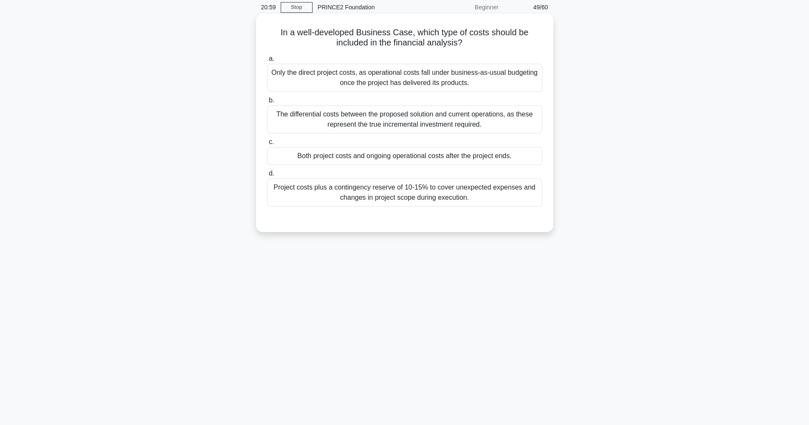
click at [413, 198] on div "Project costs plus a contingency reserve of 10-15% to cover unexpected expenses…" at bounding box center [404, 192] width 275 height 28
click at [267, 176] on input "d. Project costs plus a contingency reserve of 10-15% to cover unexpected expen…" at bounding box center [267, 174] width 0 height 6
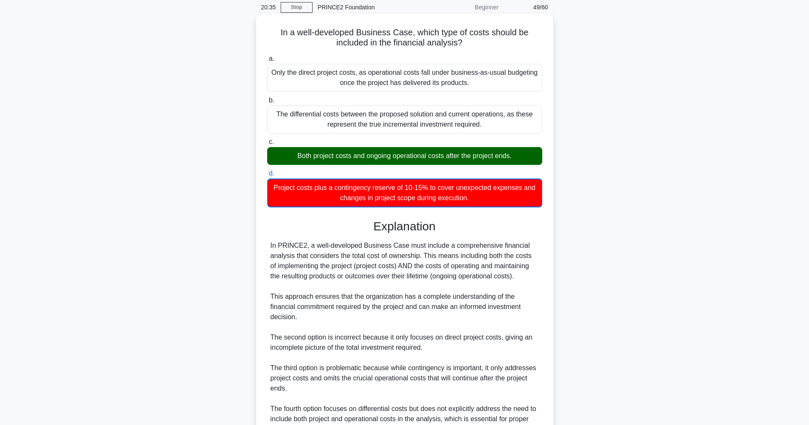
scroll to position [120, 0]
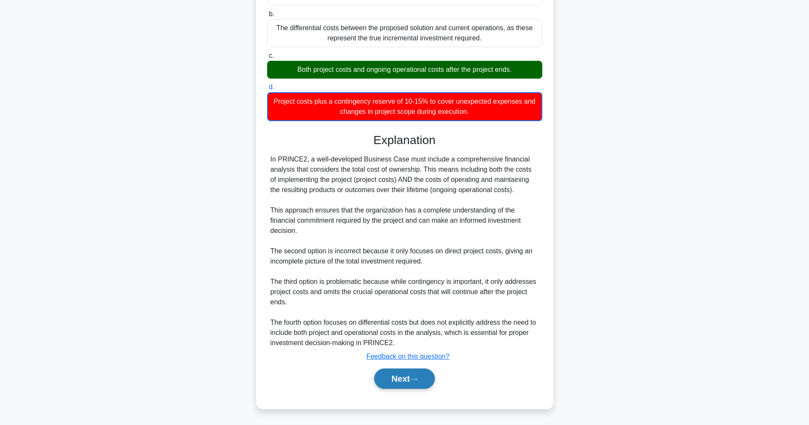
click at [416, 378] on icon at bounding box center [414, 379] width 8 height 5
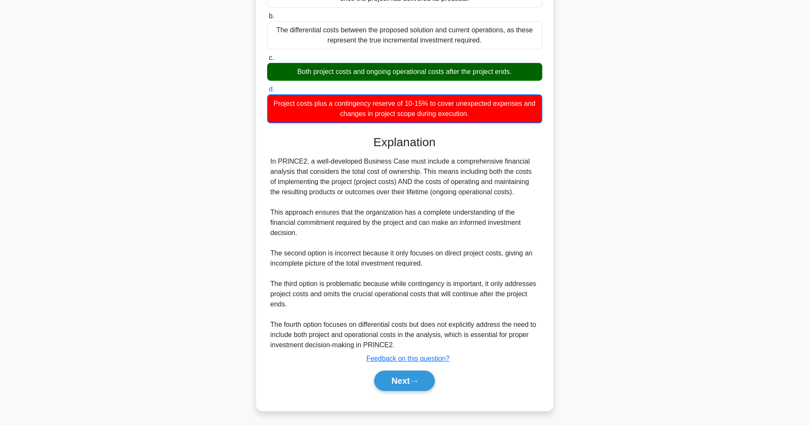
scroll to position [34, 0]
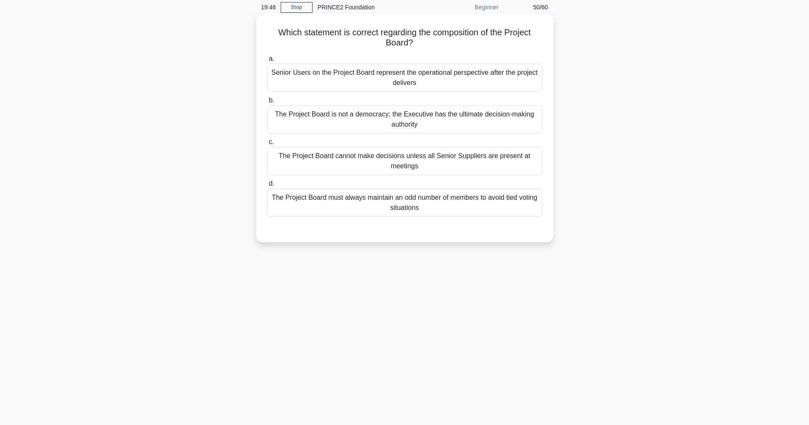
click at [385, 81] on div "Senior Users on the Project Board represent the operational perspective after t…" at bounding box center [404, 78] width 275 height 28
click at [267, 62] on input "a. Senior Users on the Project Board represent the operational perspective afte…" at bounding box center [267, 59] width 0 height 6
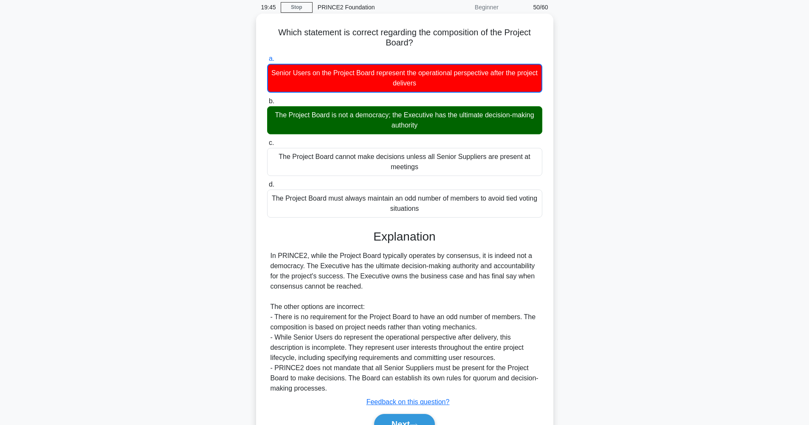
click at [343, 124] on div "The Project Board is not a democracy; the Executive has the ultimate decision-m…" at bounding box center [404, 120] width 275 height 28
click at [267, 104] on input "b. The Project Board is not a democracy; the Executive has the ultimate decisio…" at bounding box center [267, 102] width 0 height 6
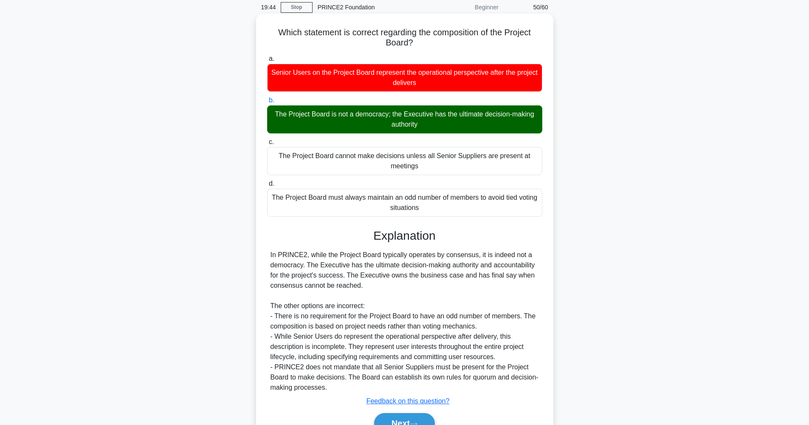
click at [331, 122] on div "The Project Board is not a democracy; the Executive has the ultimate decision-m…" at bounding box center [404, 119] width 275 height 28
click at [267, 103] on input "b. The Project Board is not a democracy; the Executive has the ultimate decisio…" at bounding box center [267, 101] width 0 height 6
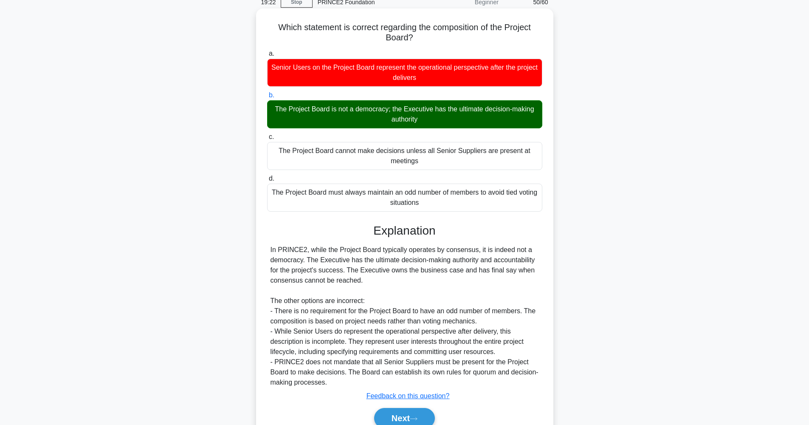
scroll to position [55, 0]
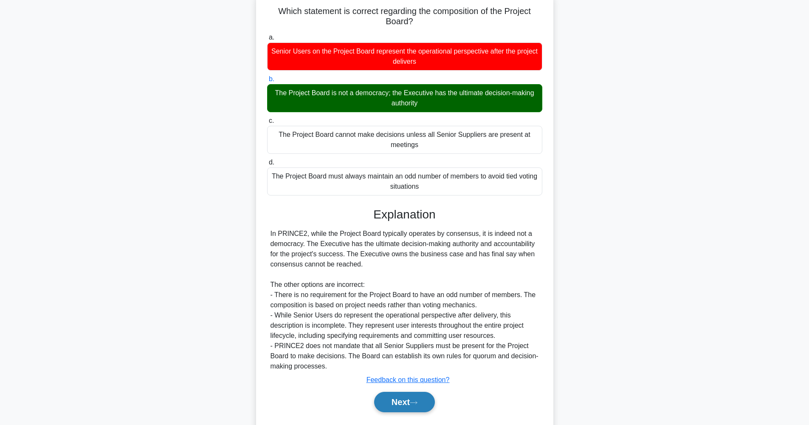
click at [418, 400] on icon at bounding box center [414, 402] width 8 height 5
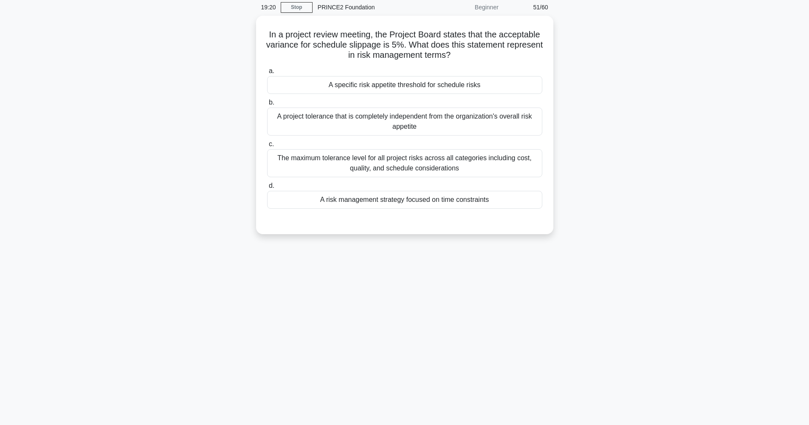
scroll to position [34, 0]
click at [416, 82] on div "A specific risk appetite threshold for schedule risks" at bounding box center [404, 83] width 275 height 18
click at [267, 72] on input "a. A specific risk appetite threshold for schedule risks" at bounding box center [267, 69] width 0 height 6
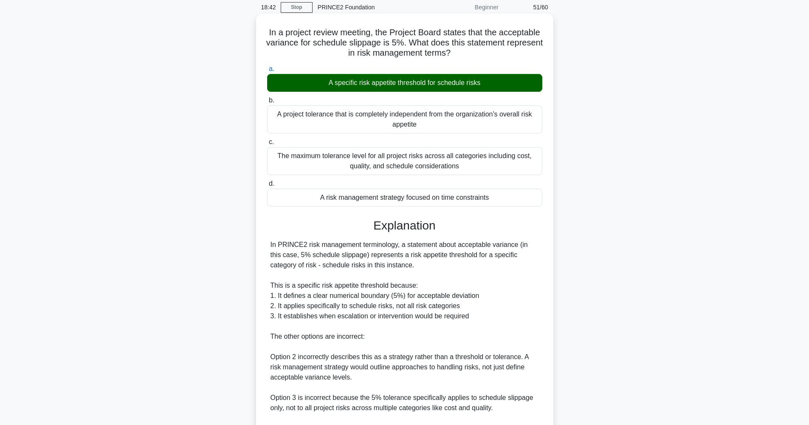
scroll to position [140, 0]
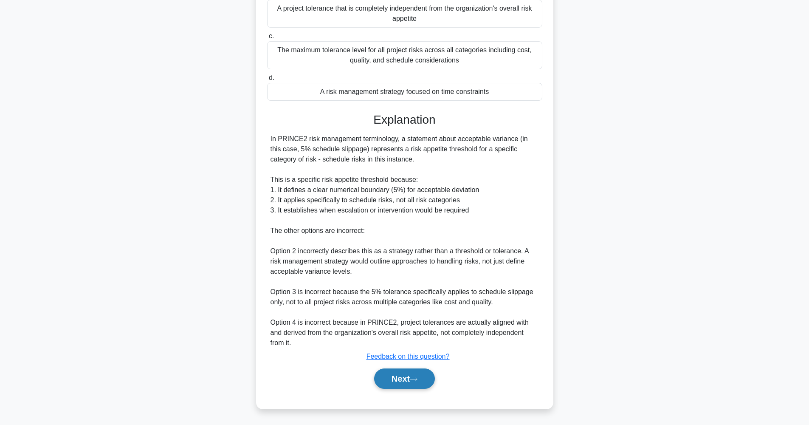
click at [414, 374] on button "Next" at bounding box center [404, 378] width 61 height 20
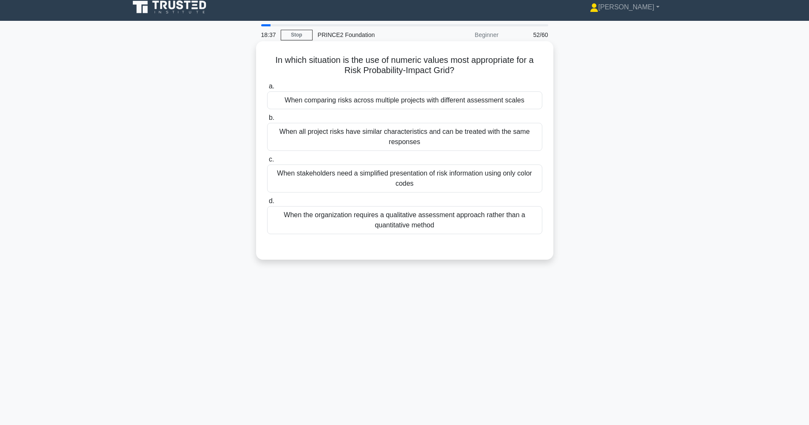
scroll to position [0, 0]
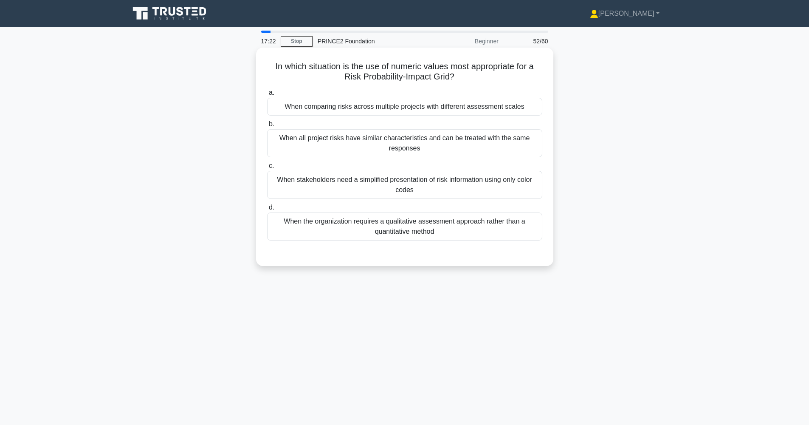
click at [308, 140] on div "When all project risks have similar characteristics and can be treated with the…" at bounding box center [404, 143] width 275 height 28
click at [267, 127] on input "b. When all project risks have similar characteristics and can be treated with …" at bounding box center [267, 125] width 0 height 6
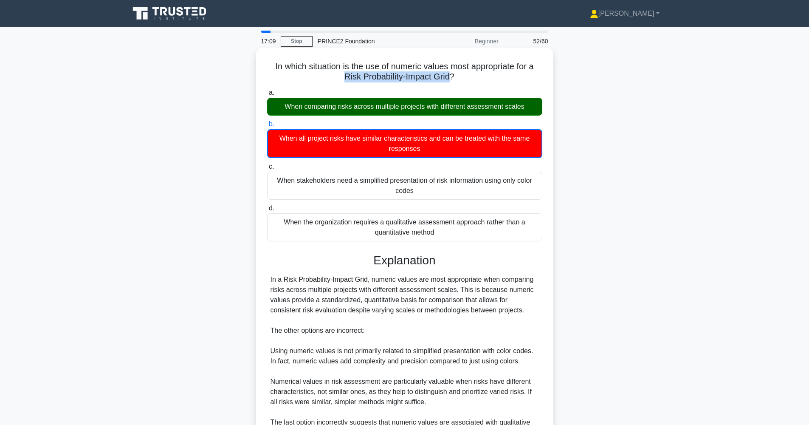
drag, startPoint x: 347, startPoint y: 75, endPoint x: 443, endPoint y: 87, distance: 96.8
click at [450, 77] on h5 "In which situation is the use of numeric values most appropriate for a Risk Pro…" at bounding box center [404, 71] width 277 height 21
click at [400, 78] on h5 "In which situation is the use of numeric values most appropriate for a Risk Pro…" at bounding box center [404, 71] width 277 height 21
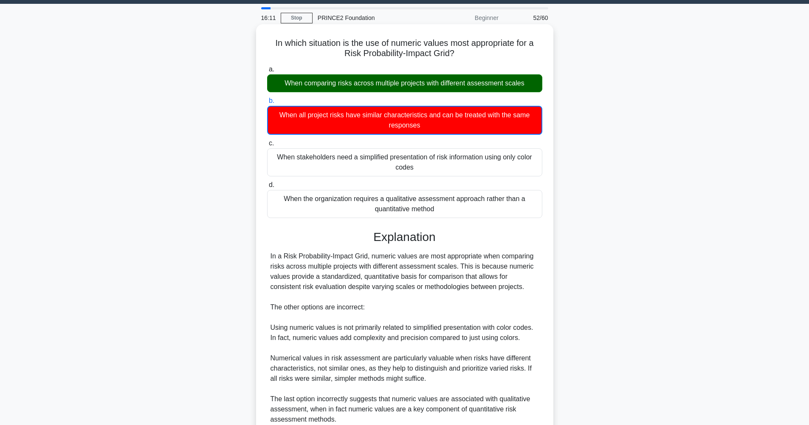
scroll to position [100, 0]
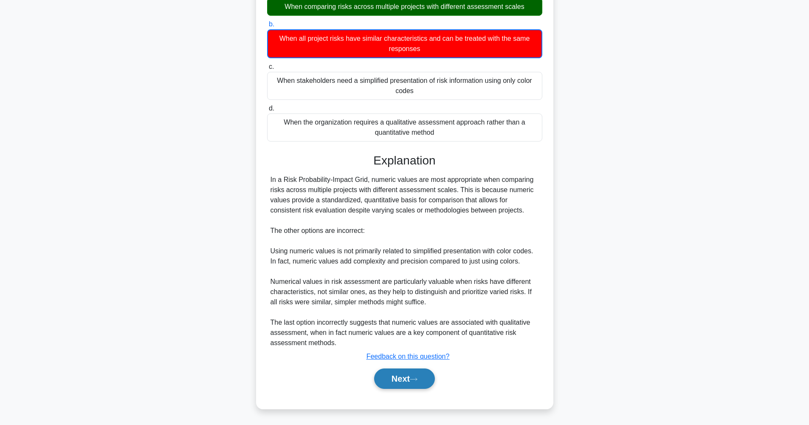
click at [397, 381] on button "Next" at bounding box center [404, 378] width 61 height 20
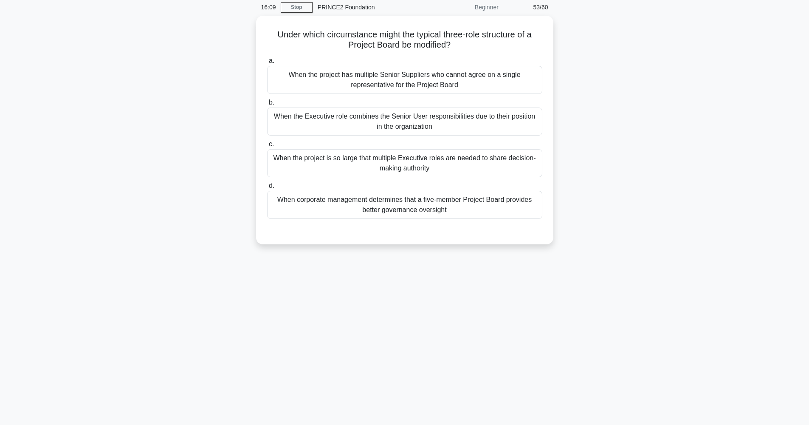
scroll to position [0, 0]
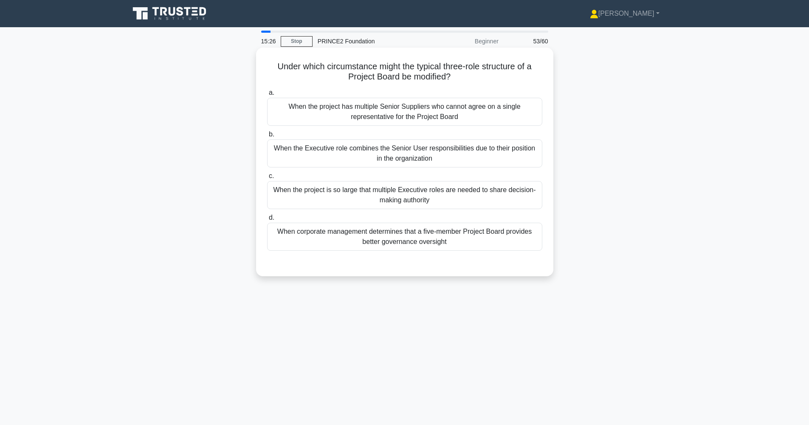
click at [421, 158] on div "When the Executive role combines the Senior User responsibilities due to their …" at bounding box center [404, 153] width 275 height 28
click at [267, 137] on input "b. When the Executive role combines the Senior User responsibilities due to the…" at bounding box center [267, 135] width 0 height 6
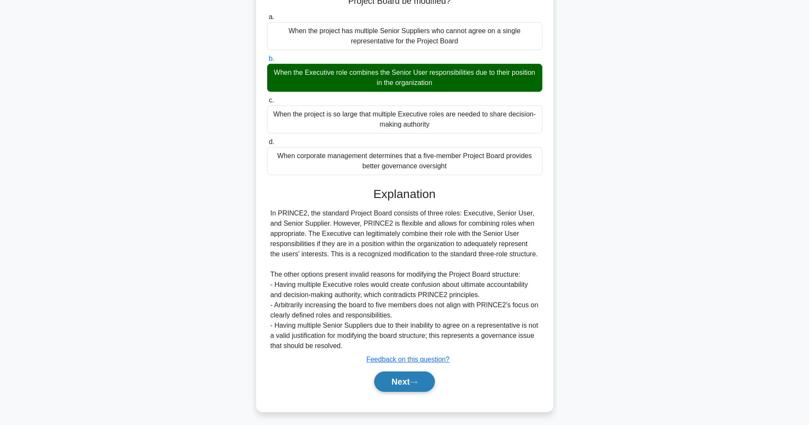
click at [413, 392] on button "Next" at bounding box center [404, 381] width 61 height 20
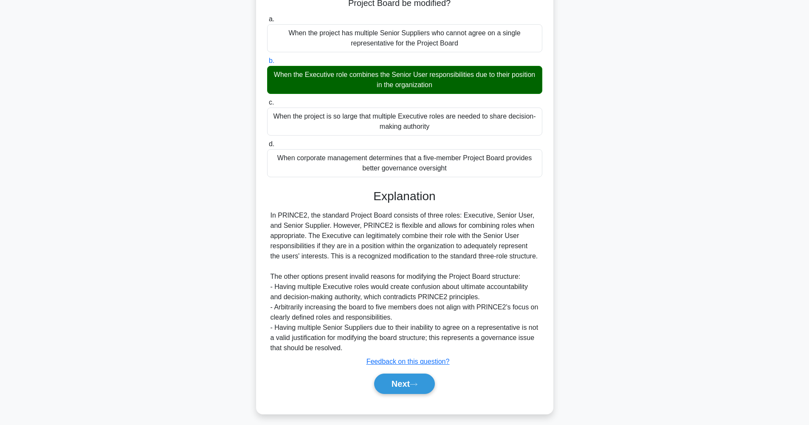
scroll to position [34, 0]
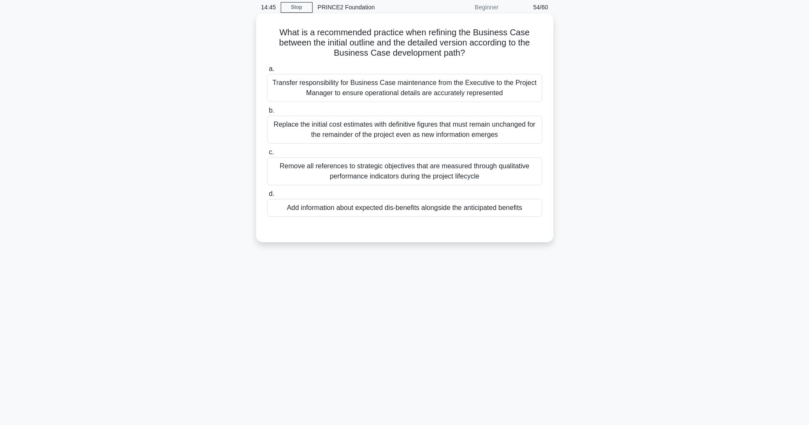
click at [471, 88] on div "Transfer responsibility for Business Case maintenance from the Executive to the…" at bounding box center [404, 88] width 275 height 28
click at [267, 72] on input "a. Transfer responsibility for Business Case maintenance from the Executive to …" at bounding box center [267, 69] width 0 height 6
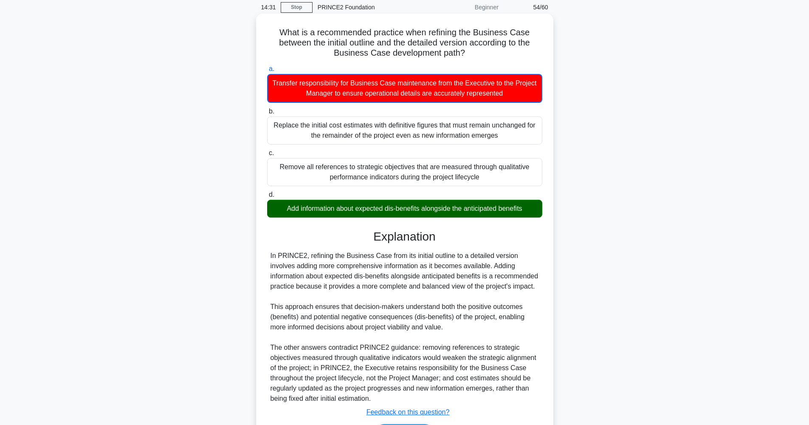
scroll to position [90, 0]
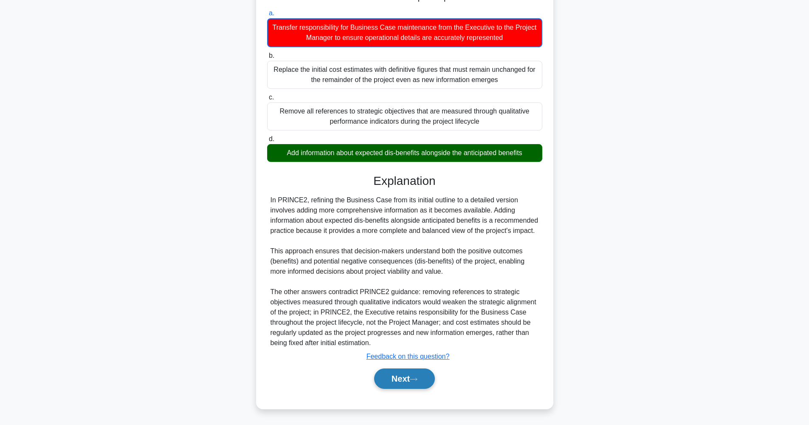
click at [416, 375] on button "Next" at bounding box center [404, 378] width 61 height 20
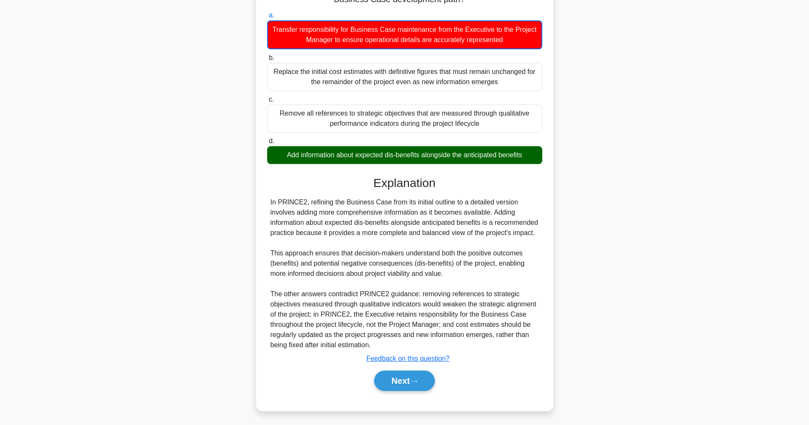
scroll to position [34, 0]
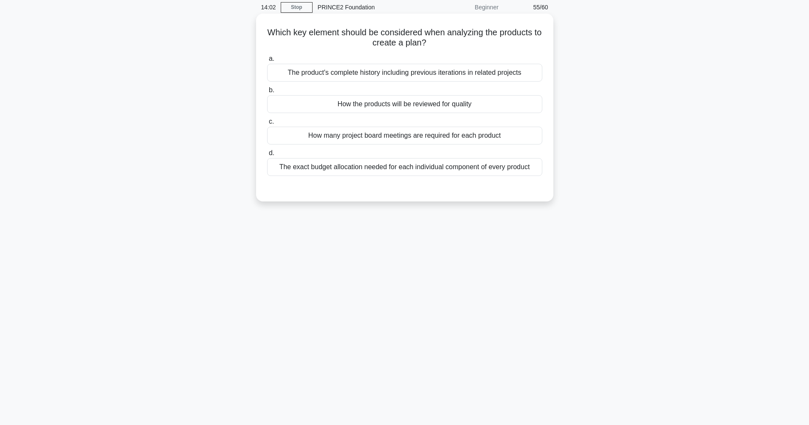
click at [370, 105] on div "How the products will be reviewed for quality" at bounding box center [404, 104] width 275 height 18
click at [267, 93] on input "b. How the products will be reviewed for quality" at bounding box center [267, 91] width 0 height 6
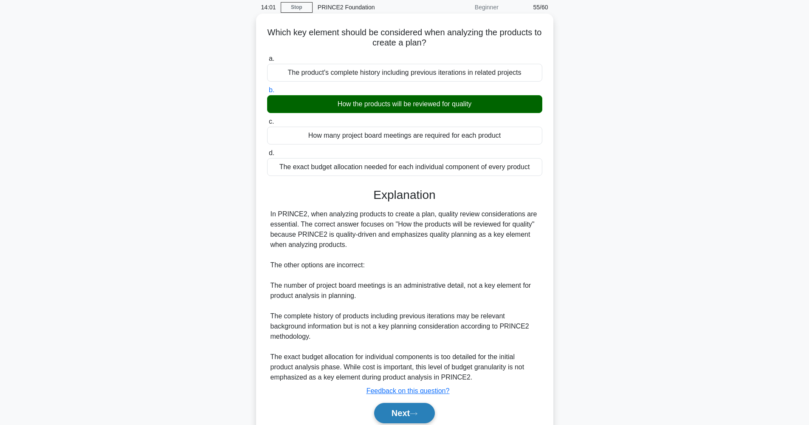
click at [424, 413] on button "Next" at bounding box center [404, 413] width 61 height 20
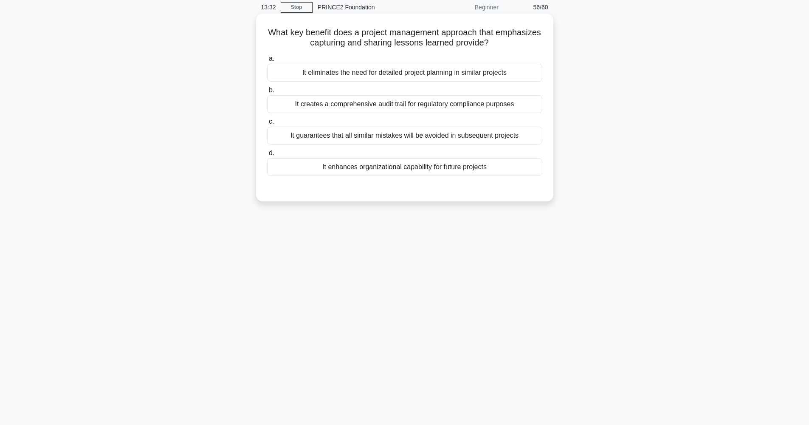
click at [423, 168] on div "It enhances organizational capability for future projects" at bounding box center [404, 167] width 275 height 18
click at [267, 156] on input "d. It enhances organizational capability for future projects" at bounding box center [267, 153] width 0 height 6
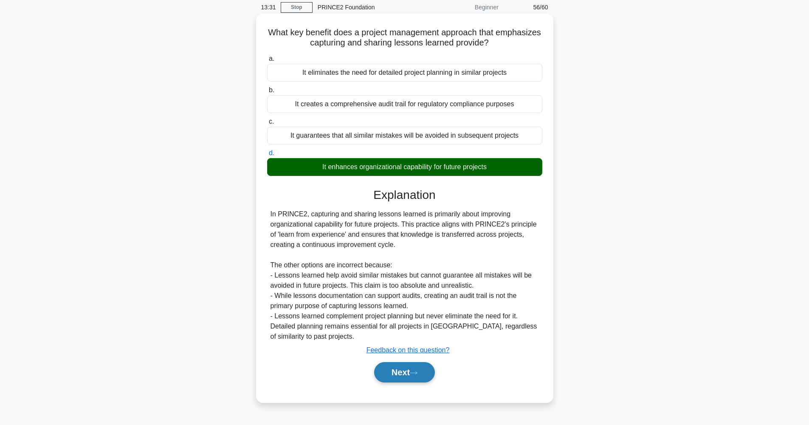
click at [411, 375] on button "Next" at bounding box center [404, 372] width 61 height 20
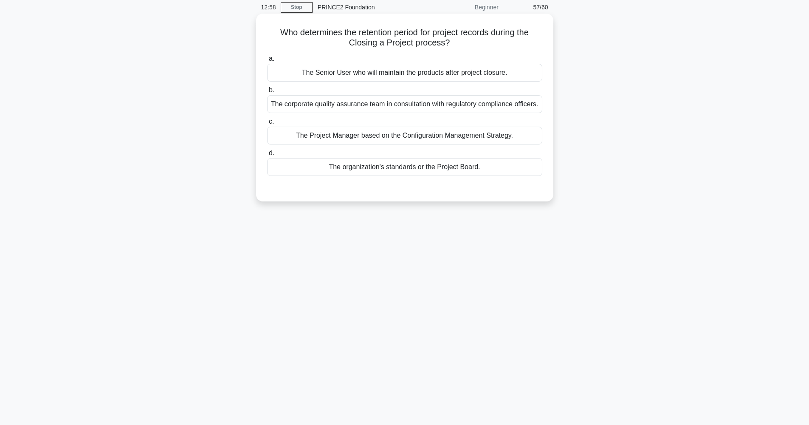
click at [434, 176] on div "The organization's standards or the Project Board." at bounding box center [404, 167] width 275 height 18
click at [267, 156] on input "d. The organization's standards or the Project Board." at bounding box center [267, 153] width 0 height 6
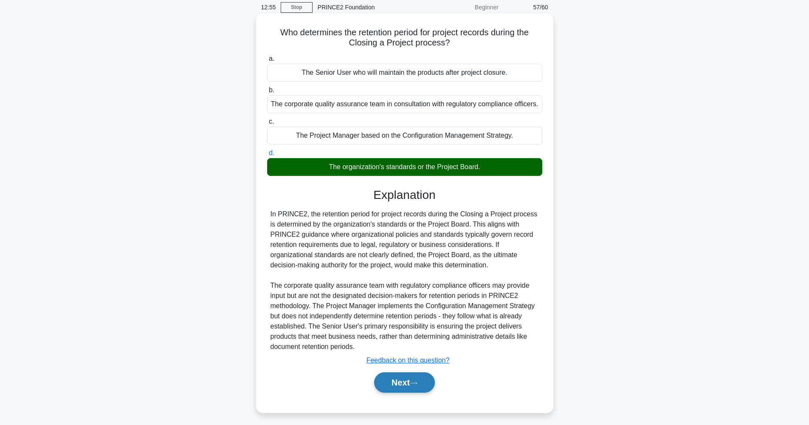
click at [410, 392] on button "Next" at bounding box center [404, 382] width 61 height 20
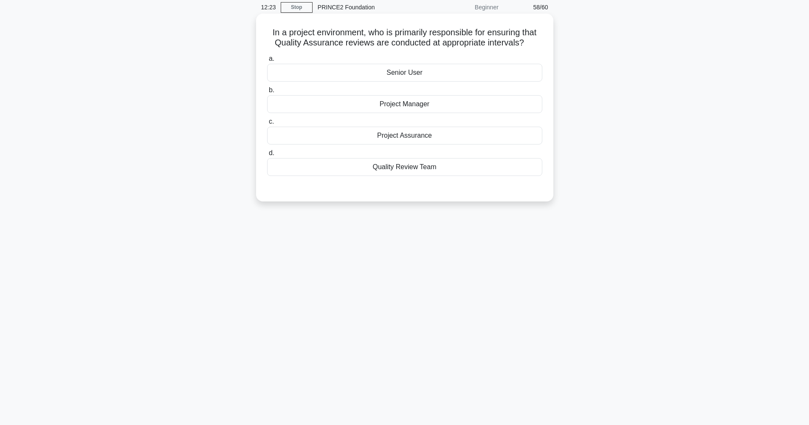
click at [403, 171] on div "Quality Review Team" at bounding box center [404, 167] width 275 height 18
click at [267, 156] on input "d. Quality Review Team" at bounding box center [267, 153] width 0 height 6
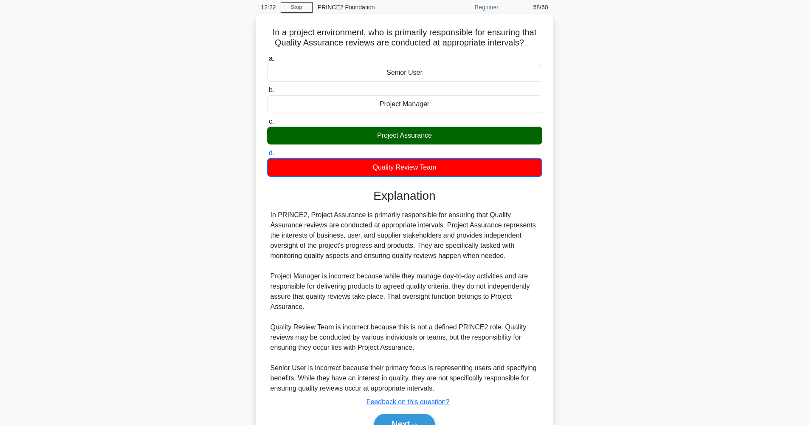
click at [418, 136] on div "Project Assurance" at bounding box center [404, 136] width 275 height 18
click at [267, 124] on input "c. Project Assurance" at bounding box center [267, 122] width 0 height 6
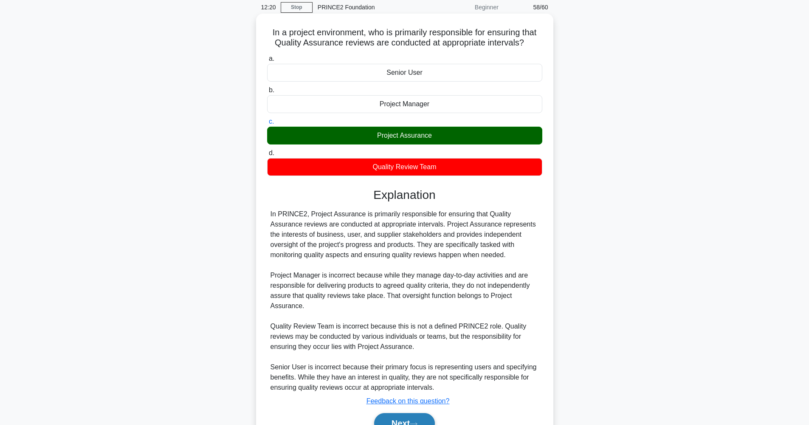
click at [407, 419] on button "Next" at bounding box center [404, 423] width 61 height 20
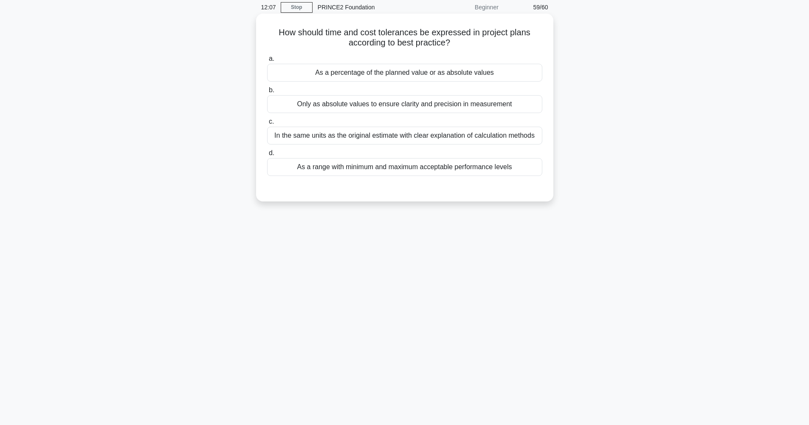
click at [444, 170] on div "As a range with minimum and maximum acceptable performance levels" at bounding box center [404, 167] width 275 height 18
click at [267, 156] on input "d. As a range with minimum and maximum acceptable performance levels" at bounding box center [267, 153] width 0 height 6
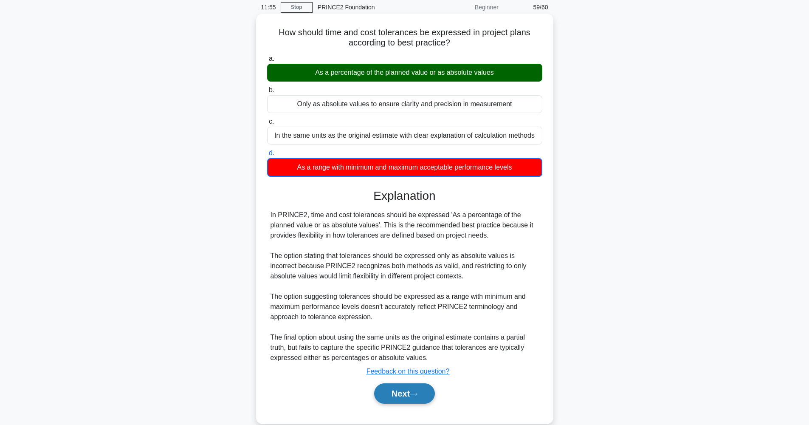
click at [404, 396] on button "Next" at bounding box center [404, 393] width 61 height 20
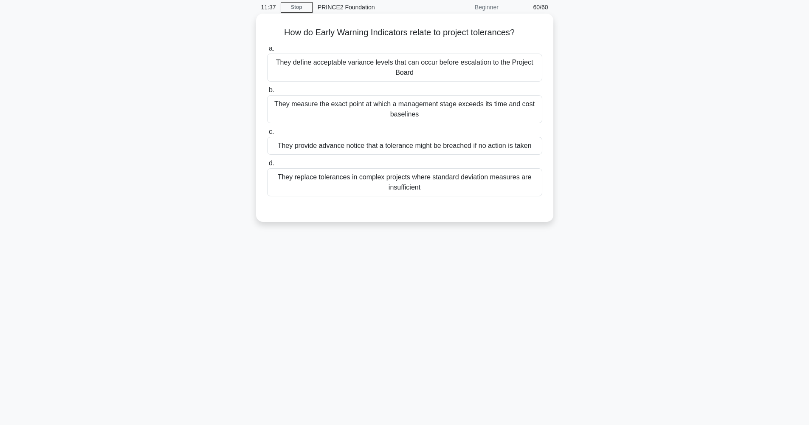
click at [430, 149] on div "They provide advance notice that a tolerance might be breached if no action is …" at bounding box center [404, 146] width 275 height 18
click at [267, 135] on input "c. They provide advance notice that a tolerance might be breached if no action …" at bounding box center [267, 132] width 0 height 6
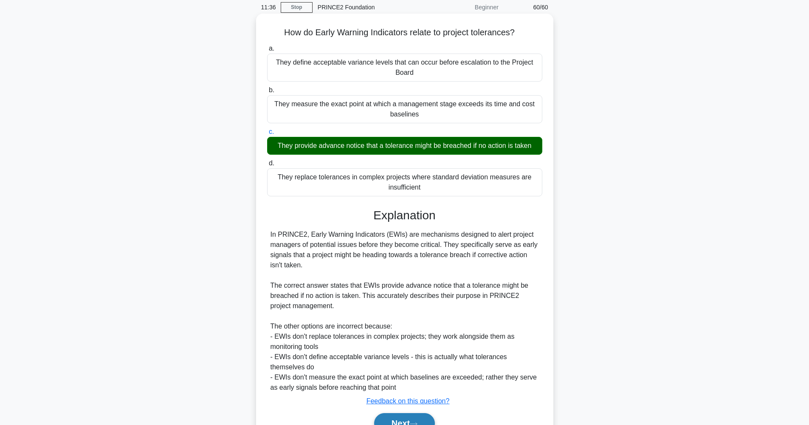
click at [402, 421] on button "Next" at bounding box center [404, 423] width 61 height 20
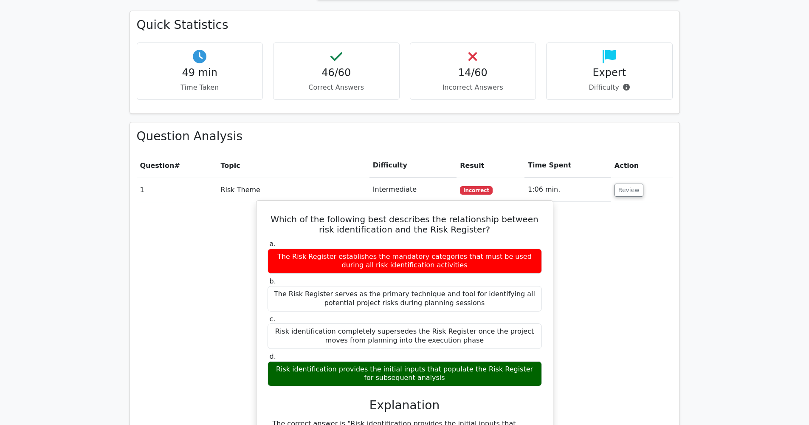
scroll to position [393, 0]
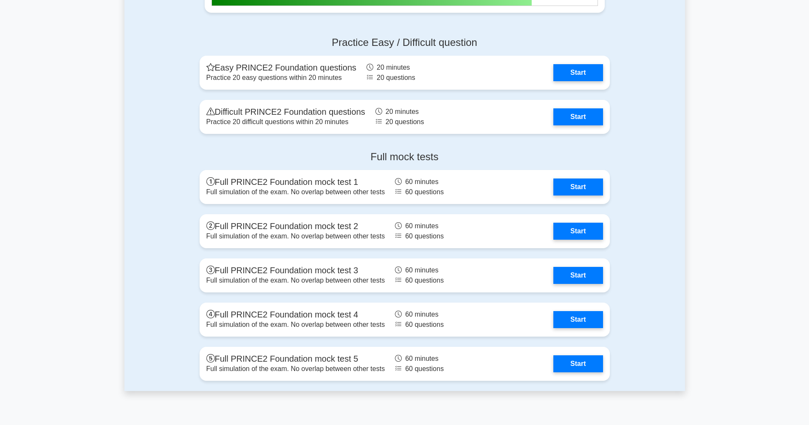
scroll to position [930, 0]
